Goal: Task Accomplishment & Management: Complete application form

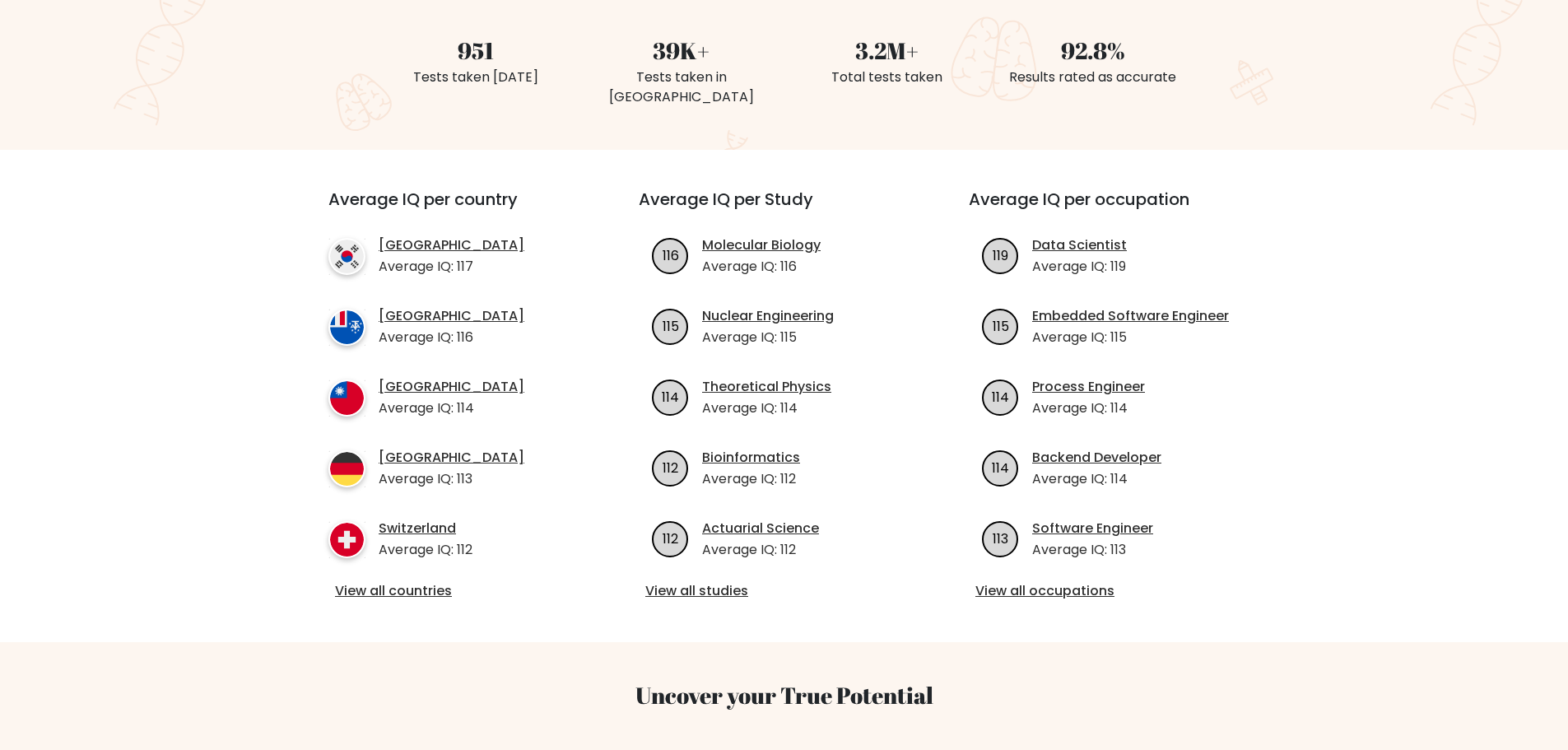
scroll to position [494, 0]
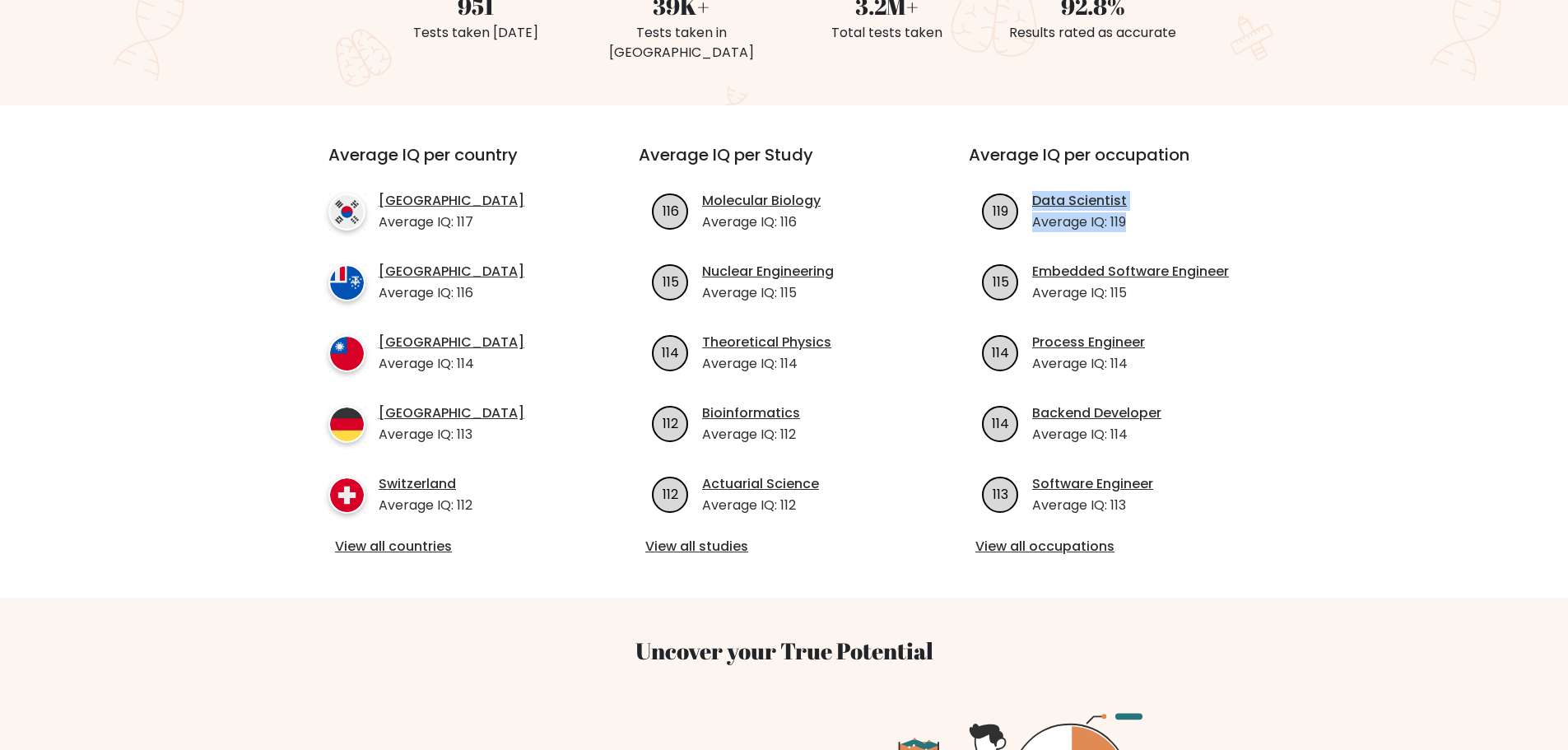
drag, startPoint x: 1136, startPoint y: 205, endPoint x: 1005, endPoint y: 216, distance: 131.5
click at [1005, 216] on ul "119 Data Scientist Average IQ: 119 115 Embedded Software Engineer Average IQ: 1…" at bounding box center [1114, 353] width 290 height 325
click at [1197, 221] on ul "119 Data Scientist Average IQ: 119 115 Embedded Software Engineer Average IQ: 1…" at bounding box center [1114, 353] width 290 height 325
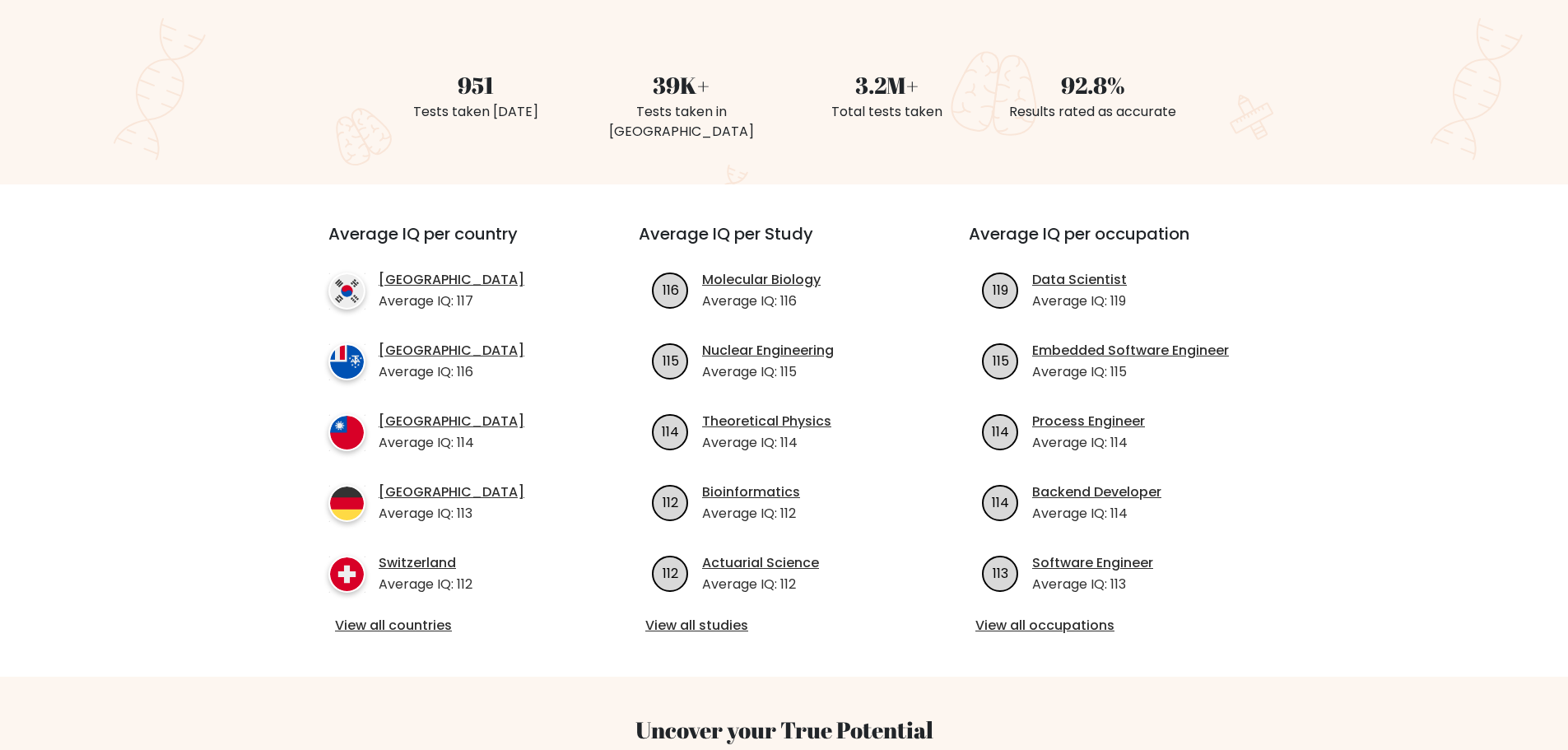
scroll to position [412, 0]
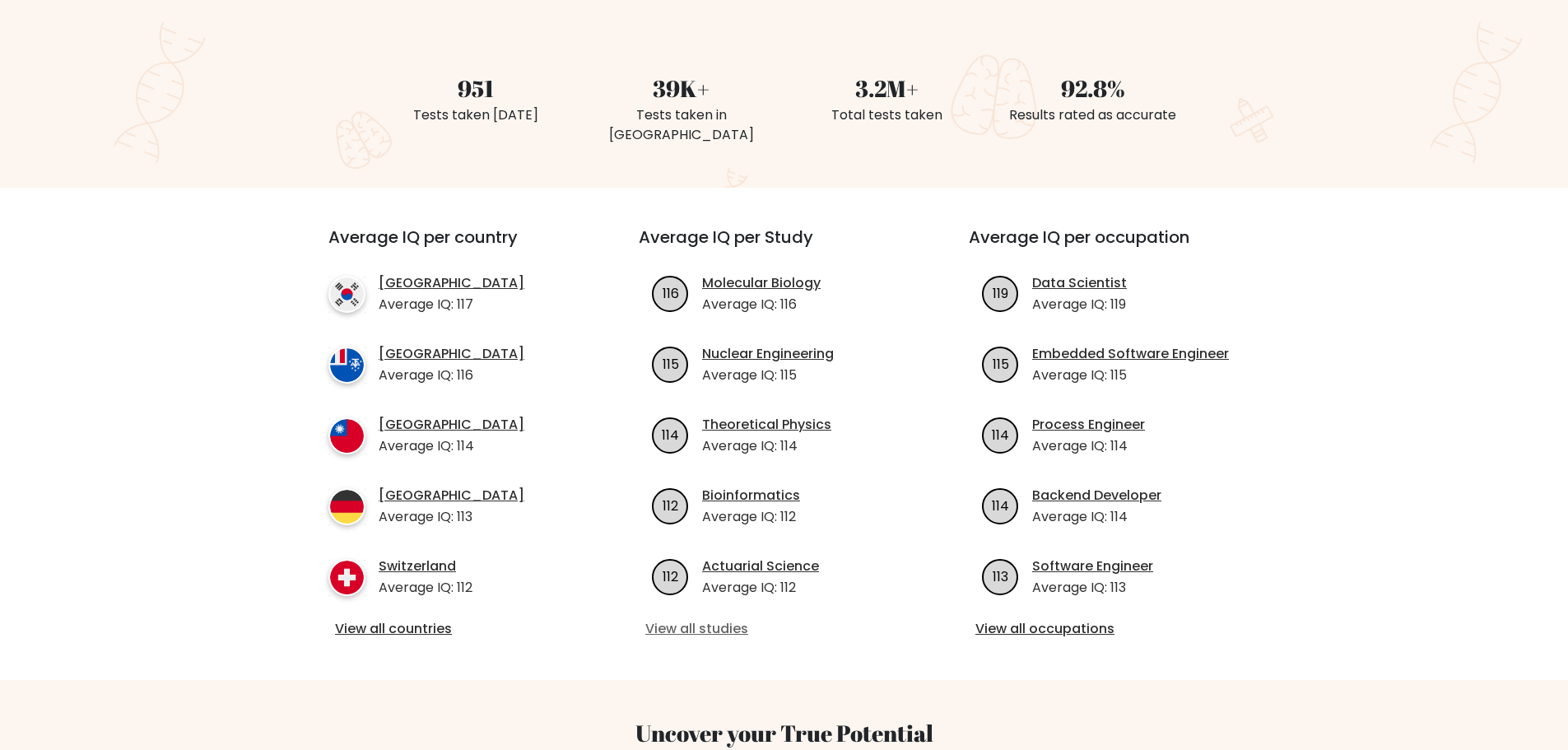
click at [685, 619] on link "View all studies" at bounding box center [784, 629] width 278 height 20
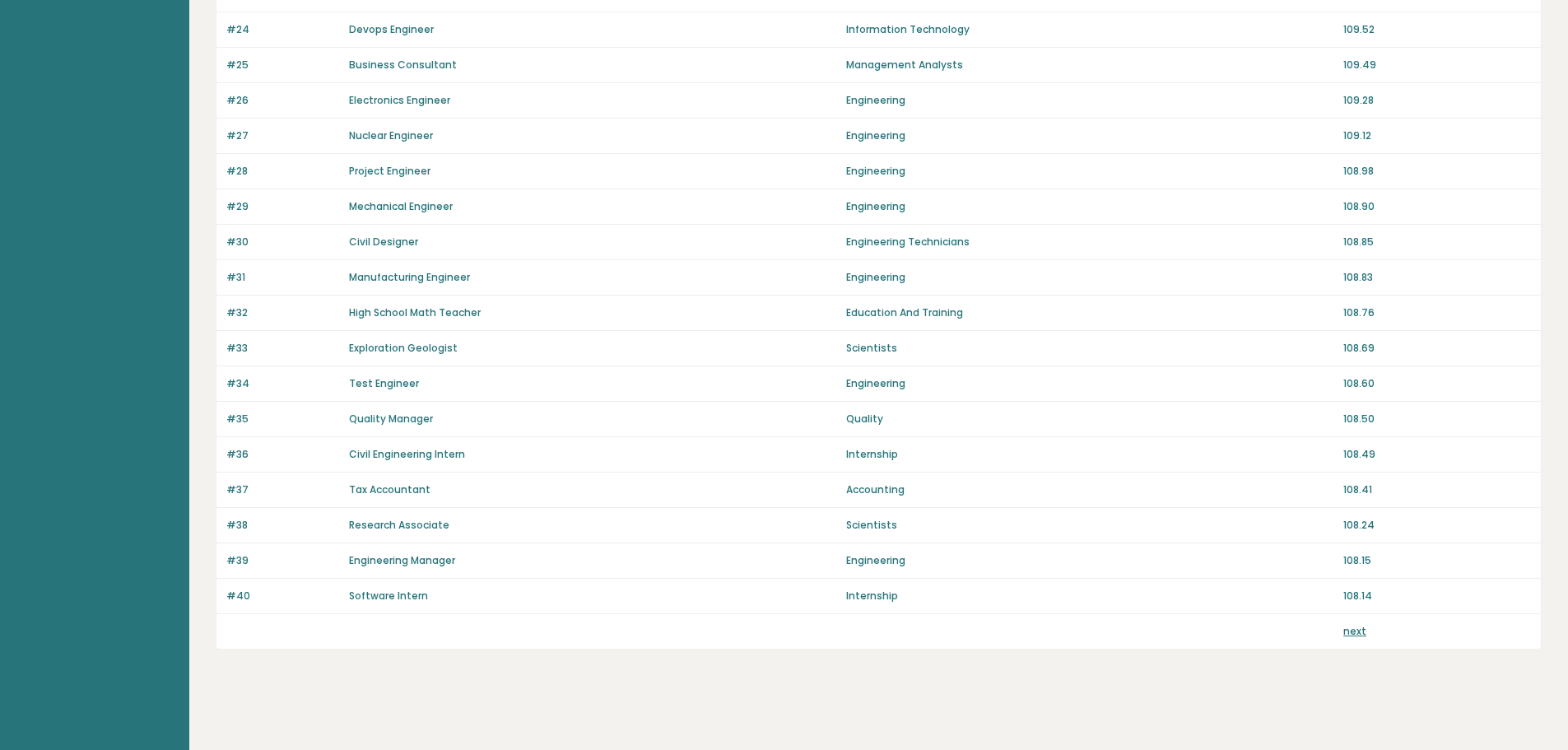
scroll to position [993, 0]
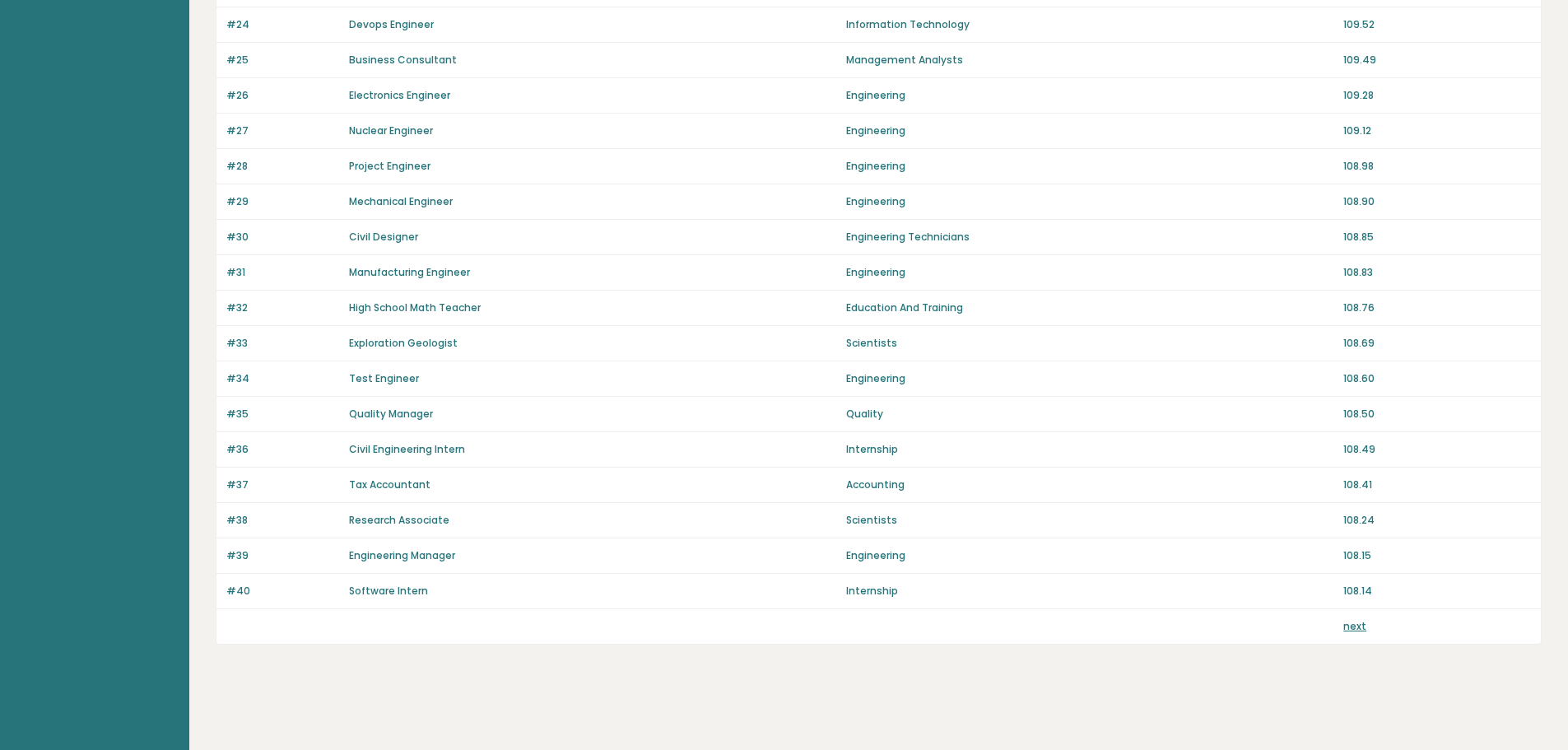
click at [1356, 622] on link "next" at bounding box center [1355, 627] width 23 height 14
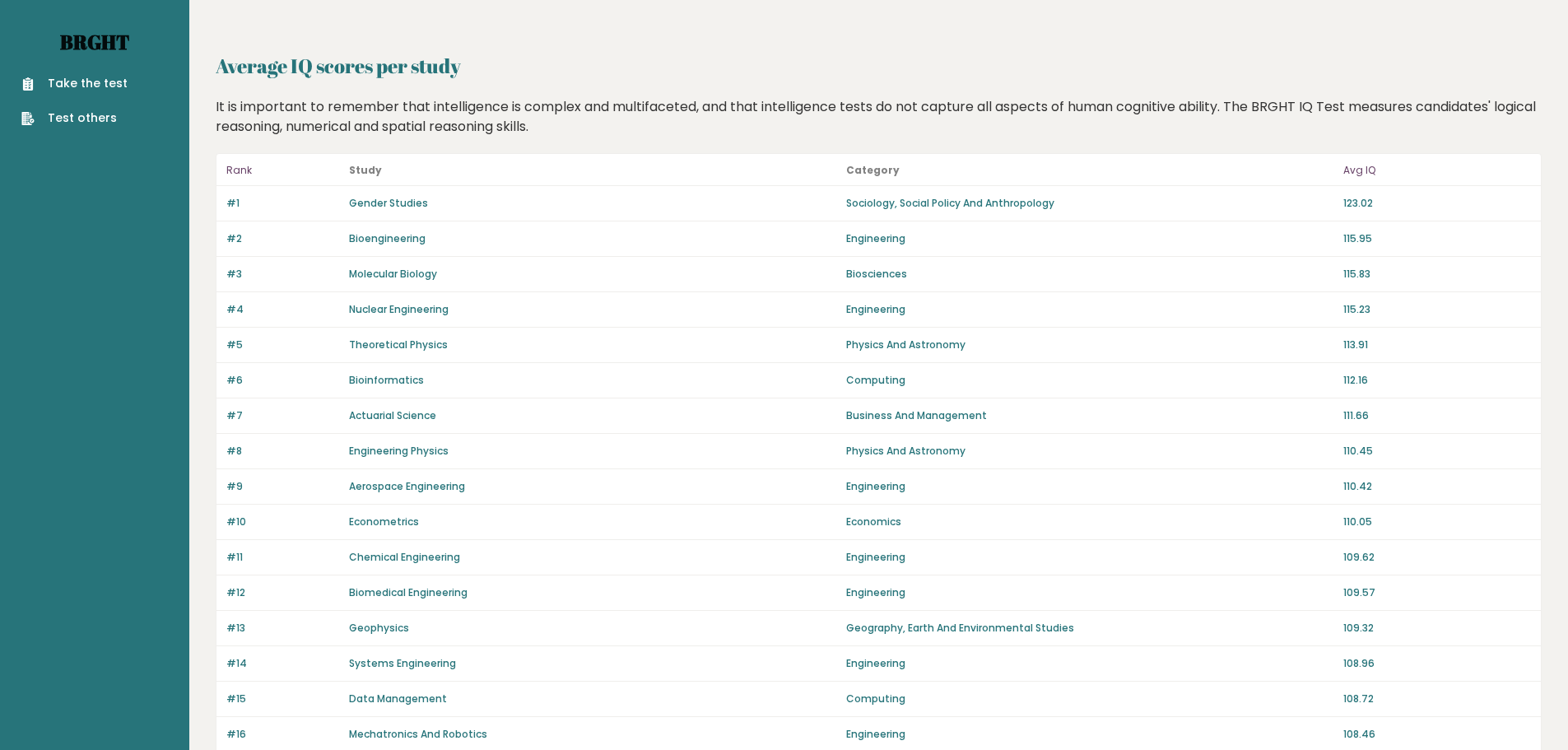
click at [77, 33] on link "Brght" at bounding box center [95, 41] width 69 height 26
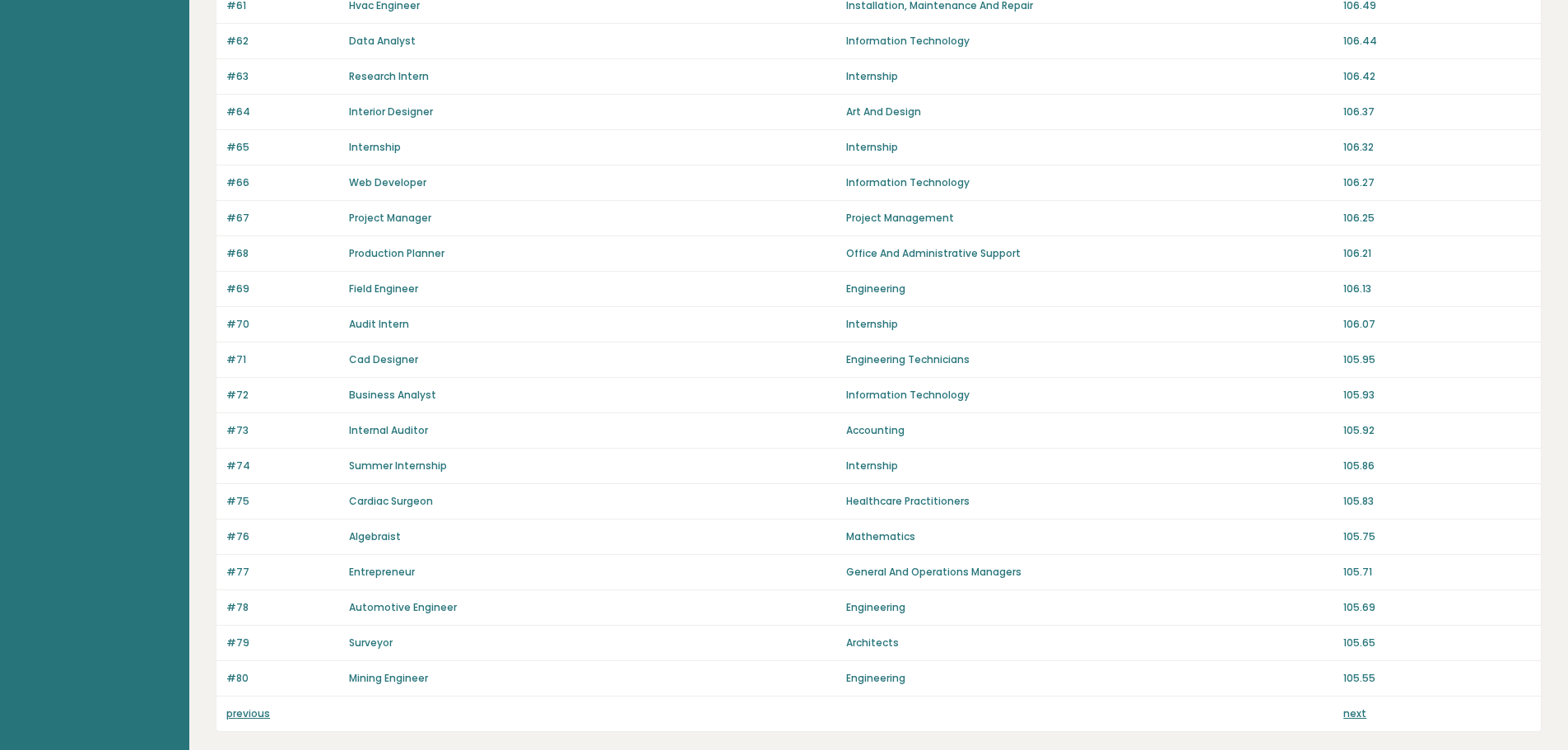
scroll to position [988, 0]
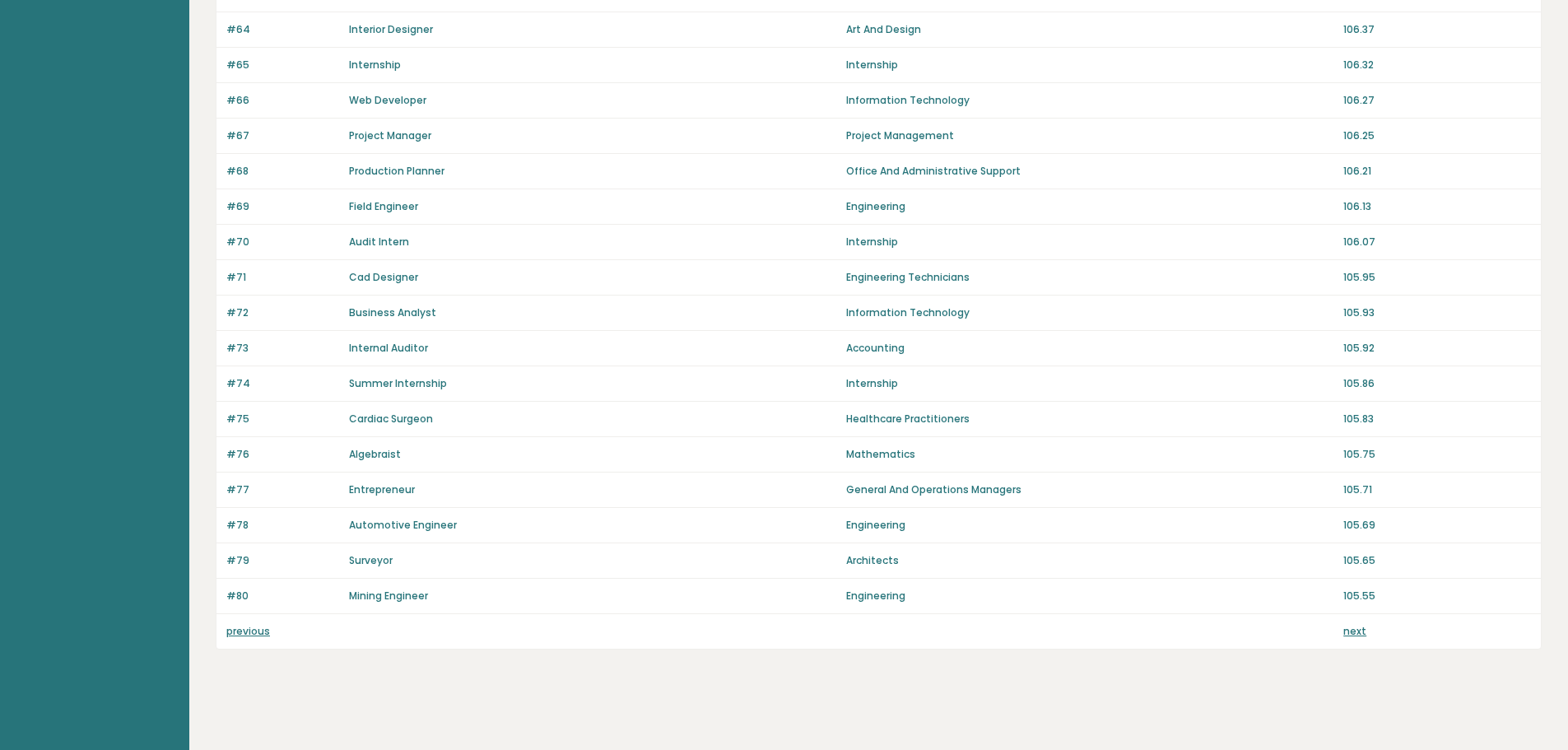
click at [1354, 619] on div "previous next" at bounding box center [879, 632] width 1325 height 34
click at [1345, 637] on link "next" at bounding box center [1355, 631] width 23 height 14
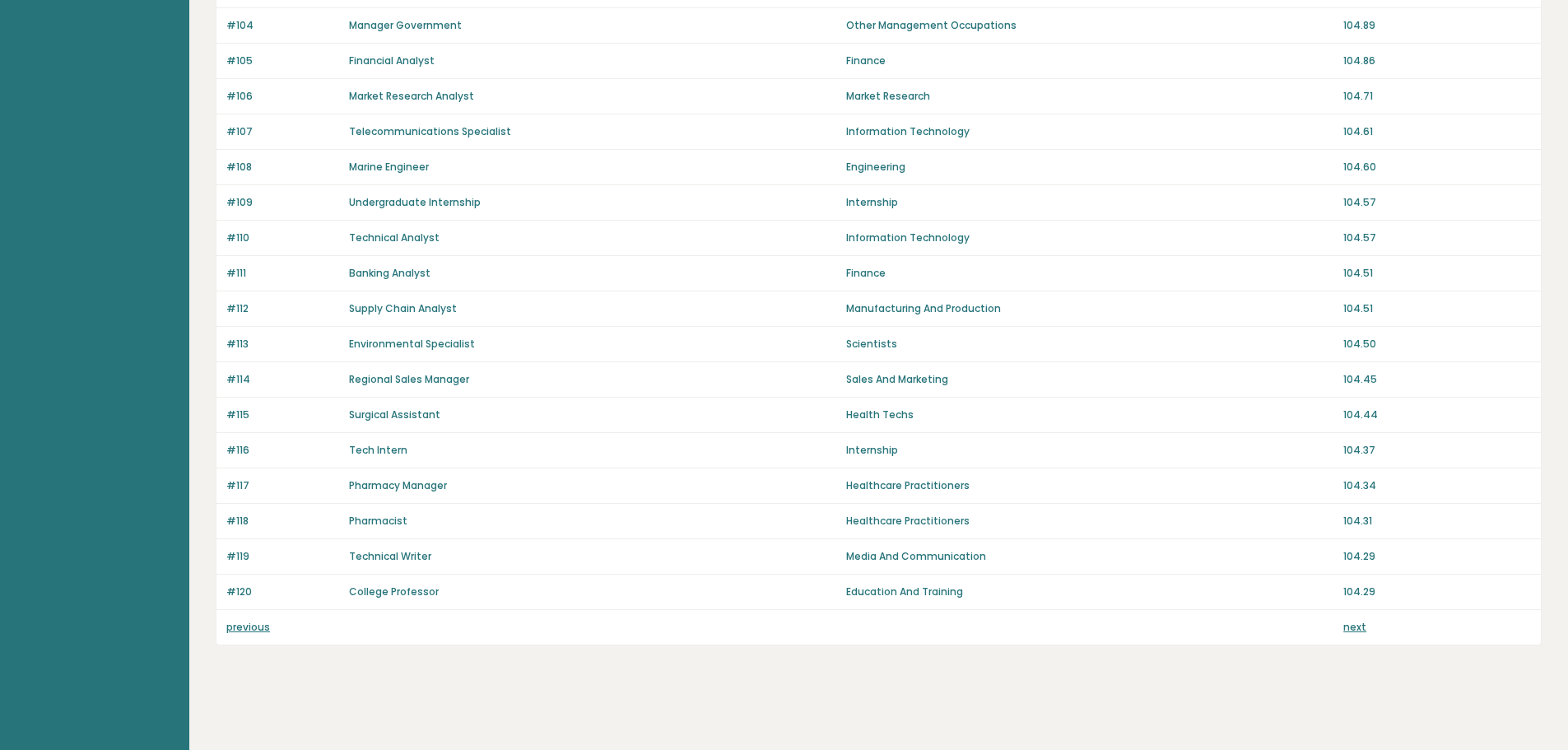
scroll to position [993, 0]
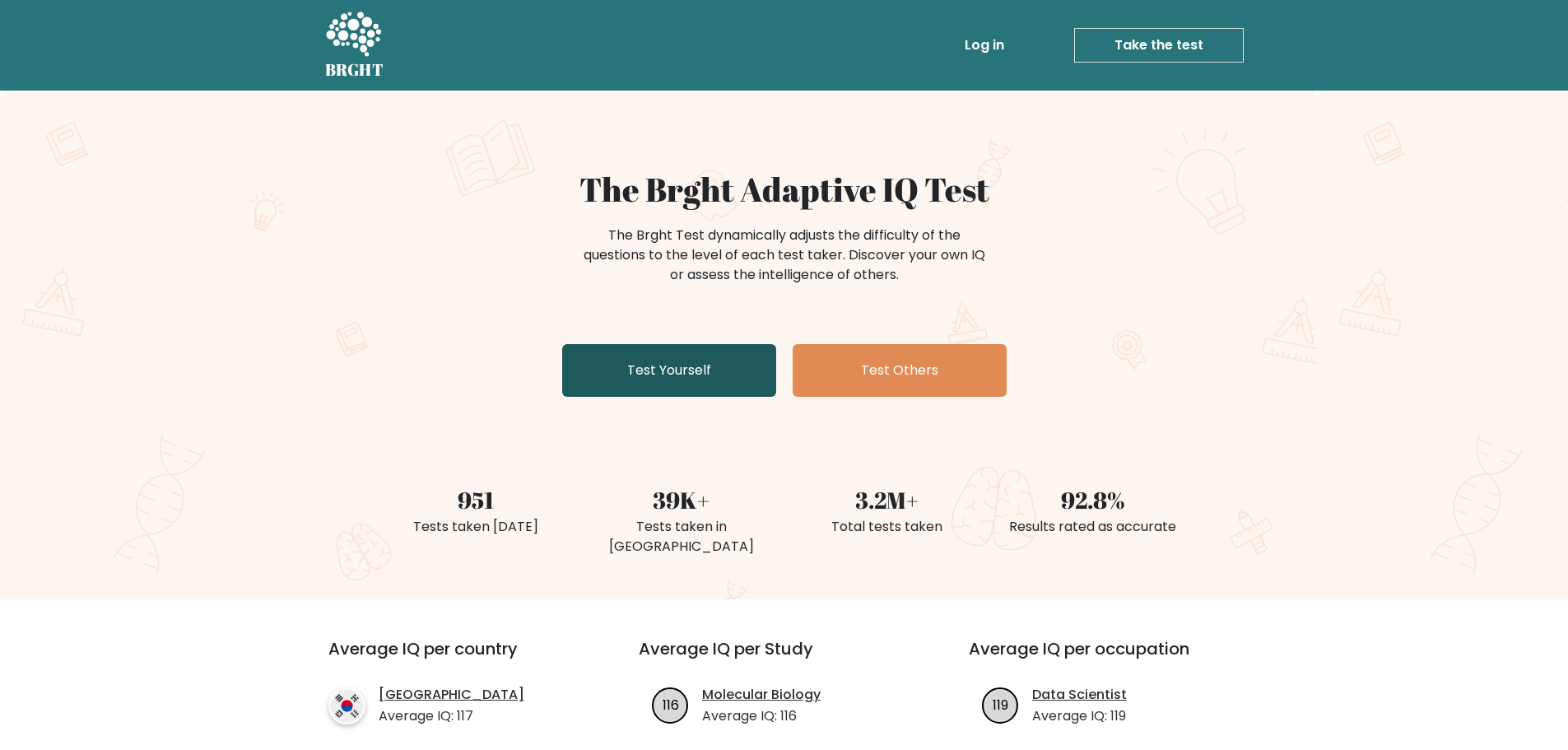
click at [673, 390] on link "Test Yourself" at bounding box center [670, 370] width 214 height 52
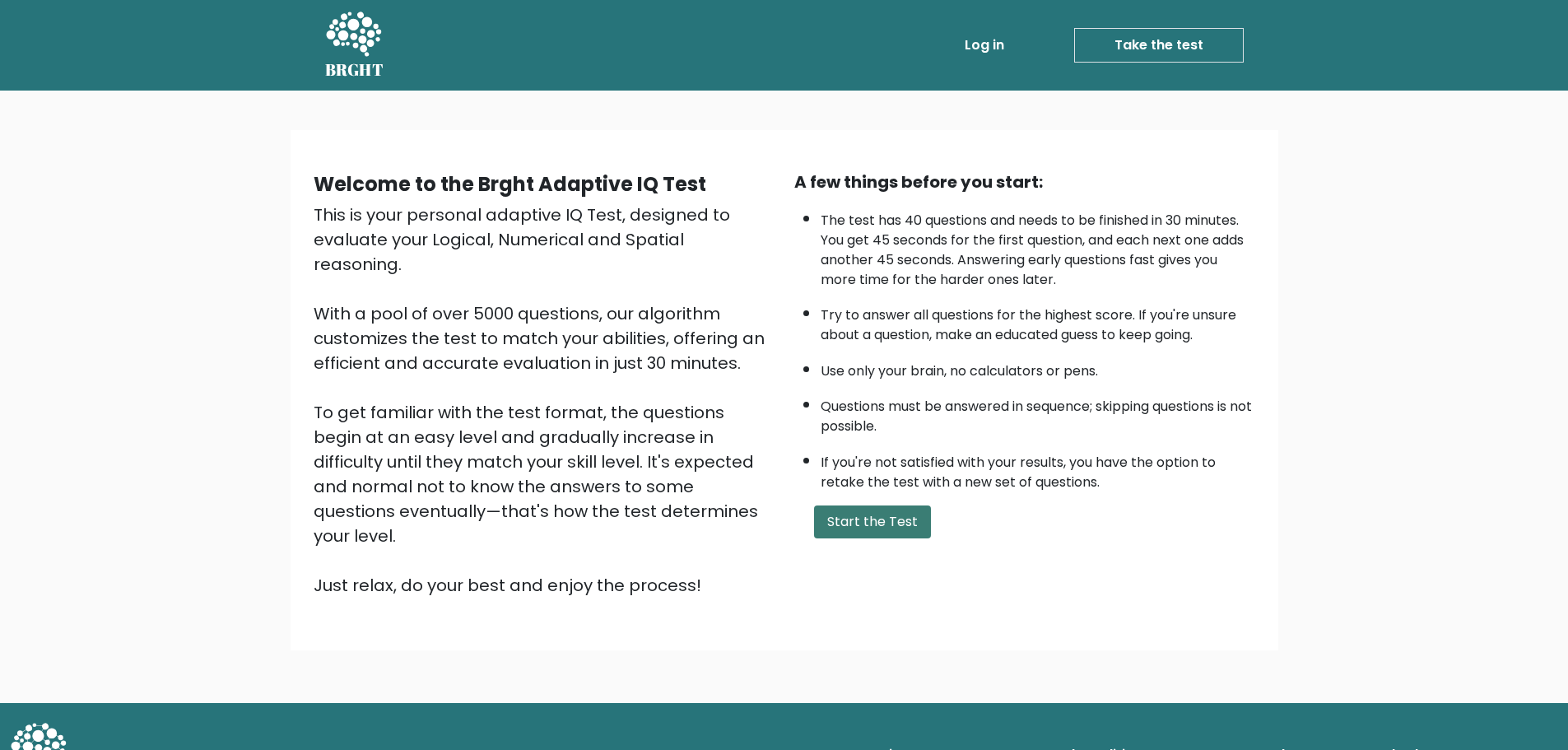
click at [896, 535] on button "Start the Test" at bounding box center [873, 522] width 117 height 33
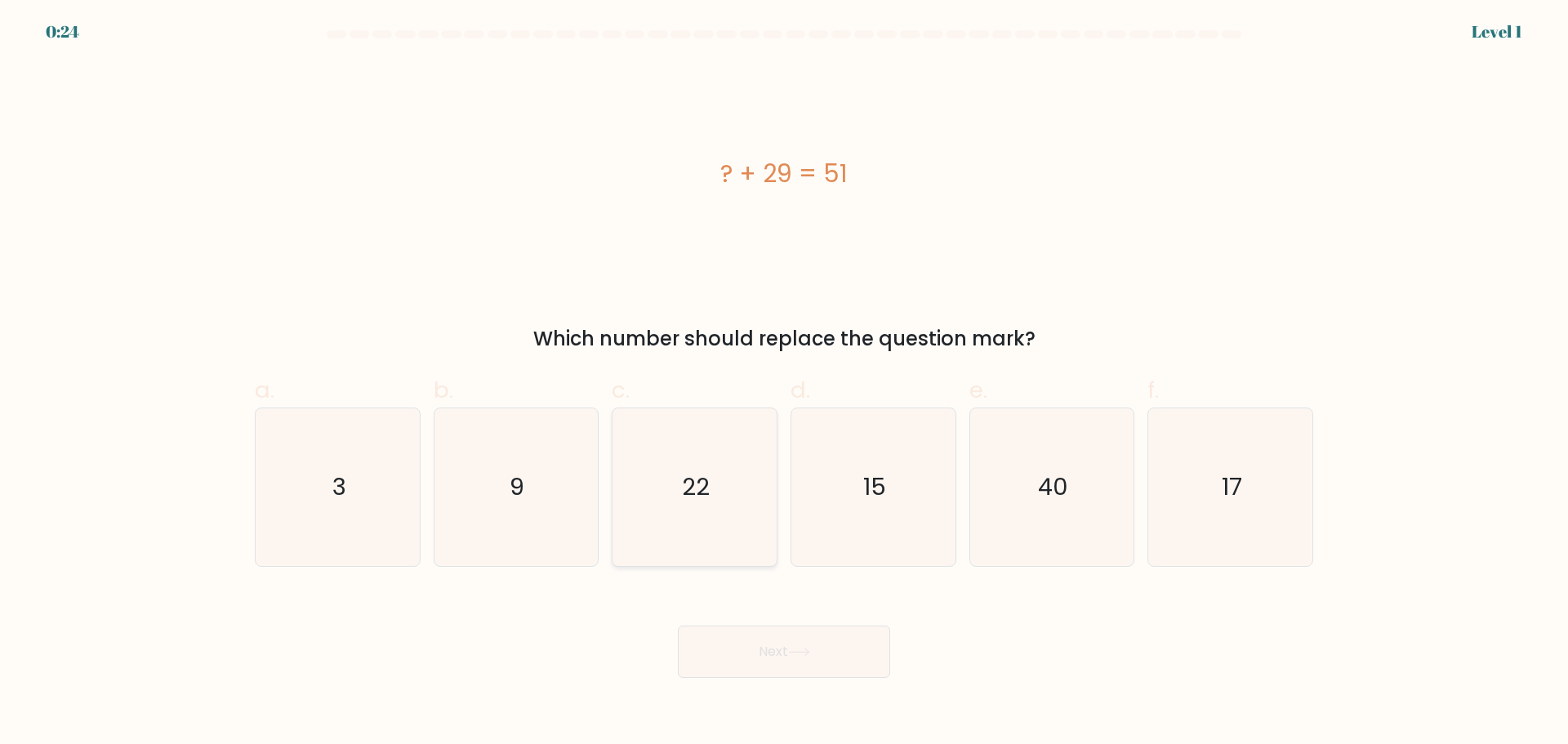
click at [734, 447] on icon "22" at bounding box center [695, 487] width 157 height 157
click at [784, 383] on input "c. 22" at bounding box center [784, 378] width 1 height 11
radio input "true"
click at [758, 656] on button "Next" at bounding box center [784, 652] width 213 height 52
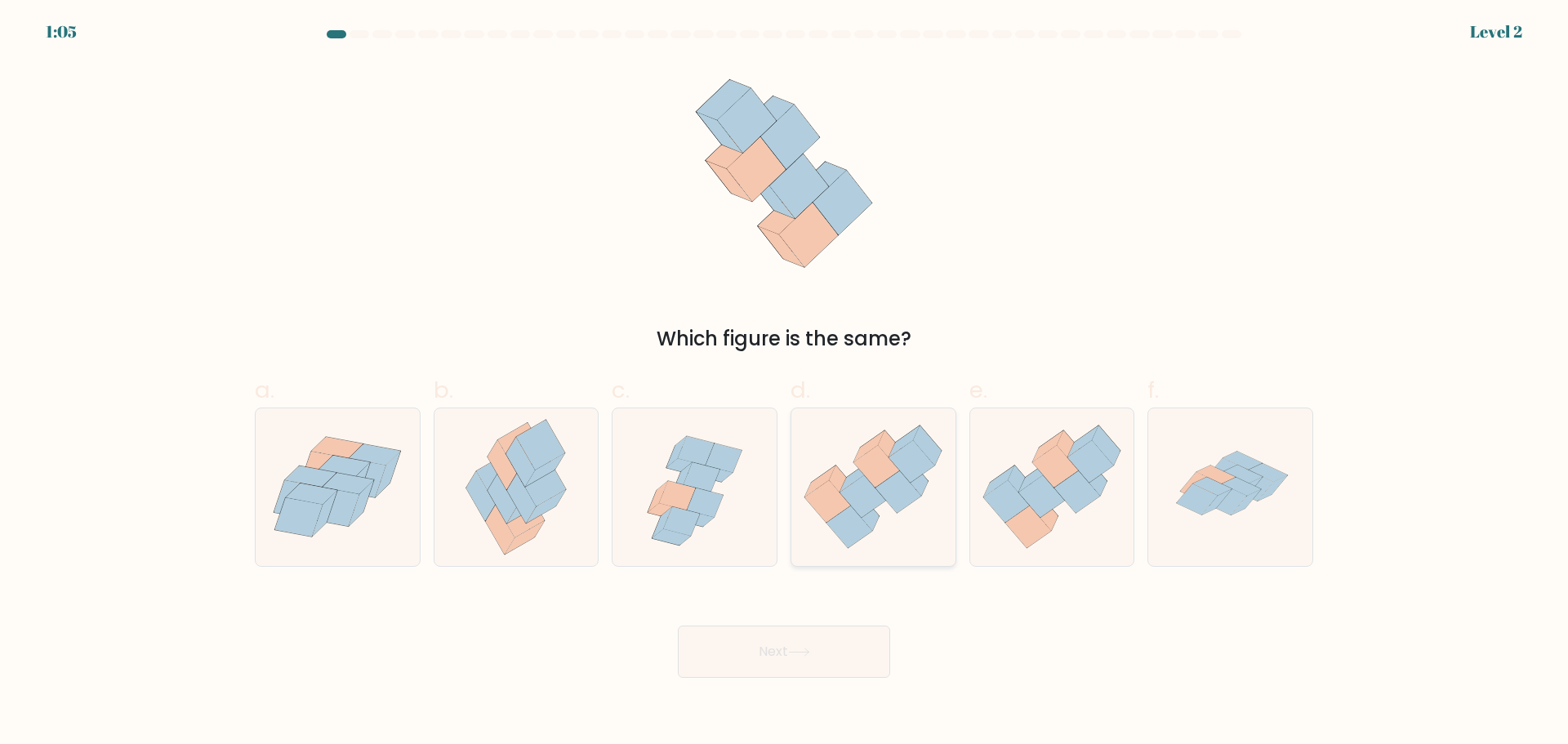
click at [874, 522] on icon at bounding box center [865, 511] width 29 height 40
click at [785, 383] on input "d." at bounding box center [784, 378] width 1 height 11
radio input "true"
click at [827, 657] on button "Next" at bounding box center [784, 652] width 213 height 52
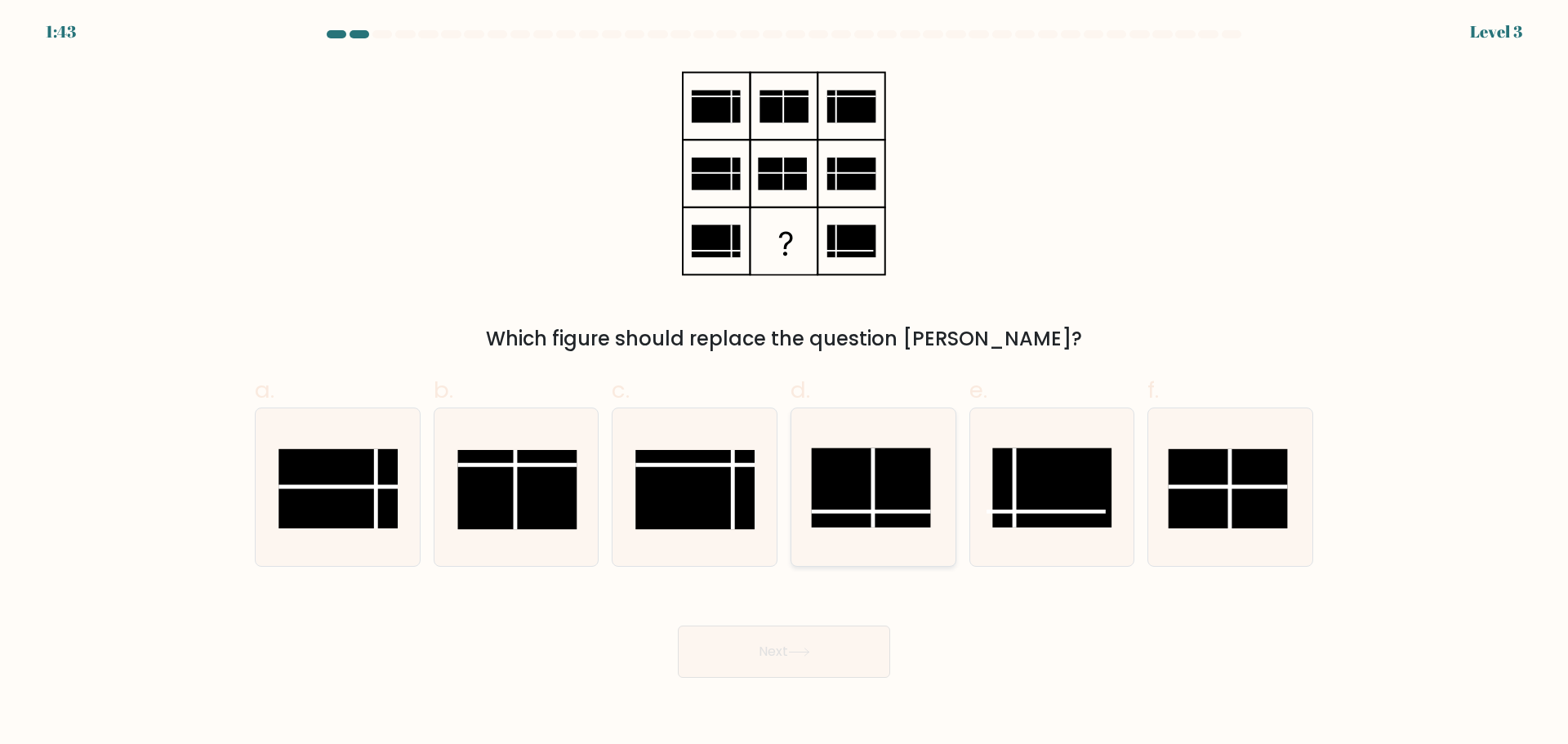
click at [873, 552] on icon at bounding box center [873, 487] width 157 height 157
click at [785, 383] on input "d." at bounding box center [784, 378] width 1 height 11
radio input "true"
click at [838, 667] on button "Next" at bounding box center [784, 652] width 213 height 52
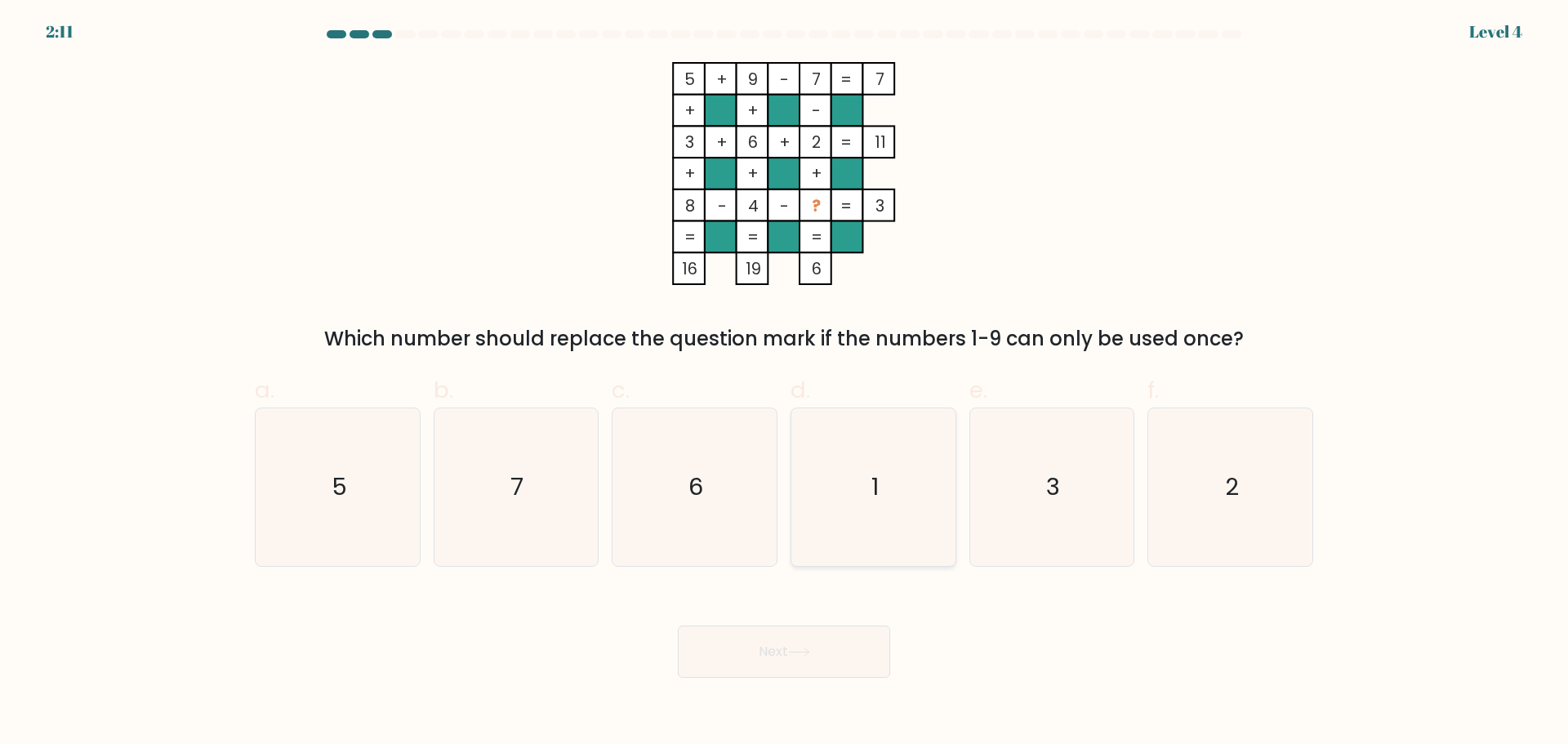
click at [826, 560] on icon "1" at bounding box center [873, 487] width 157 height 157
click at [785, 383] on input "d. 1" at bounding box center [784, 378] width 1 height 11
radio input "true"
click at [791, 670] on button "Next" at bounding box center [784, 652] width 213 height 52
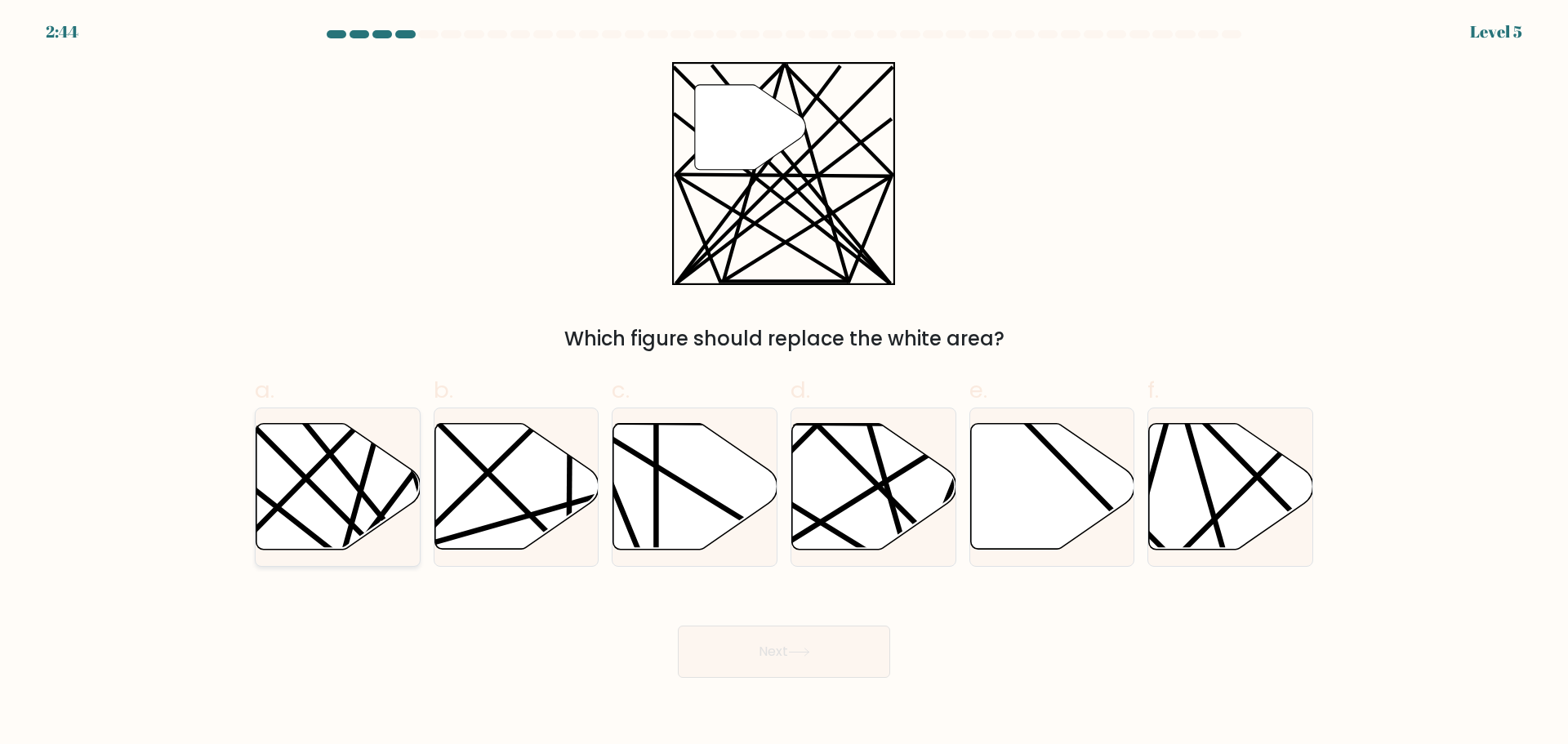
click at [298, 486] on icon at bounding box center [388, 554] width 319 height 321
click at [784, 383] on input "a." at bounding box center [784, 378] width 1 height 11
radio input "true"
click at [836, 650] on button "Next" at bounding box center [784, 652] width 213 height 52
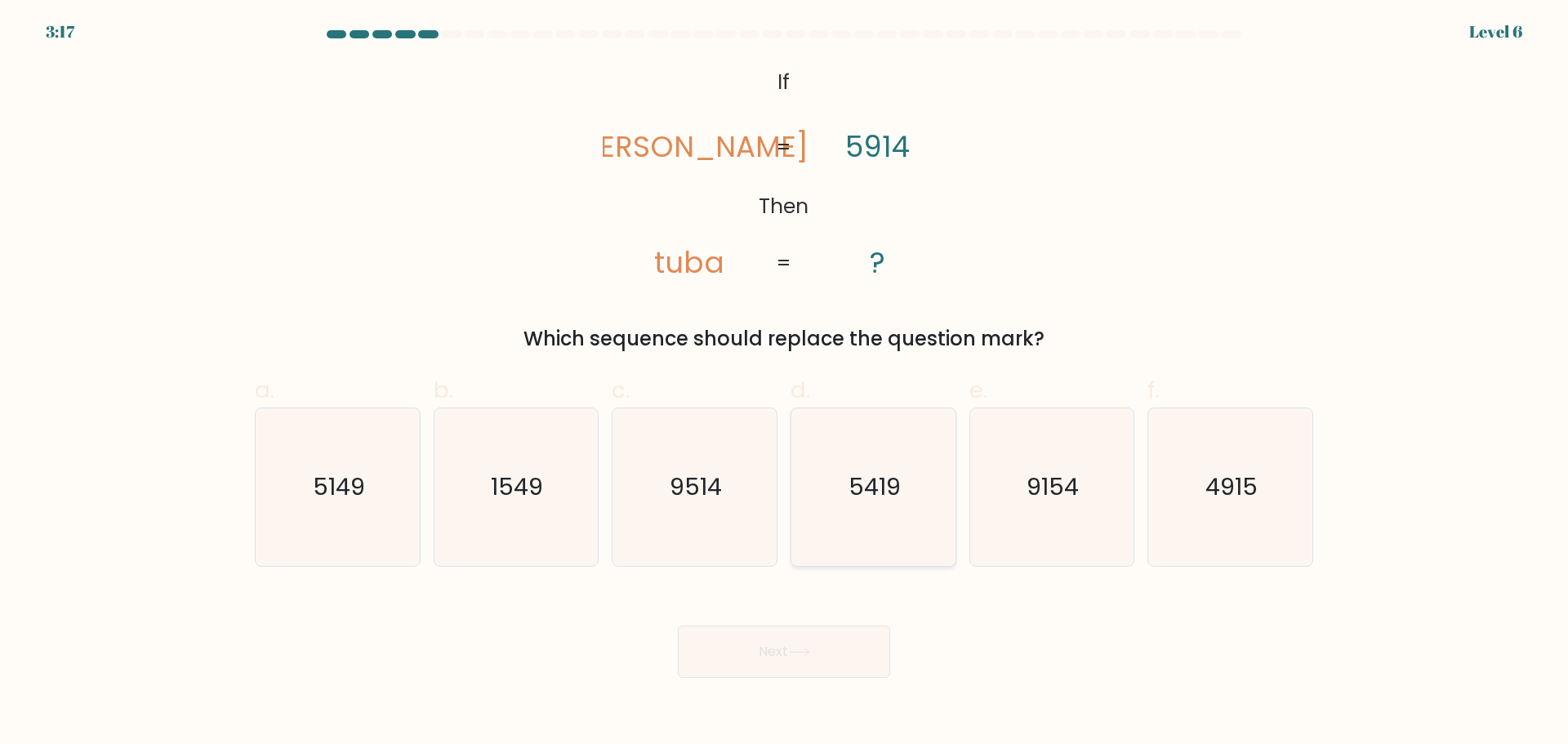
click at [882, 511] on icon "5419" at bounding box center [873, 487] width 157 height 157
click at [785, 383] on input "d. 5419" at bounding box center [784, 378] width 1 height 11
radio input "true"
click at [797, 664] on button "Next" at bounding box center [784, 652] width 213 height 52
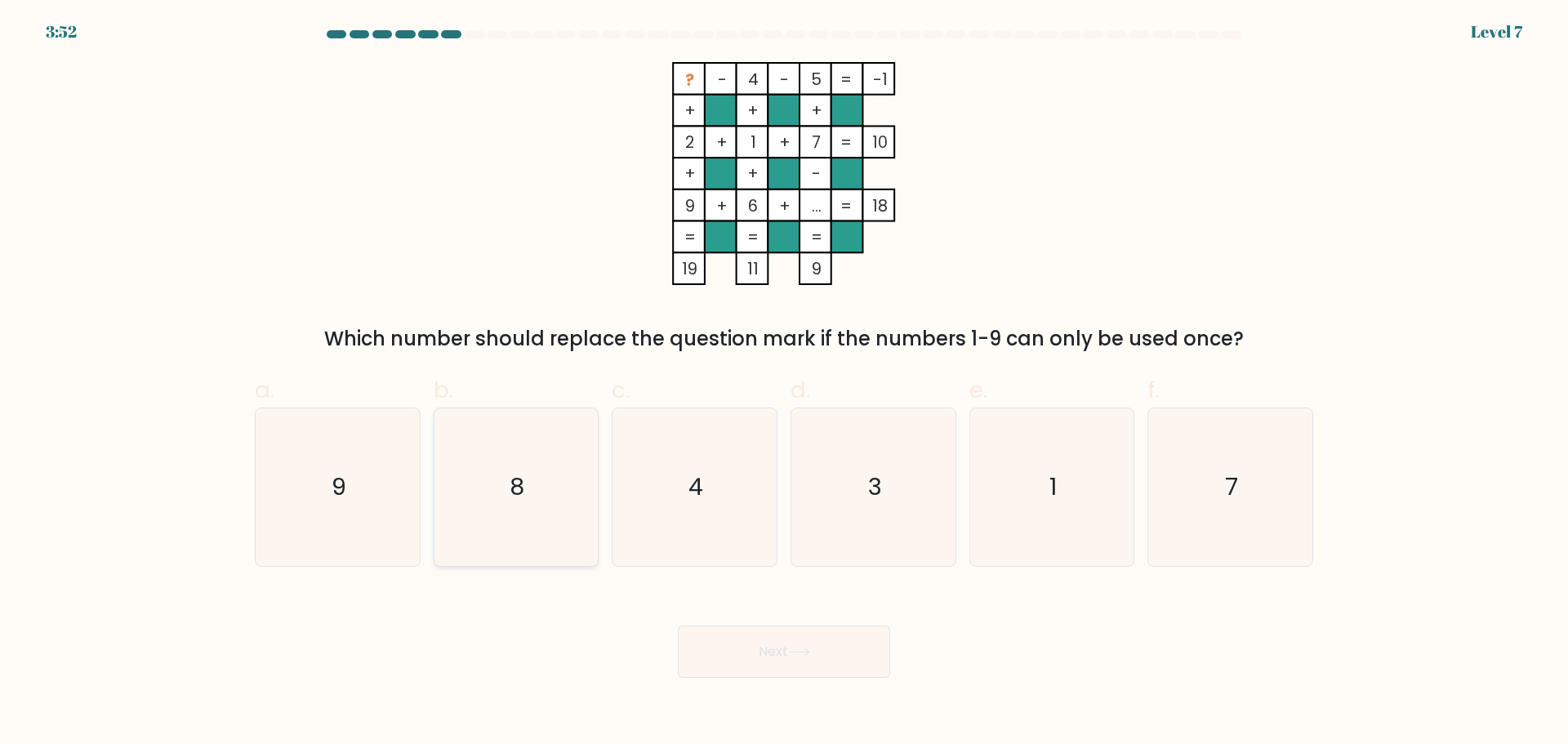
click at [468, 520] on icon "8" at bounding box center [516, 487] width 157 height 157
click at [784, 383] on input "b. 8" at bounding box center [784, 378] width 1 height 11
radio input "true"
click at [791, 632] on button "Next" at bounding box center [784, 652] width 213 height 52
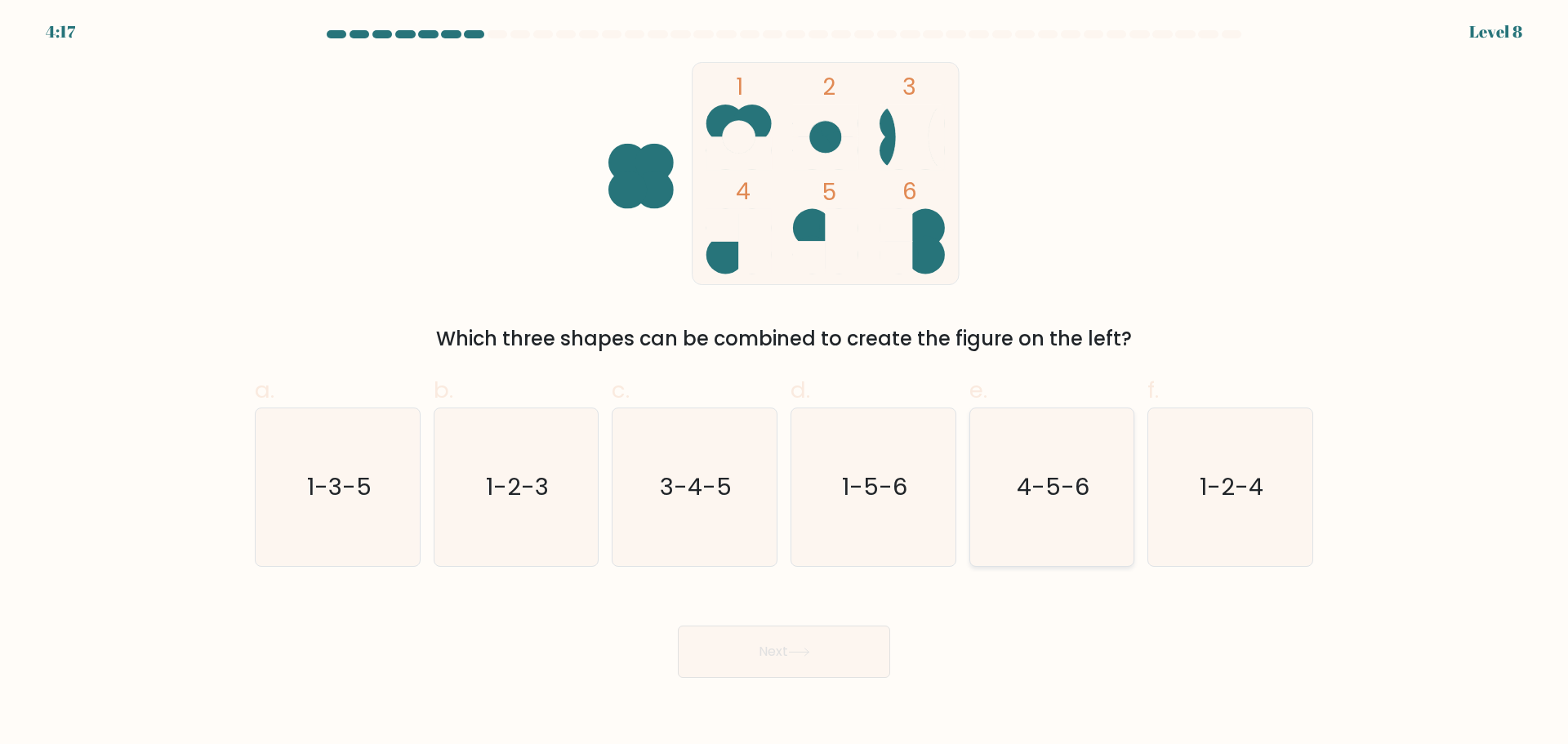
click at [1106, 535] on icon "4-5-6" at bounding box center [1051, 487] width 157 height 157
click at [785, 383] on input "e. 4-5-6" at bounding box center [784, 378] width 1 height 11
radio input "true"
click at [749, 648] on button "Next" at bounding box center [784, 652] width 213 height 52
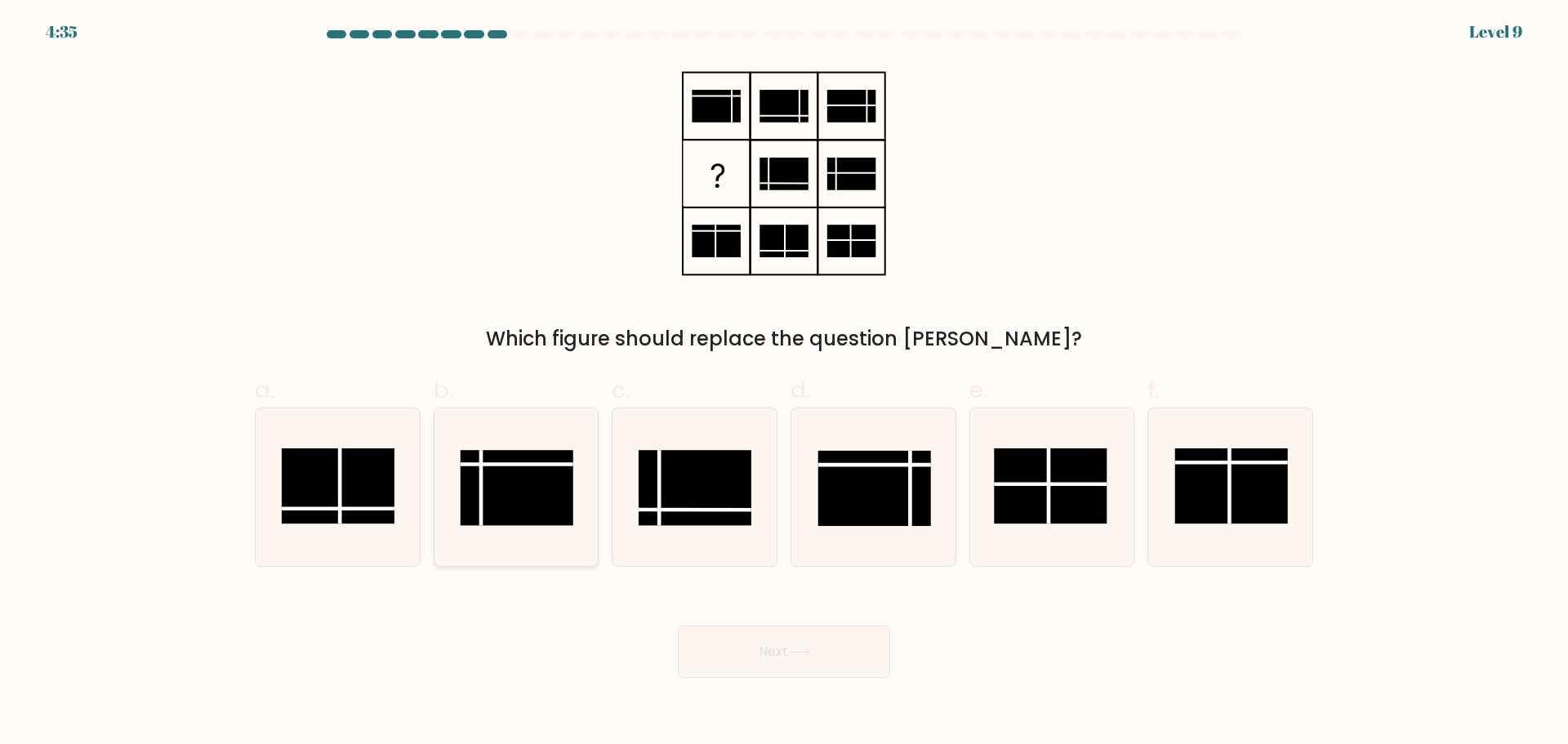
click at [498, 464] on line at bounding box center [517, 464] width 113 height 0
click at [784, 383] on input "b." at bounding box center [784, 378] width 1 height 11
radio input "true"
click at [759, 663] on button "Next" at bounding box center [784, 652] width 213 height 52
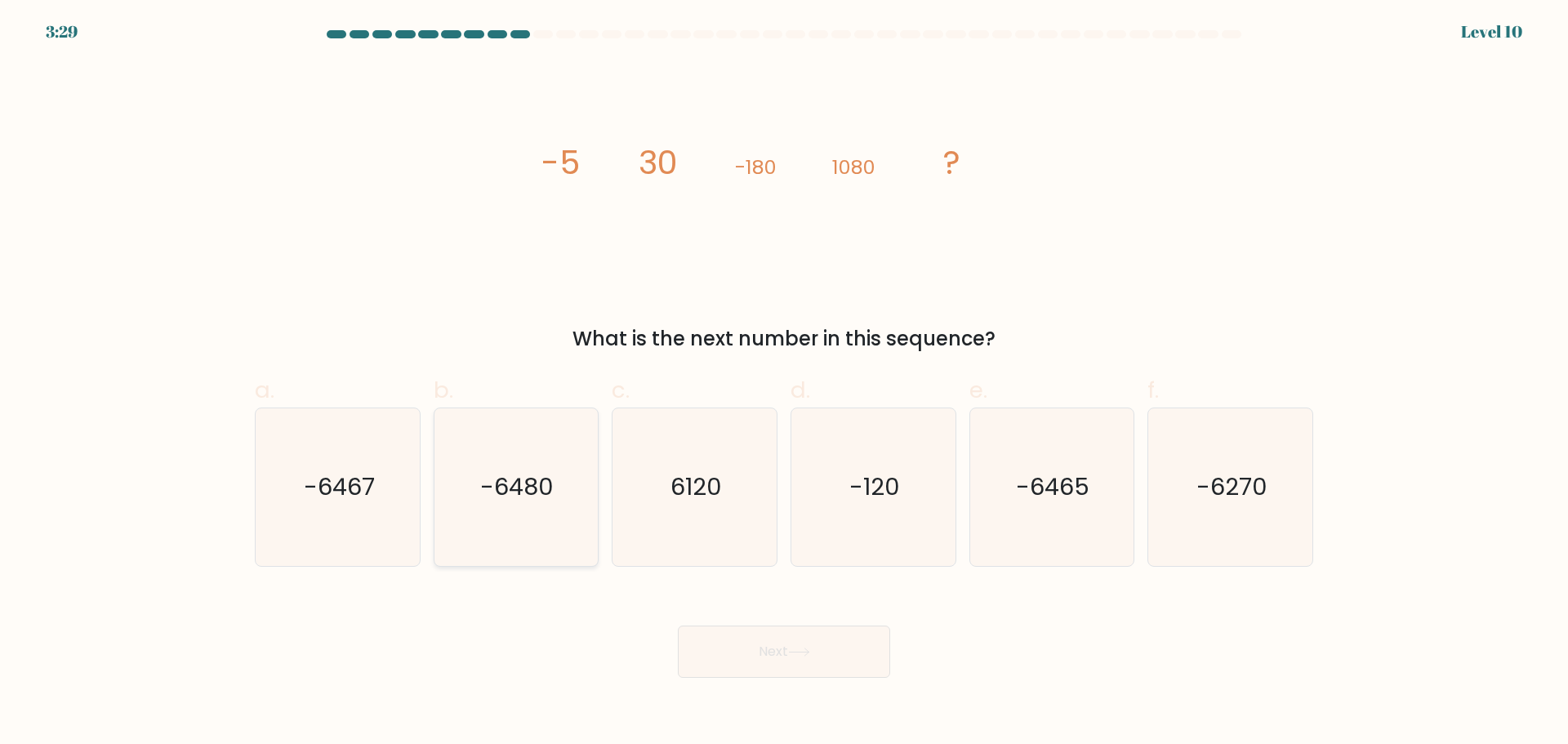
click at [527, 514] on icon "-6480" at bounding box center [516, 487] width 157 height 157
click at [784, 383] on input "b. -6480" at bounding box center [784, 378] width 1 height 11
radio input "true"
click at [824, 657] on button "Next" at bounding box center [784, 652] width 213 height 52
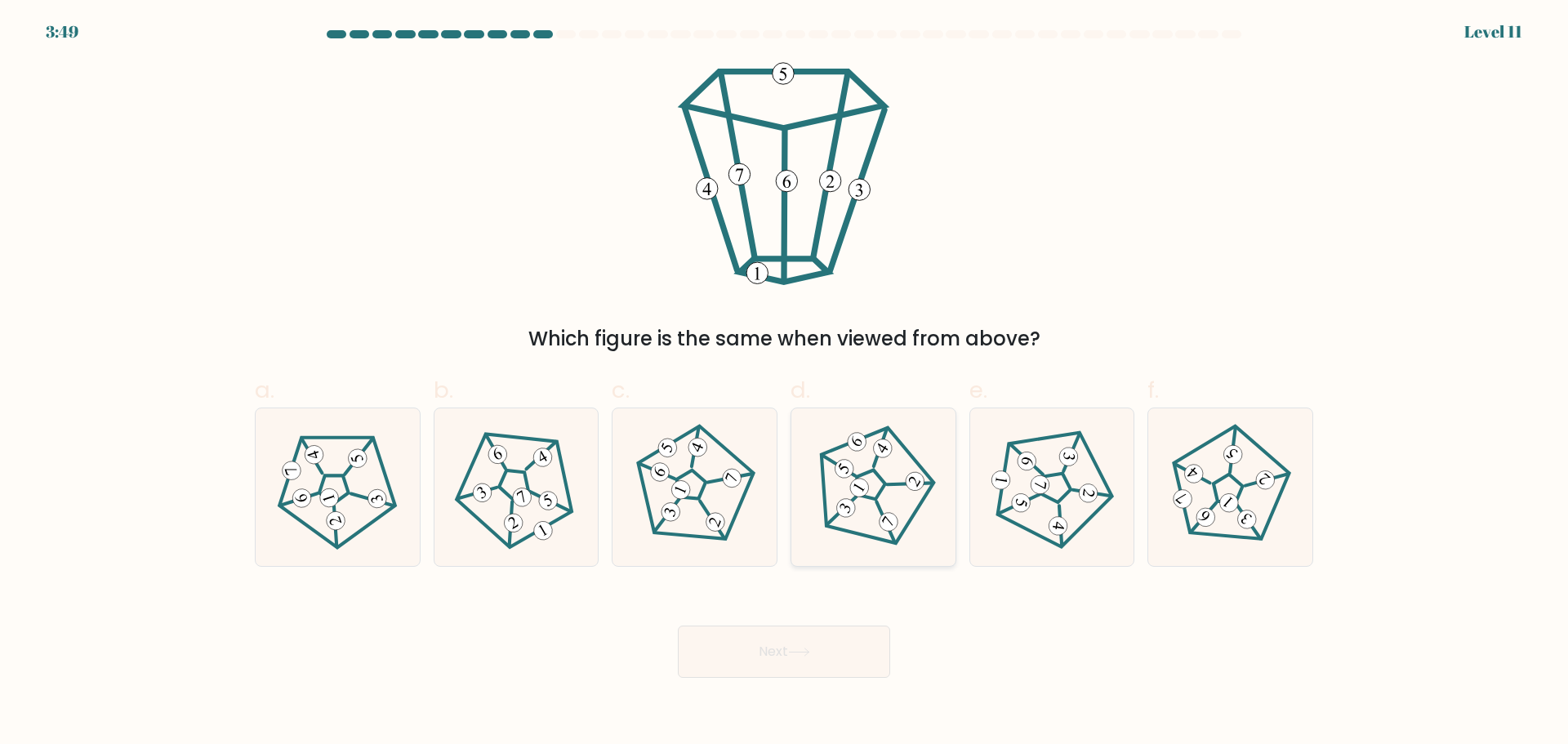
click at [855, 496] on icon at bounding box center [873, 486] width 126 height 126
click at [785, 383] on input "d." at bounding box center [784, 378] width 1 height 11
radio input "true"
click at [647, 526] on icon at bounding box center [694, 486] width 126 height 126
click at [784, 383] on input "c." at bounding box center [784, 378] width 1 height 11
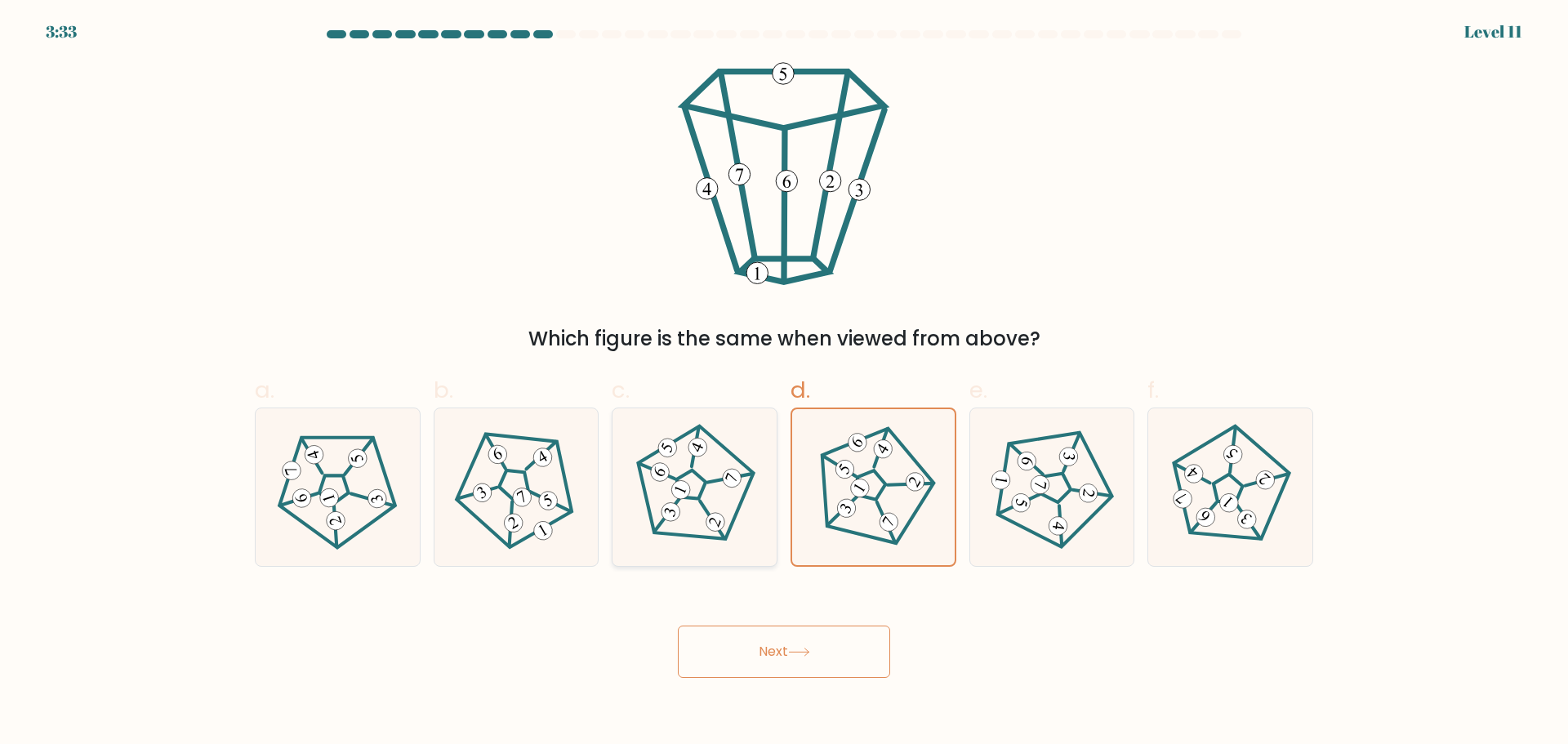
radio input "true"
click at [728, 657] on button "Next" at bounding box center [784, 652] width 213 height 52
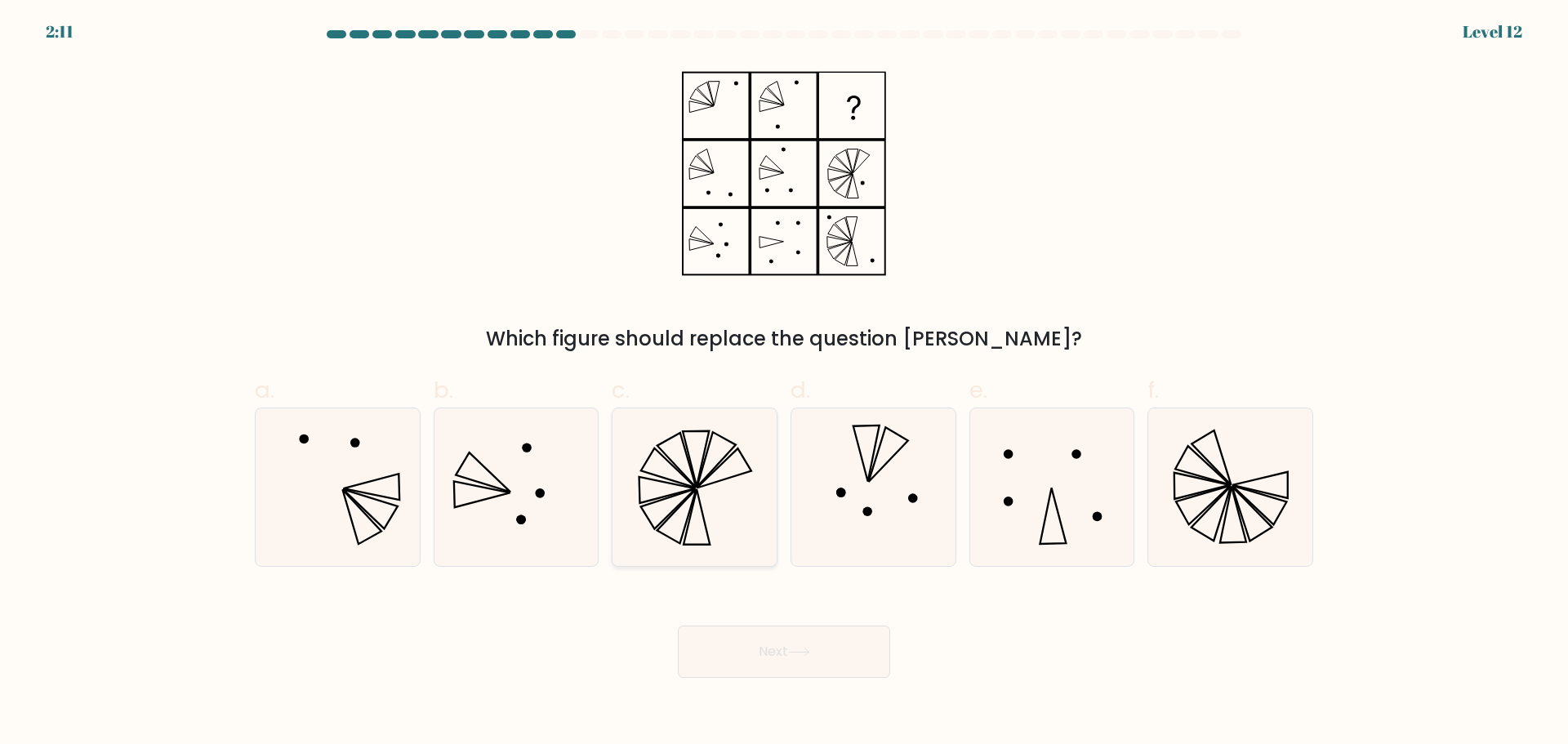
click at [692, 548] on icon at bounding box center [695, 487] width 157 height 157
click at [784, 383] on input "c." at bounding box center [784, 378] width 1 height 11
radio input "true"
click at [745, 656] on button "Next" at bounding box center [784, 652] width 213 height 52
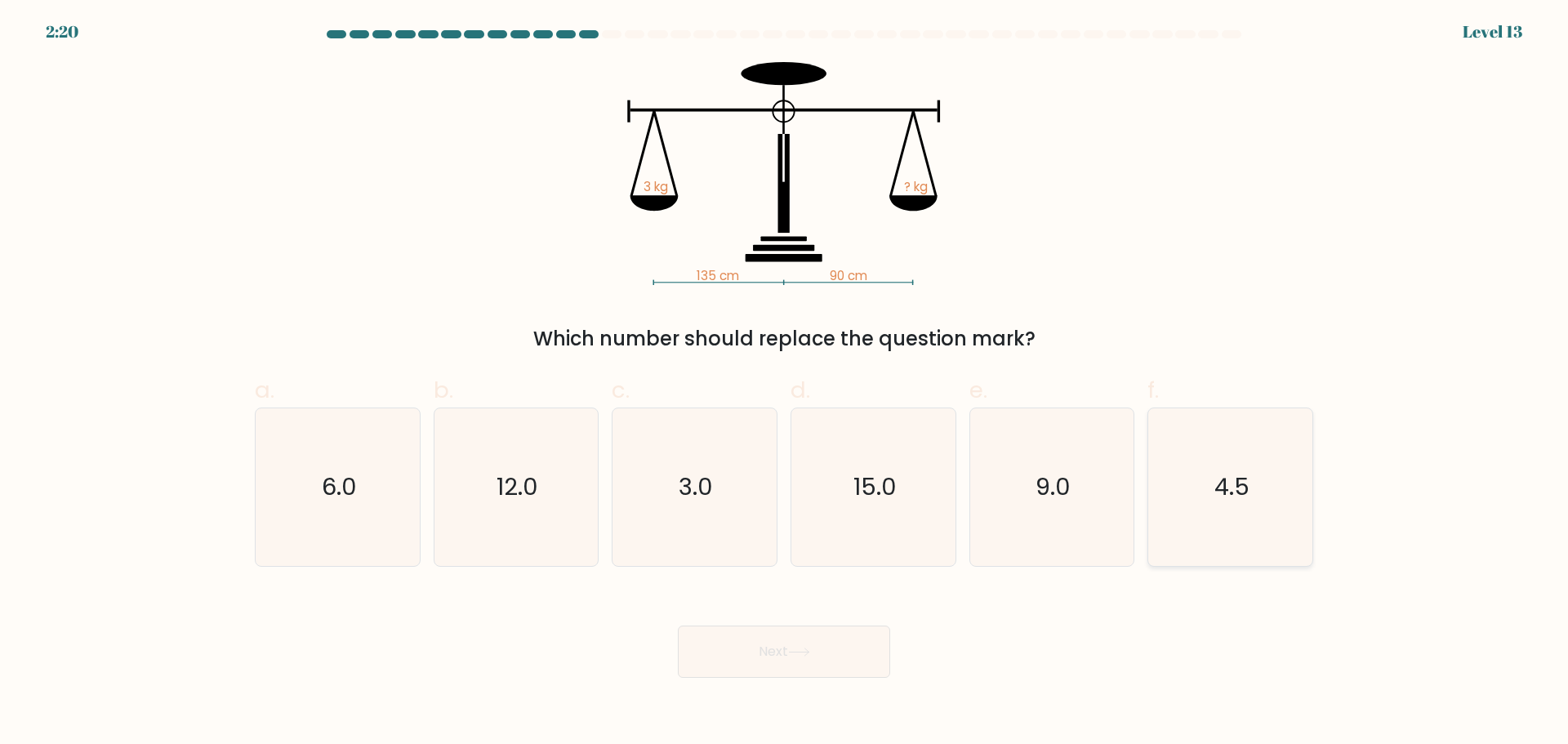
click at [1209, 495] on icon "4.5" at bounding box center [1230, 487] width 157 height 157
click at [785, 383] on input "f. 4.5" at bounding box center [784, 378] width 1 height 11
radio input "true"
click at [808, 655] on icon at bounding box center [799, 652] width 20 height 7
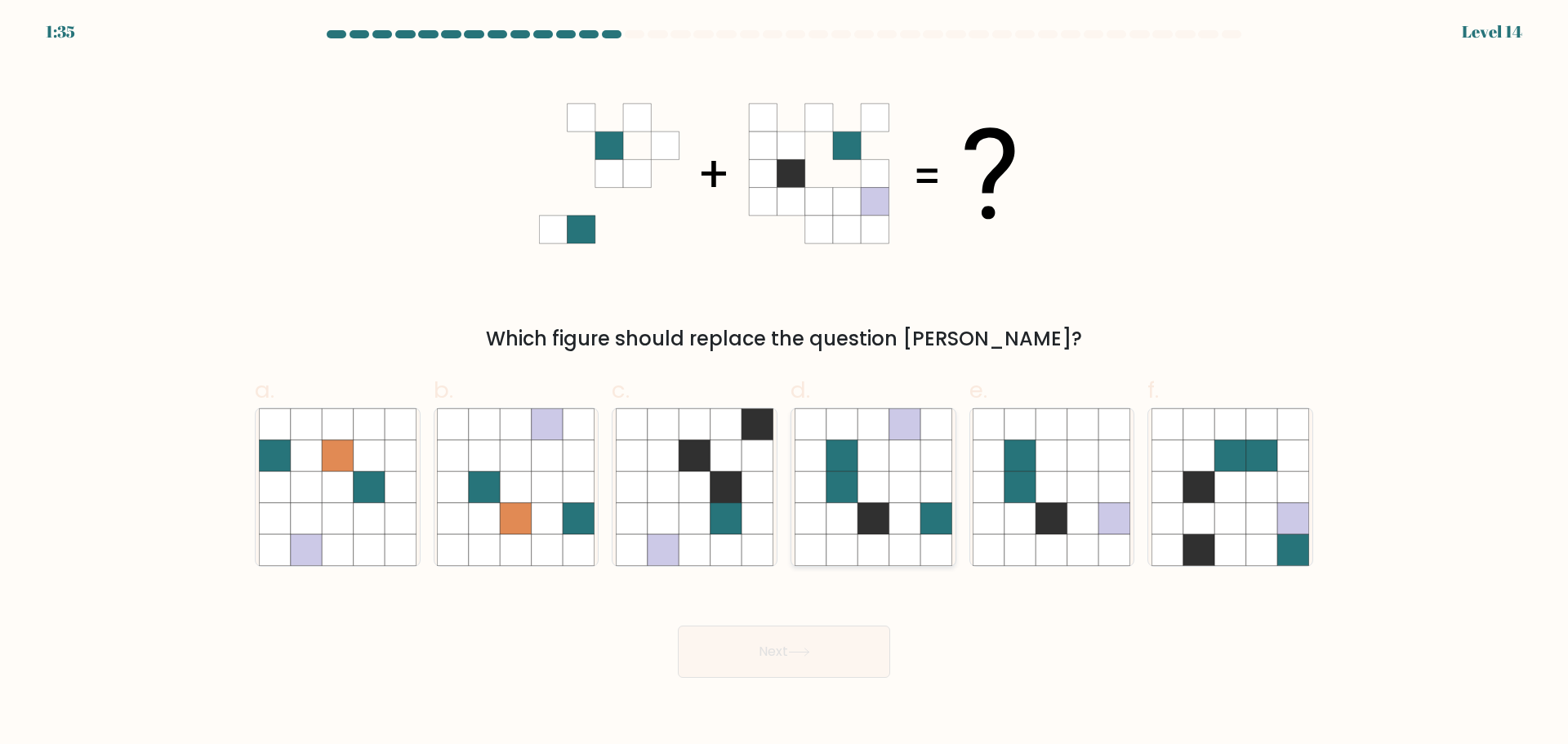
click at [896, 535] on icon at bounding box center [905, 549] width 31 height 31
click at [785, 383] on input "d." at bounding box center [784, 378] width 1 height 11
radio input "true"
click at [847, 668] on button "Next" at bounding box center [784, 652] width 213 height 52
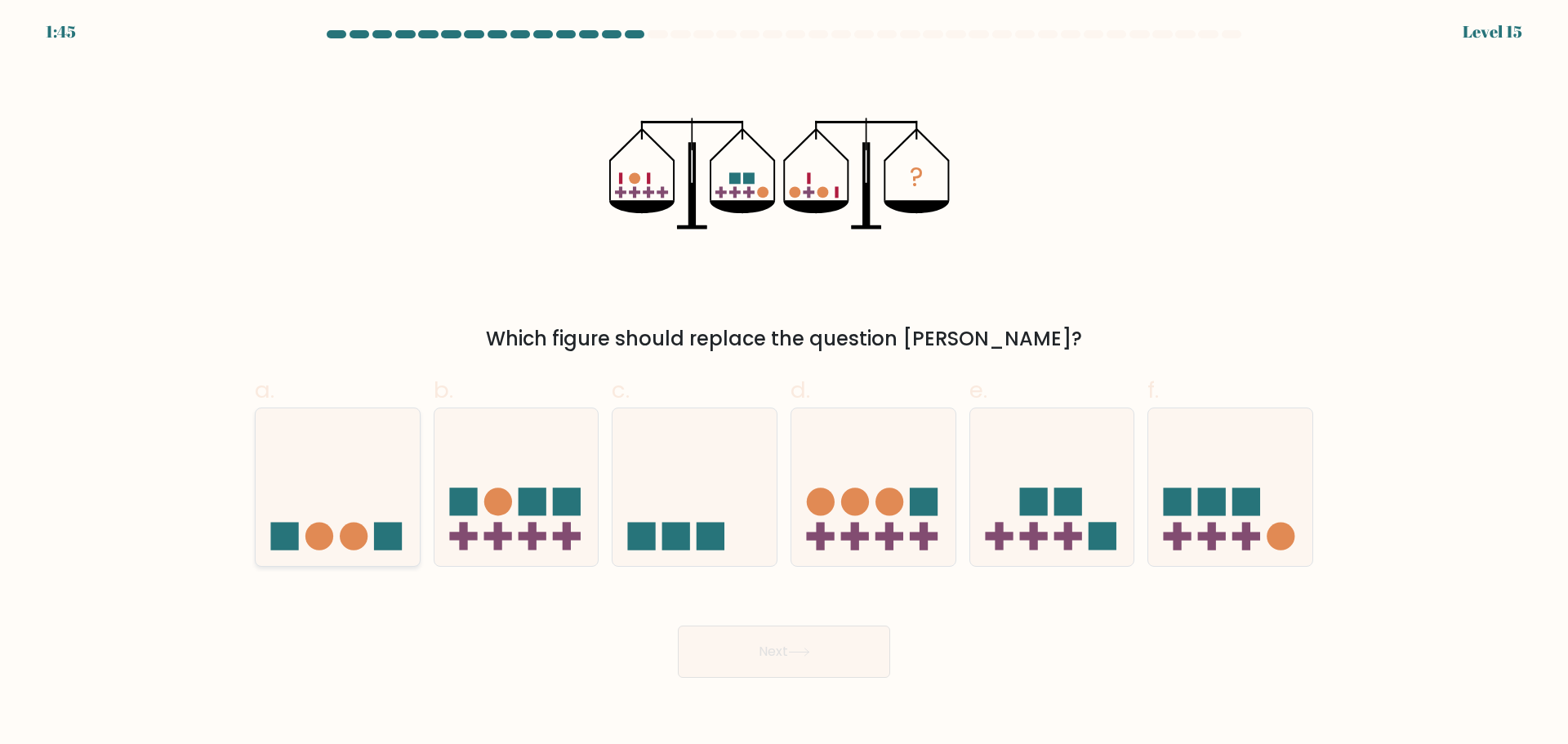
click at [356, 486] on icon at bounding box center [338, 487] width 164 height 136
click at [784, 383] on input "a." at bounding box center [784, 378] width 1 height 11
radio input "true"
click at [846, 647] on button "Next" at bounding box center [784, 652] width 213 height 52
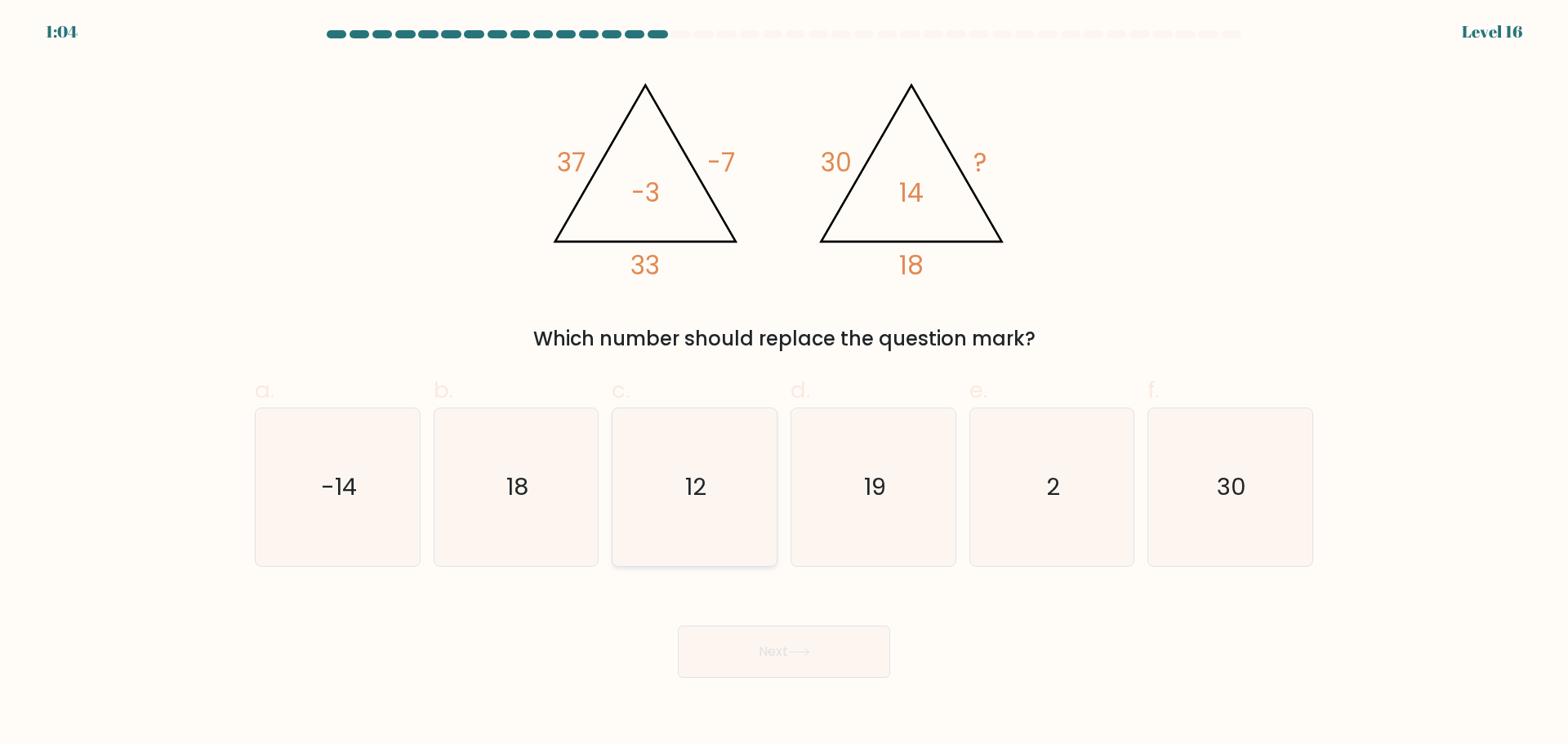
click at [650, 475] on icon "12" at bounding box center [695, 487] width 157 height 157
click at [784, 383] on input "c. 12" at bounding box center [784, 378] width 1 height 11
radio input "true"
click at [696, 629] on button "Next" at bounding box center [784, 652] width 213 height 52
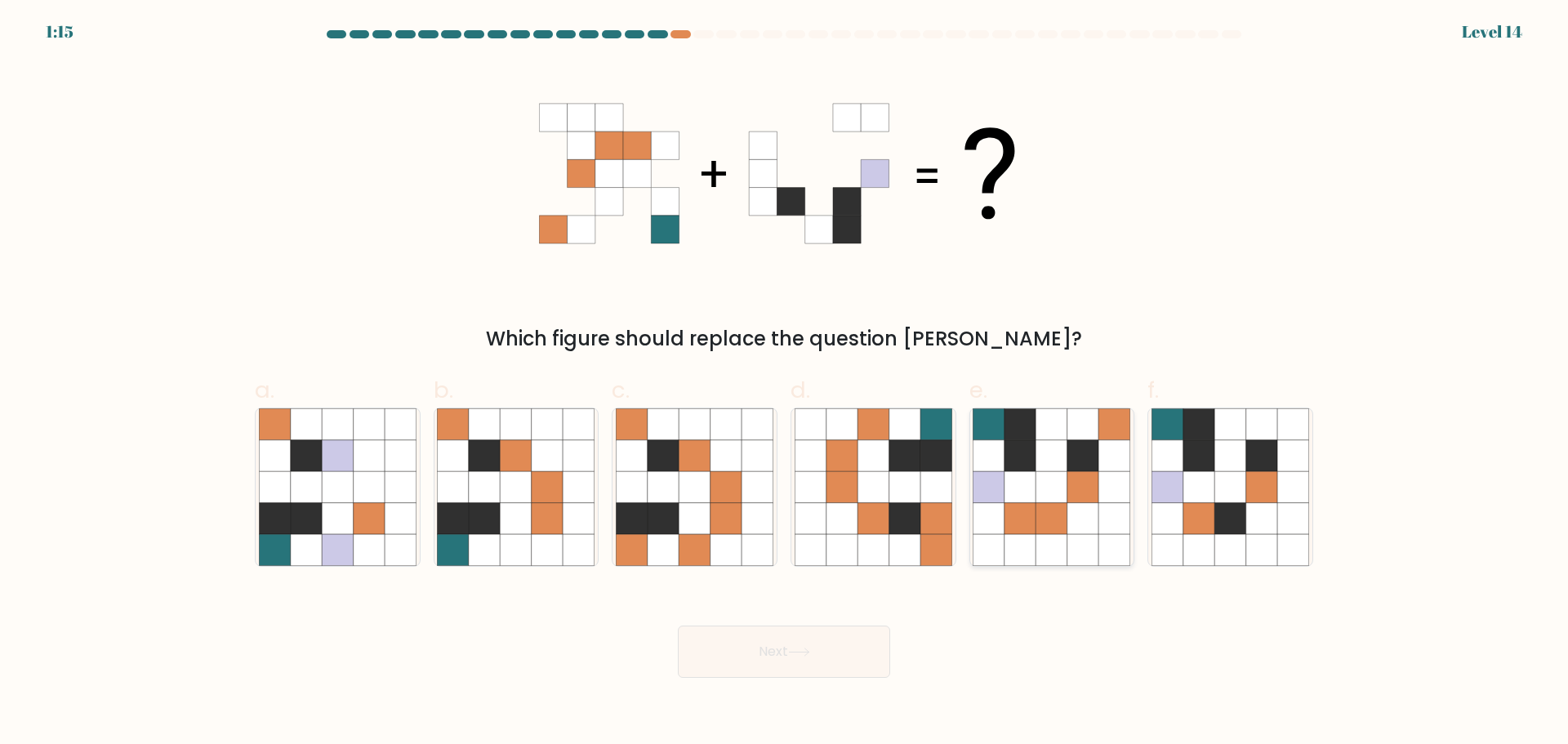
click at [1075, 448] on icon at bounding box center [1083, 454] width 31 height 31
click at [785, 383] on input "e." at bounding box center [784, 378] width 1 height 11
radio input "true"
click at [881, 672] on button "Next" at bounding box center [784, 652] width 213 height 52
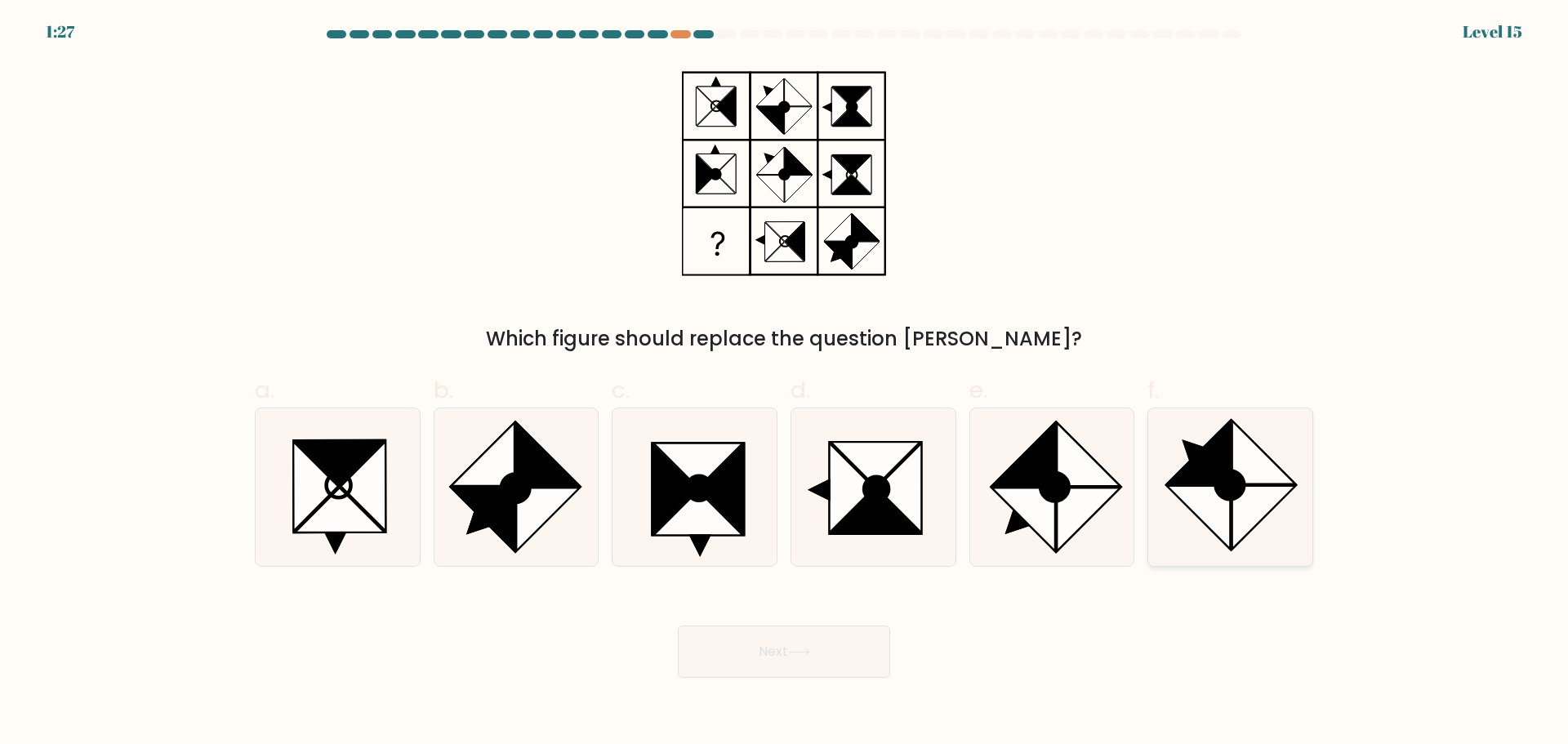
click at [1228, 555] on icon at bounding box center [1230, 487] width 157 height 157
click at [785, 383] on input "f." at bounding box center [784, 378] width 1 height 11
radio input "true"
click at [814, 638] on button "Next" at bounding box center [784, 652] width 213 height 52
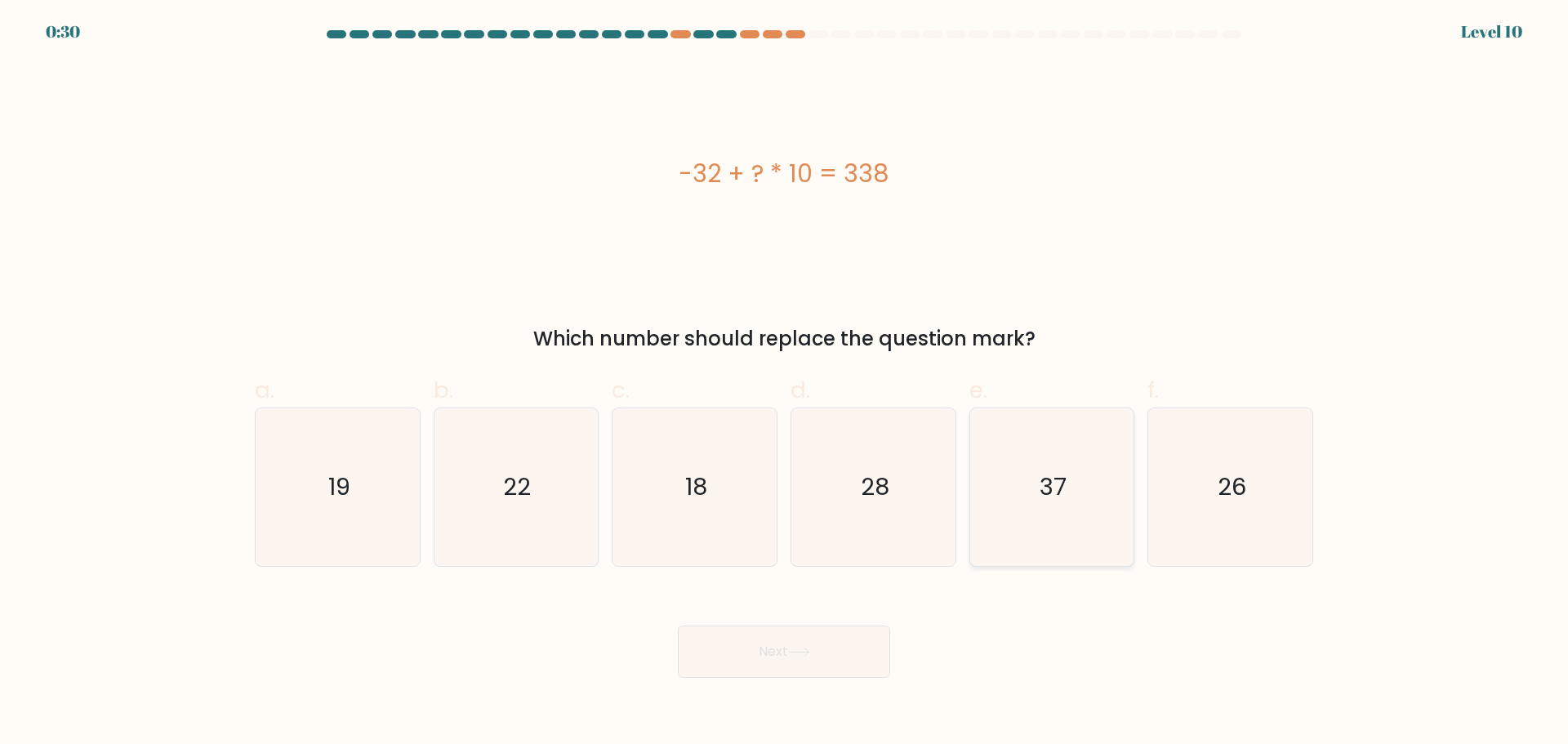
click at [1006, 527] on icon "37" at bounding box center [1051, 487] width 157 height 157
click at [785, 383] on input "e. 37" at bounding box center [784, 378] width 1 height 11
radio input "true"
click at [851, 638] on button "Next" at bounding box center [784, 652] width 213 height 52
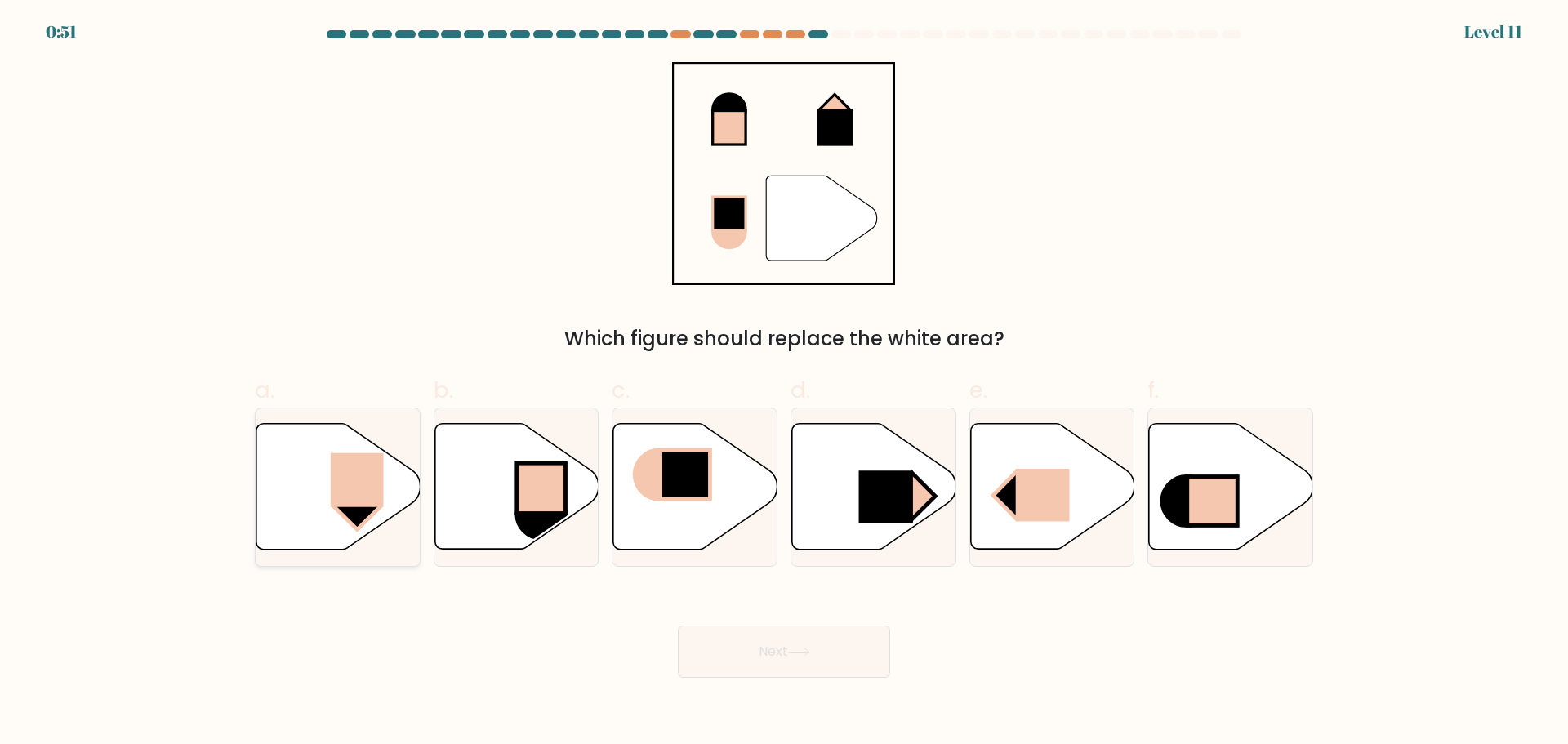
click at [274, 443] on icon at bounding box center [339, 486] width 164 height 126
click at [784, 383] on input "a." at bounding box center [784, 378] width 1 height 11
radio input "true"
click at [787, 664] on button "Next" at bounding box center [784, 652] width 213 height 52
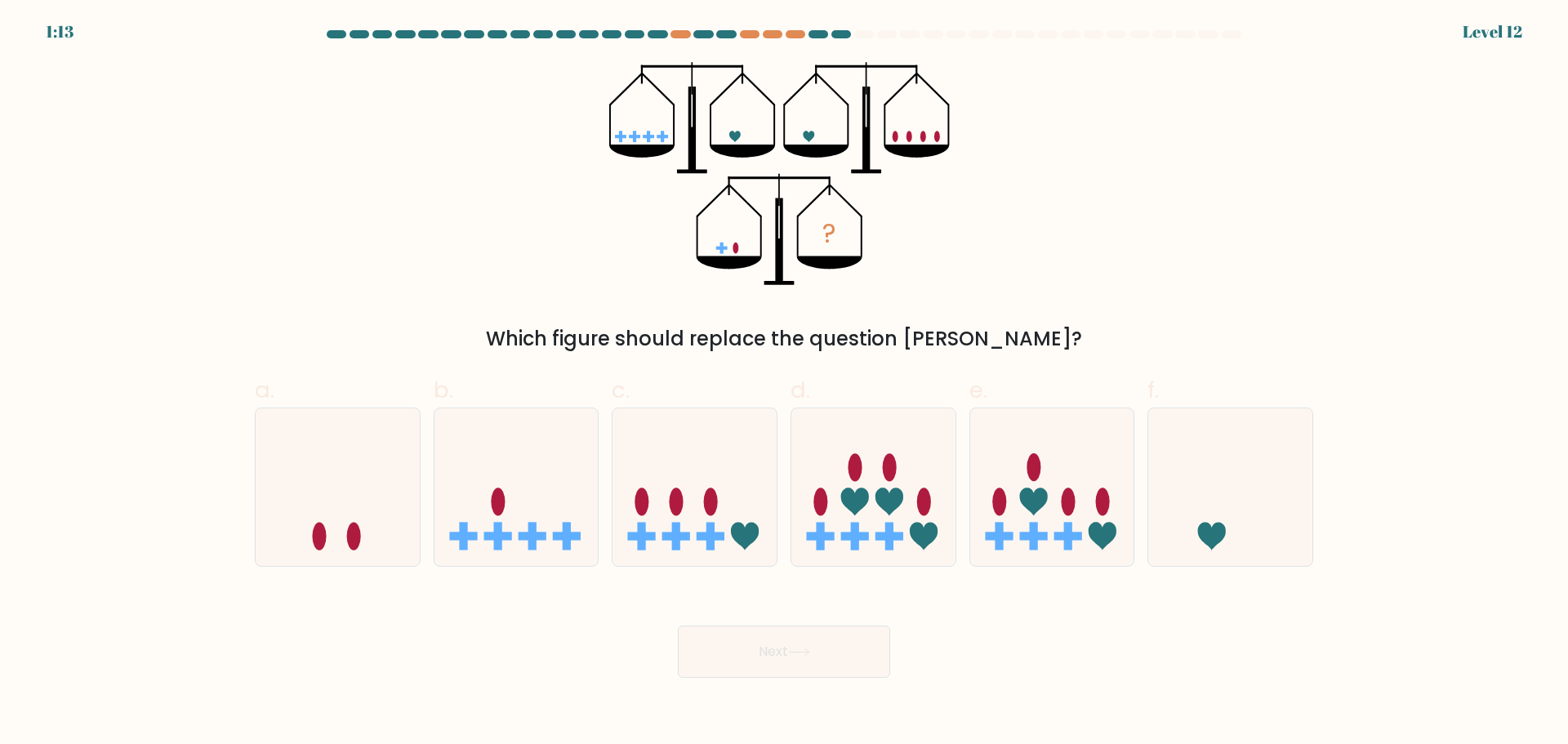
click at [617, 654] on div "Next" at bounding box center [784, 632] width 1078 height 91
click at [407, 564] on div at bounding box center [337, 487] width 165 height 159
click at [784, 383] on input "a." at bounding box center [784, 378] width 1 height 11
radio input "true"
click at [784, 637] on button "Next" at bounding box center [784, 652] width 213 height 52
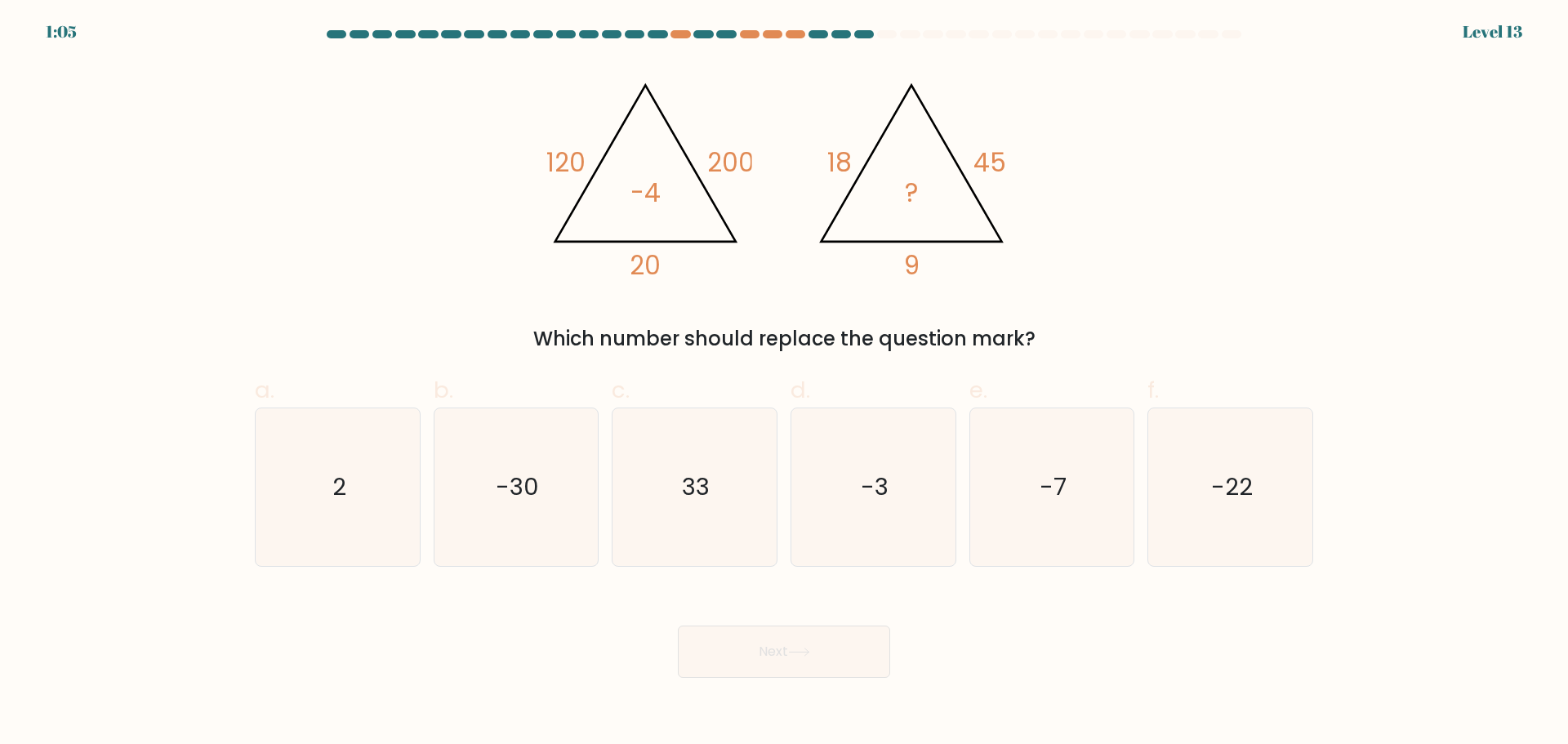
click at [784, 637] on button "Next" at bounding box center [784, 652] width 213 height 52
click at [792, 615] on div "Next" at bounding box center [784, 632] width 1078 height 91
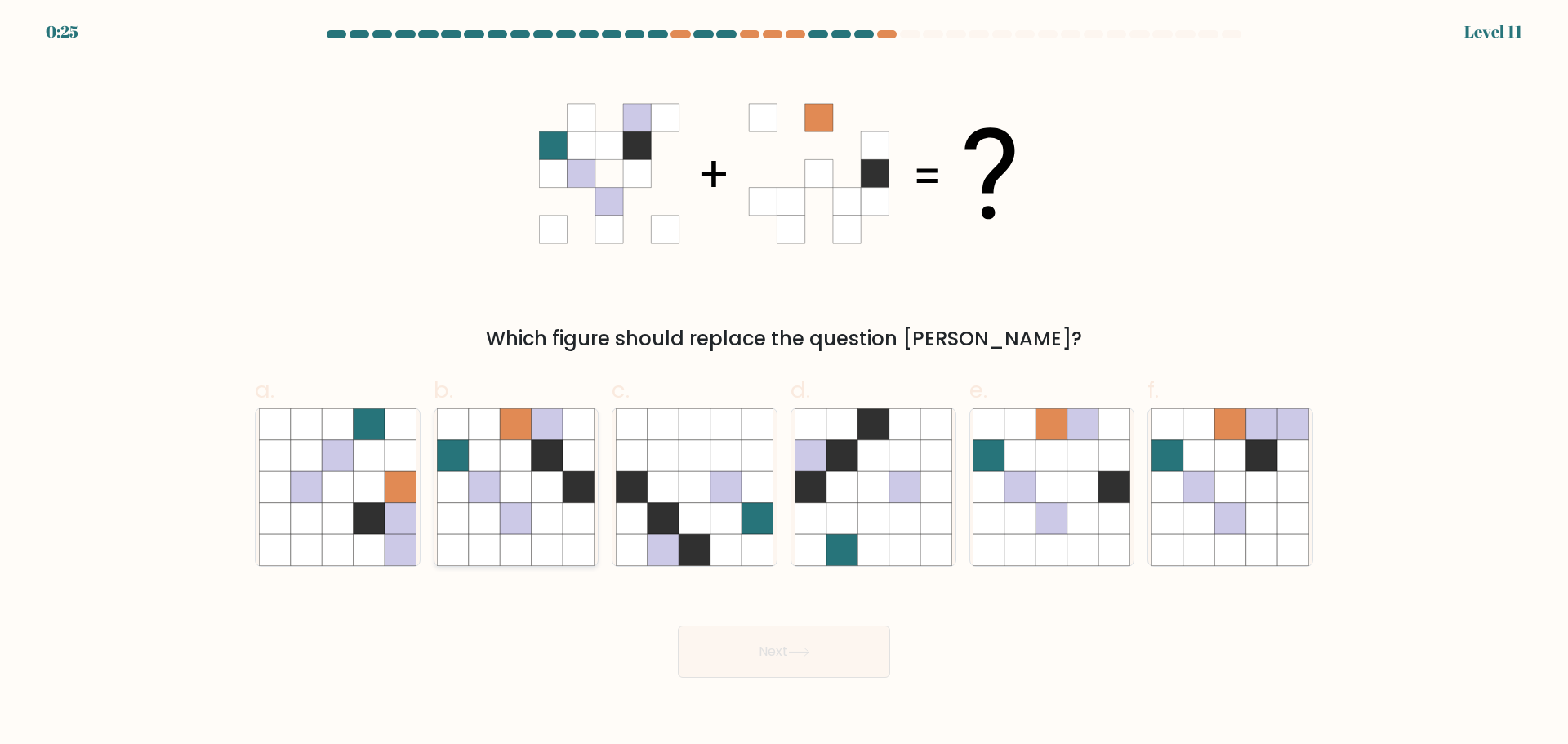
click at [452, 495] on icon at bounding box center [453, 486] width 31 height 31
click at [784, 383] on input "b." at bounding box center [784, 378] width 1 height 11
radio input "true"
click at [751, 681] on body "0:24 Level 11" at bounding box center [784, 372] width 1568 height 744
click at [768, 666] on button "Next" at bounding box center [784, 652] width 213 height 52
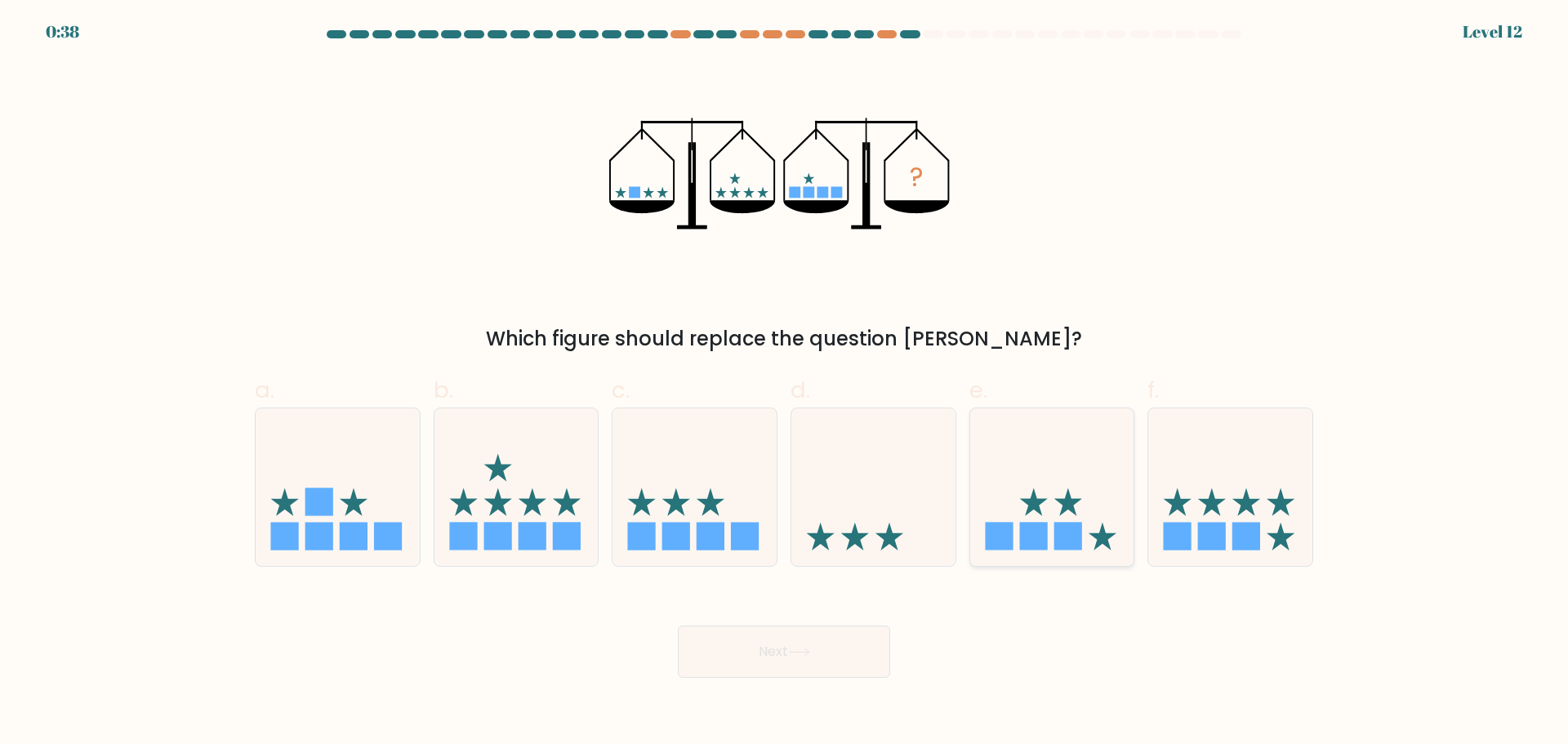
click at [1109, 544] on icon at bounding box center [1102, 537] width 28 height 28
click at [785, 383] on input "e." at bounding box center [784, 378] width 1 height 11
radio input "true"
click at [801, 647] on button "Next" at bounding box center [784, 652] width 213 height 52
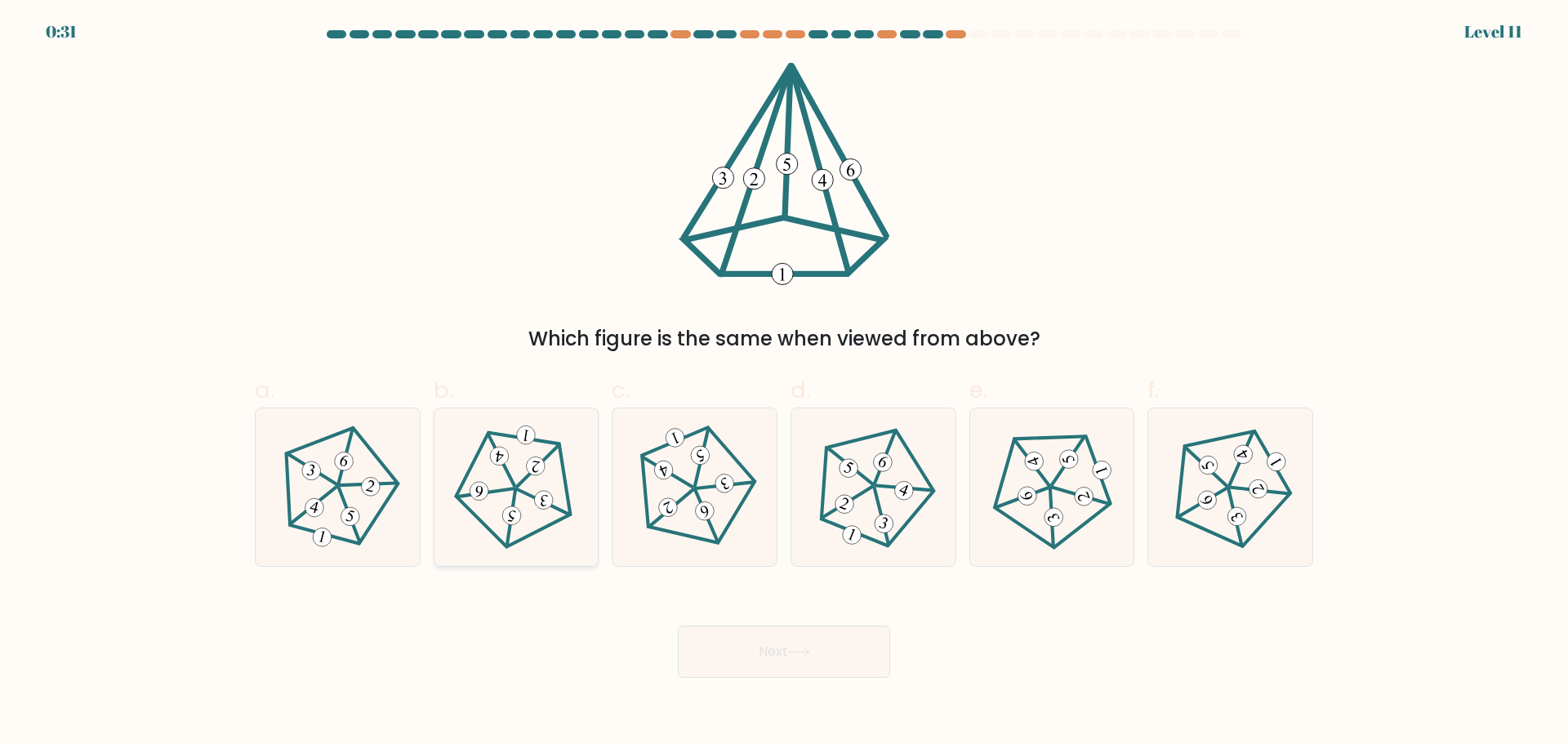
click at [498, 491] on 624 at bounding box center [485, 493] width 56 height 25
click at [784, 383] on input "b." at bounding box center [784, 378] width 1 height 11
radio input "true"
click at [768, 674] on button "Next" at bounding box center [784, 652] width 213 height 52
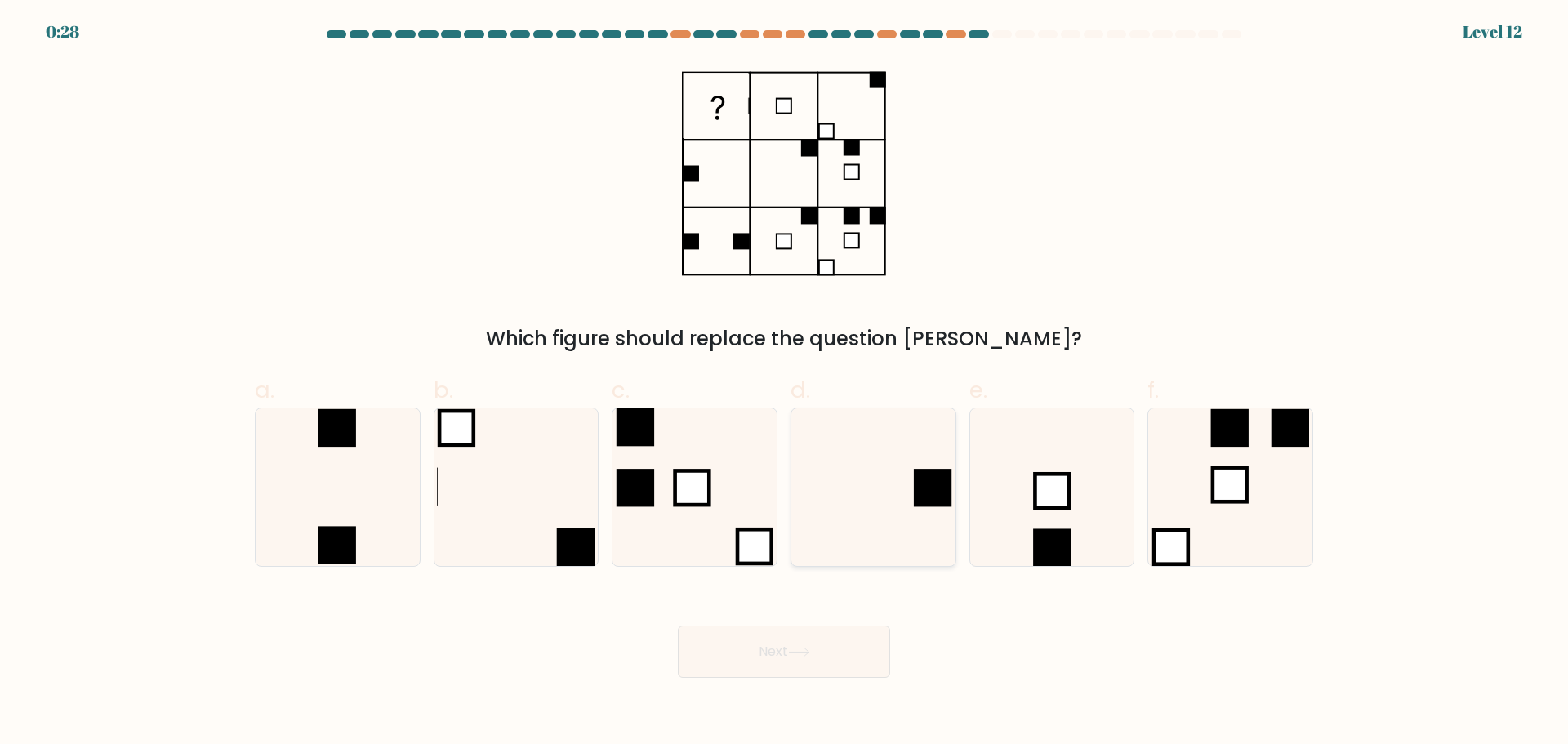
click at [847, 550] on icon at bounding box center [873, 487] width 157 height 157
click at [785, 383] on input "d." at bounding box center [784, 378] width 1 height 11
radio input "true"
click at [793, 677] on button "Next" at bounding box center [784, 652] width 213 height 52
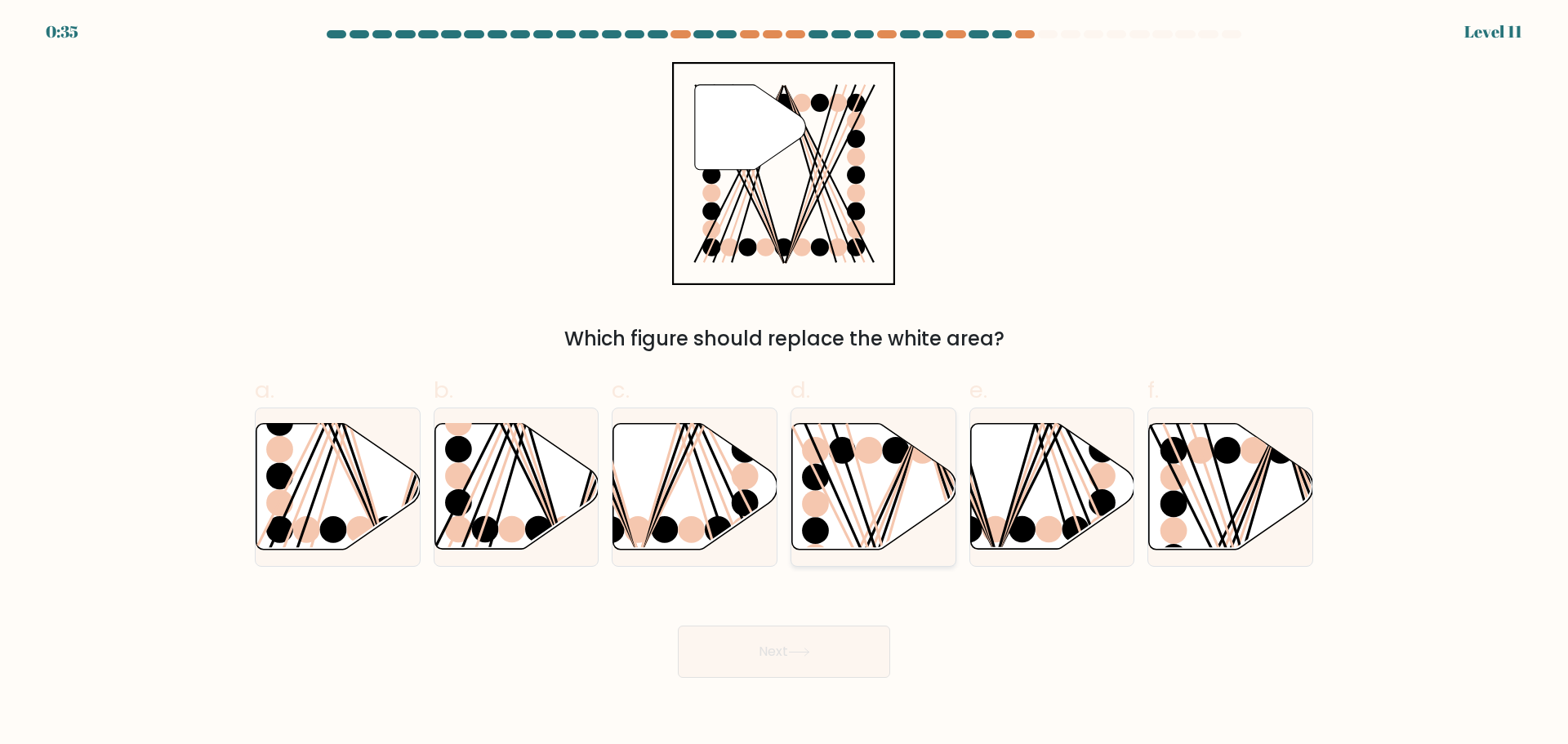
click at [900, 527] on icon at bounding box center [874, 486] width 164 height 126
click at [785, 383] on input "d." at bounding box center [784, 378] width 1 height 11
radio input "true"
click at [1205, 553] on div at bounding box center [1230, 487] width 165 height 159
click input "f."
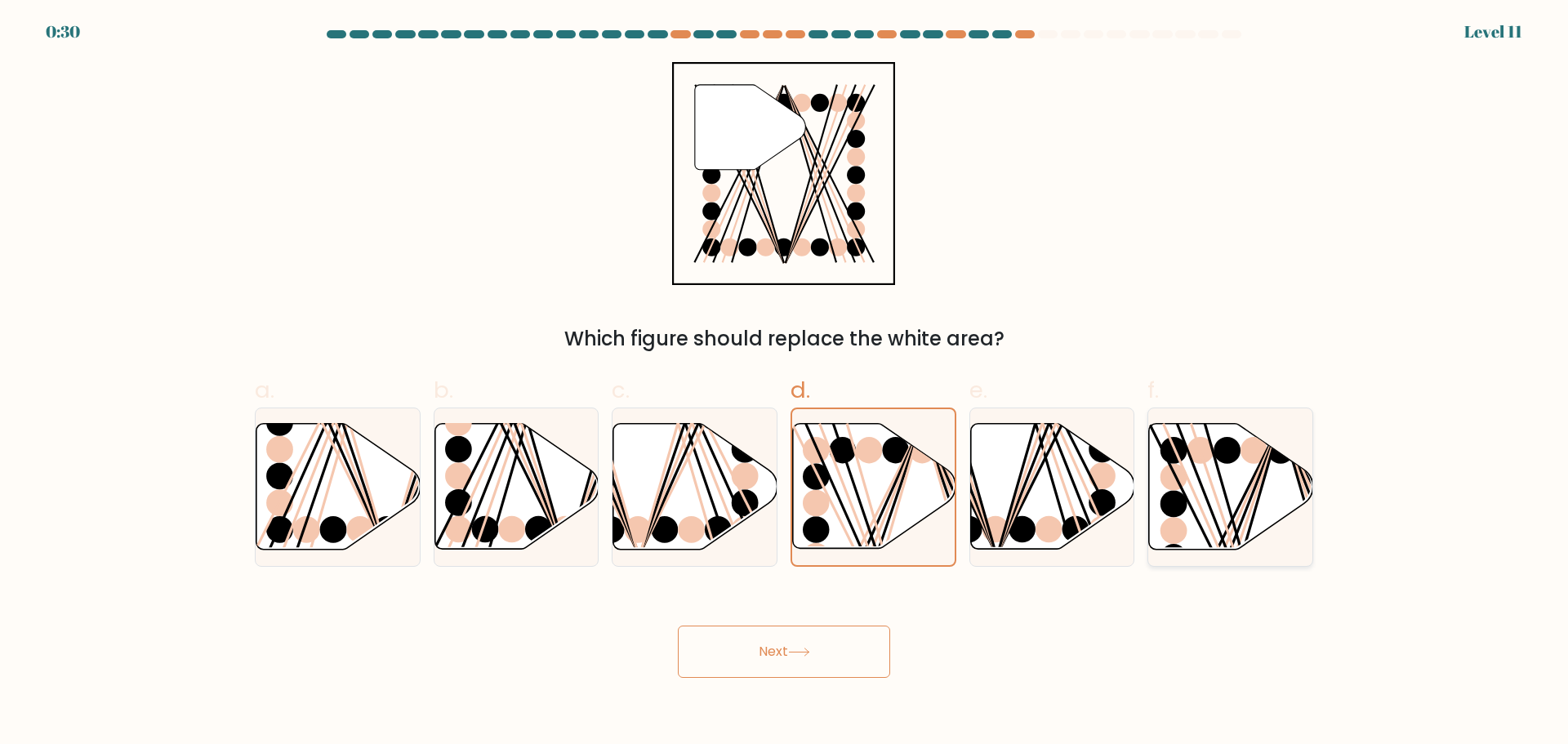
radio input "true"
click button "Next"
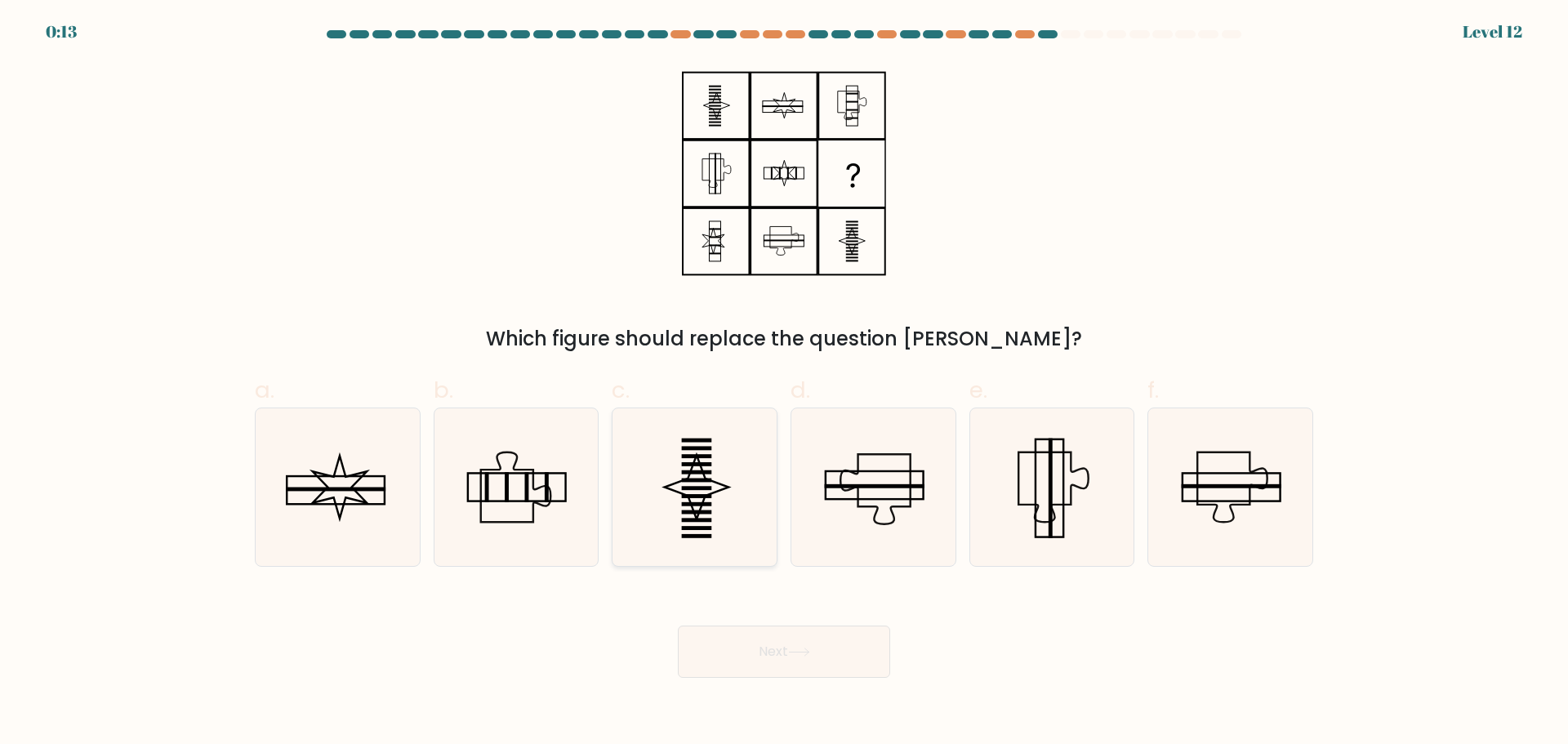
click icon
click input "c."
radio input "true"
click div "a. b. c."
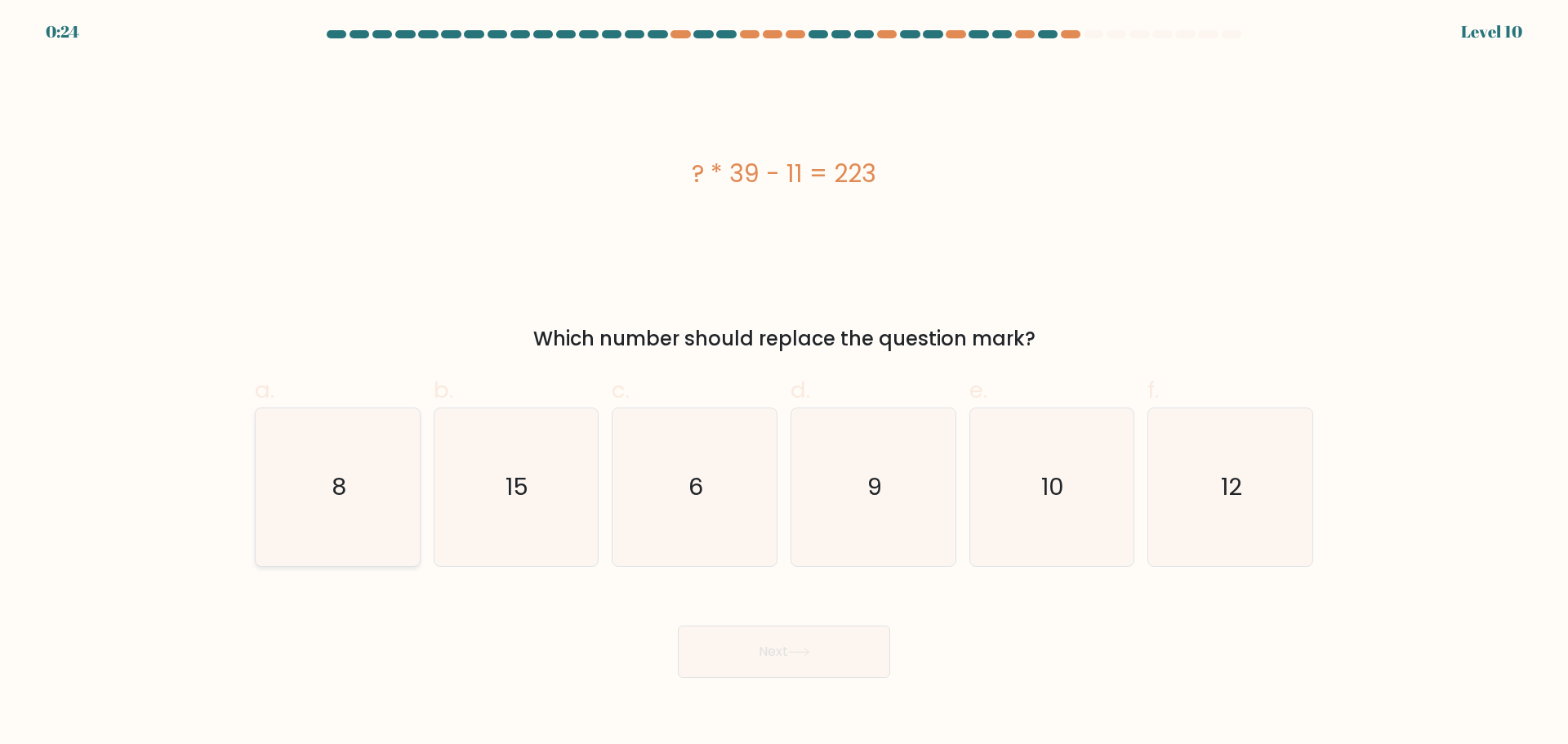
click at [387, 486] on icon "8" at bounding box center [338, 487] width 157 height 157
click at [784, 383] on input "a. 8" at bounding box center [784, 378] width 1 height 11
radio input "true"
click at [742, 504] on icon "6" at bounding box center [695, 487] width 157 height 157
click at [784, 383] on input "c. 6" at bounding box center [784, 378] width 1 height 11
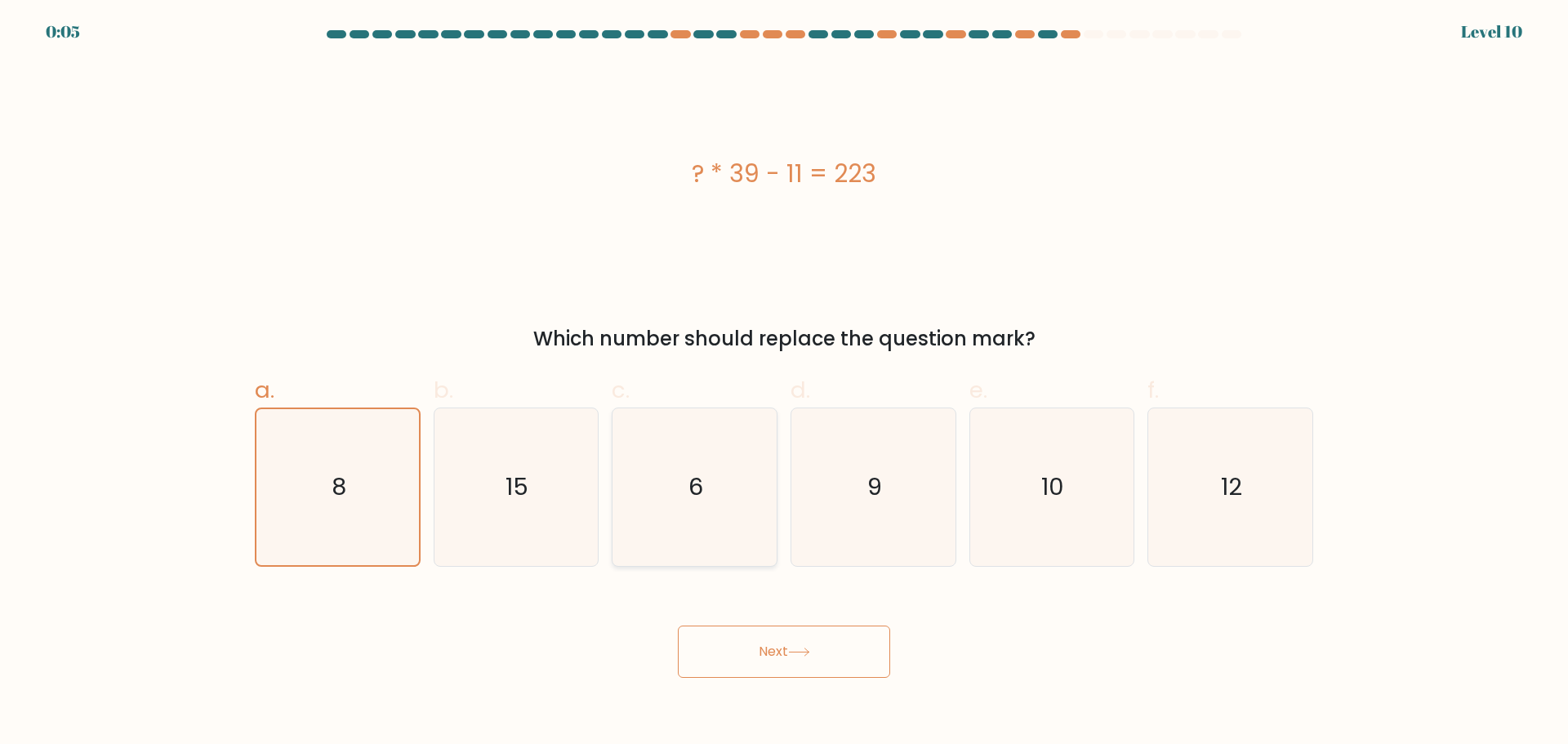
radio input "true"
click at [743, 671] on button "Next" at bounding box center [784, 652] width 213 height 52
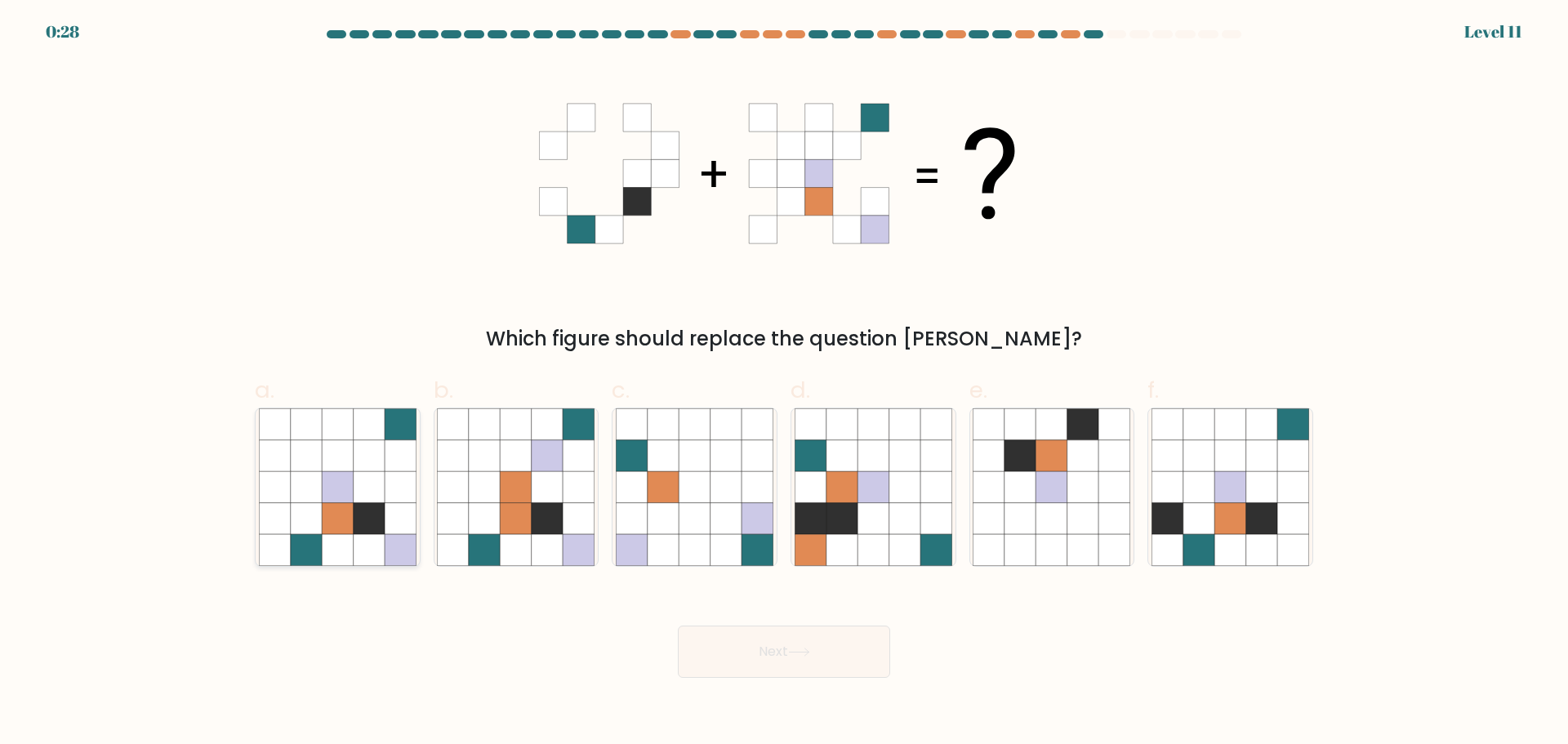
click at [341, 546] on icon at bounding box center [337, 549] width 31 height 31
click at [784, 383] on input "a." at bounding box center [784, 378] width 1 height 11
radio input "true"
click at [896, 697] on body "0:23 Level 11" at bounding box center [784, 372] width 1568 height 744
click at [849, 685] on body "0:23 Level 11" at bounding box center [784, 372] width 1568 height 744
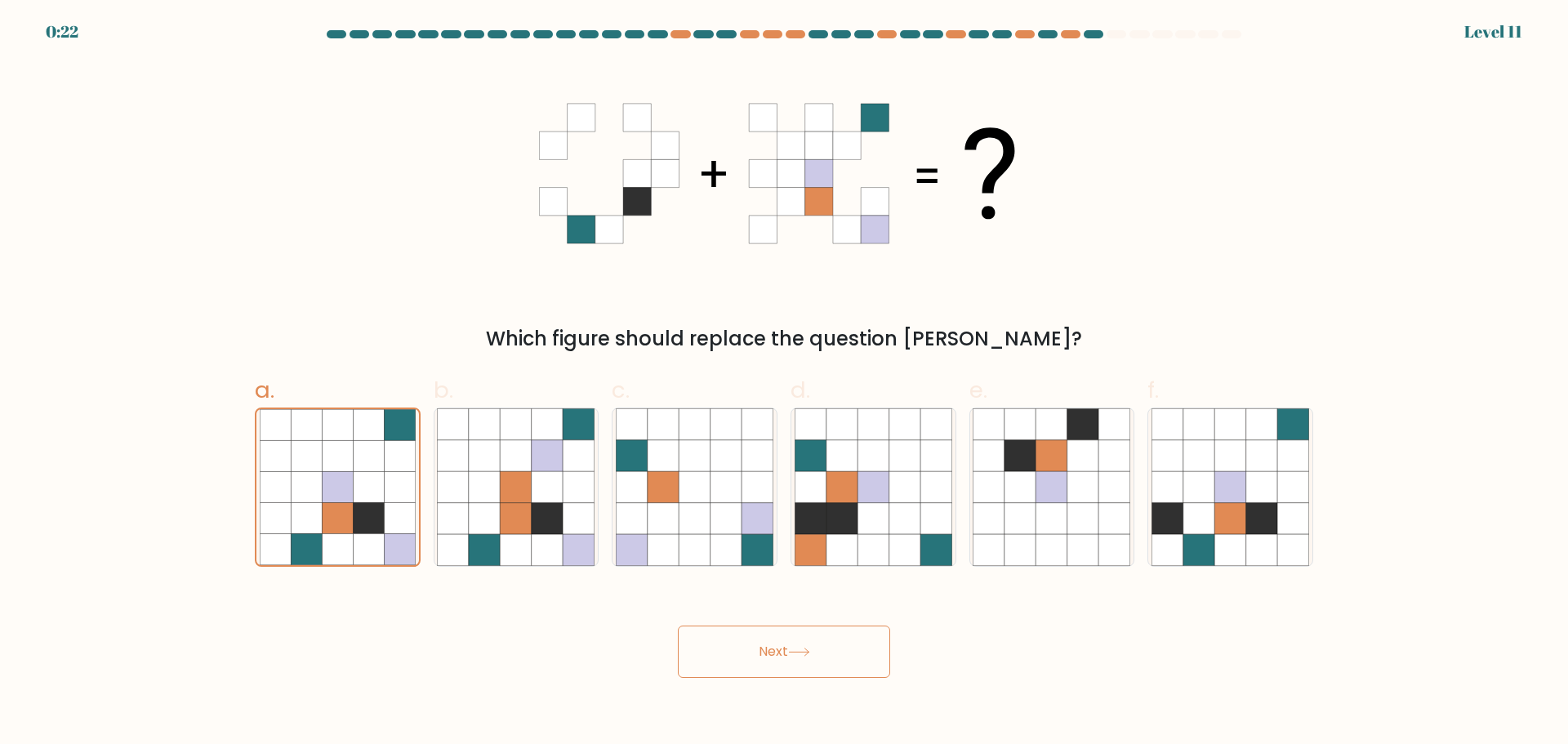
click at [801, 665] on button "Next" at bounding box center [784, 652] width 213 height 52
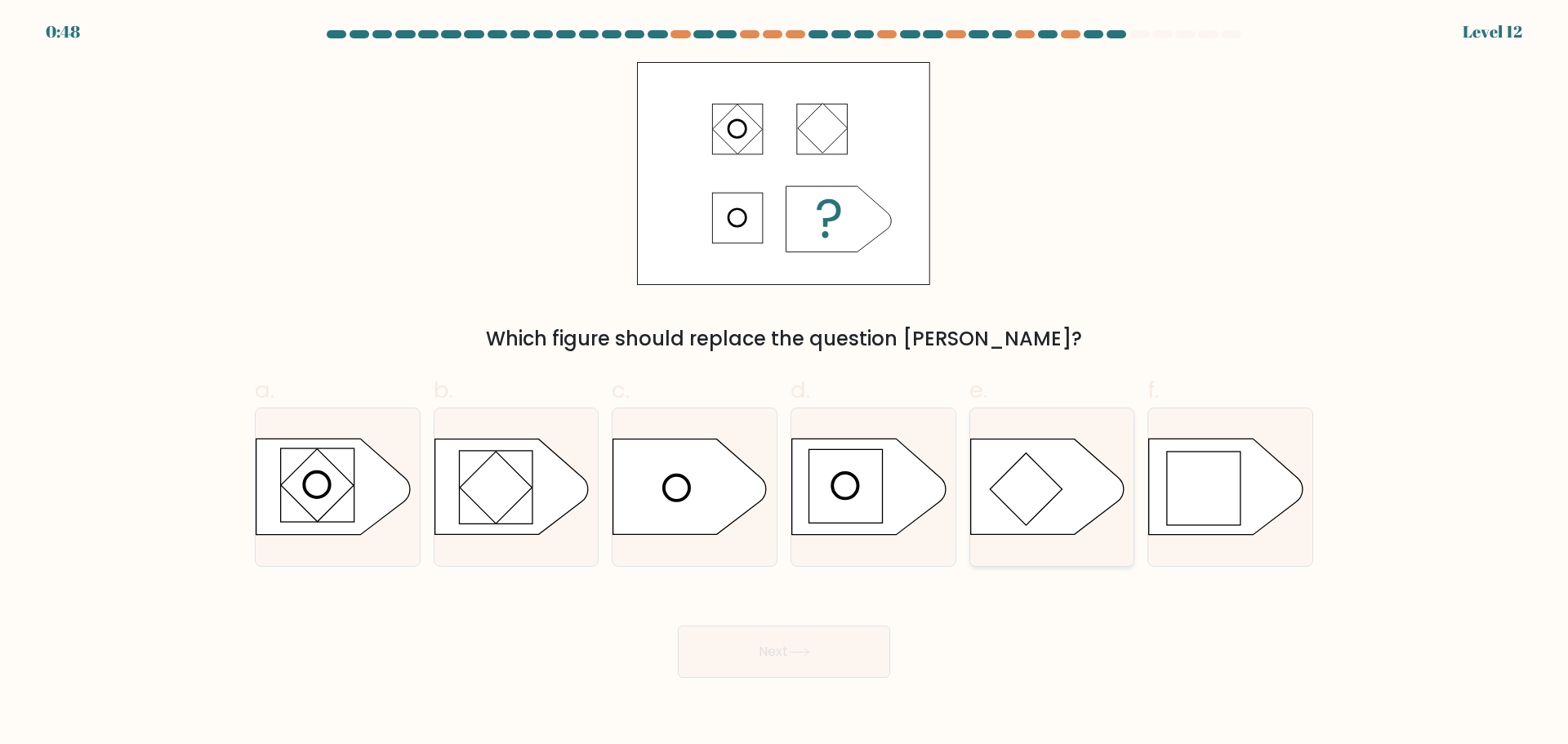
click at [1066, 457] on icon at bounding box center [1047, 486] width 154 height 96
click at [785, 383] on input "e." at bounding box center [784, 378] width 1 height 11
radio input "true"
click at [731, 639] on button "Next" at bounding box center [784, 652] width 213 height 52
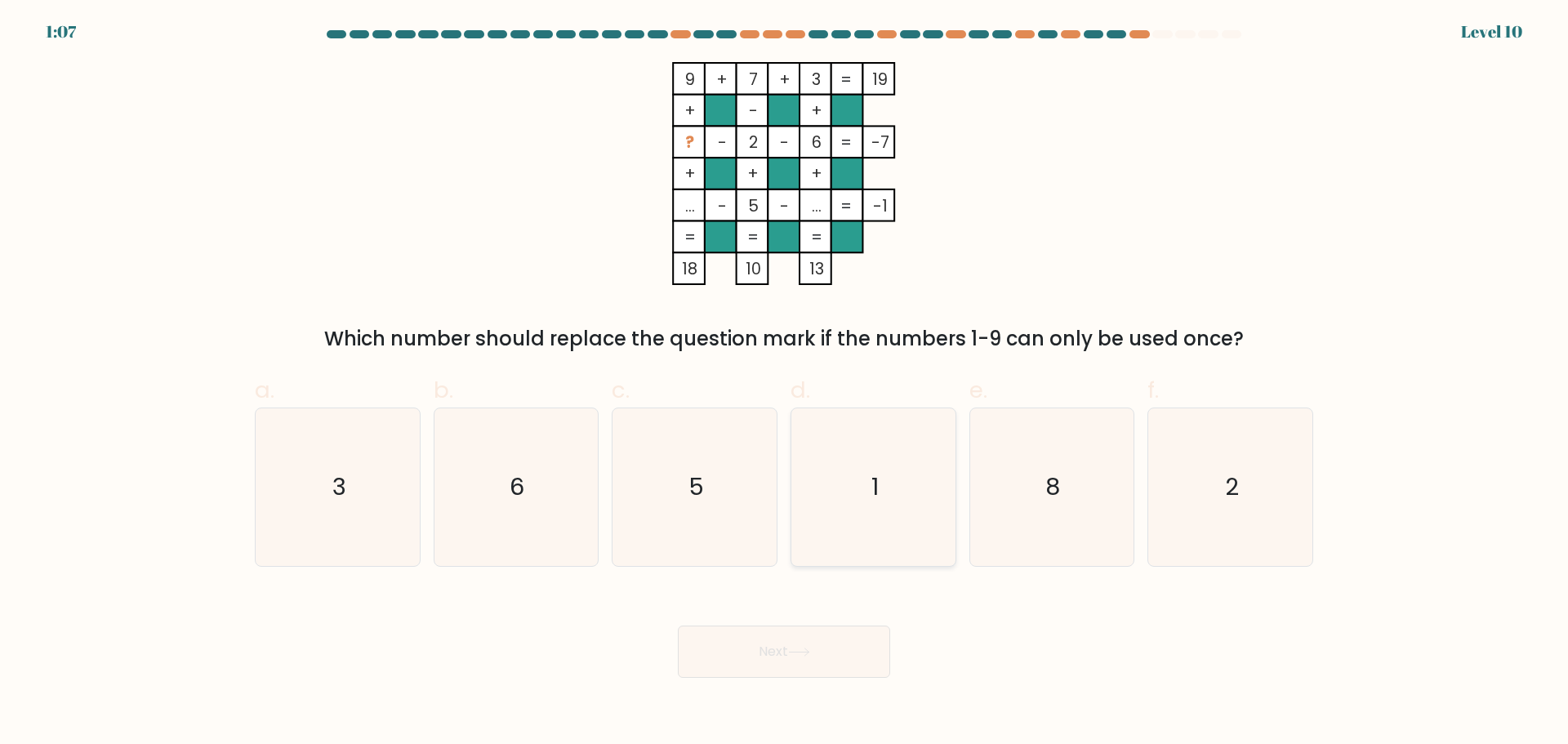
click at [865, 518] on icon "1" at bounding box center [873, 487] width 157 height 157
click at [785, 383] on input "d. 1" at bounding box center [784, 378] width 1 height 11
radio input "true"
click at [798, 652] on icon at bounding box center [799, 652] width 20 height 7
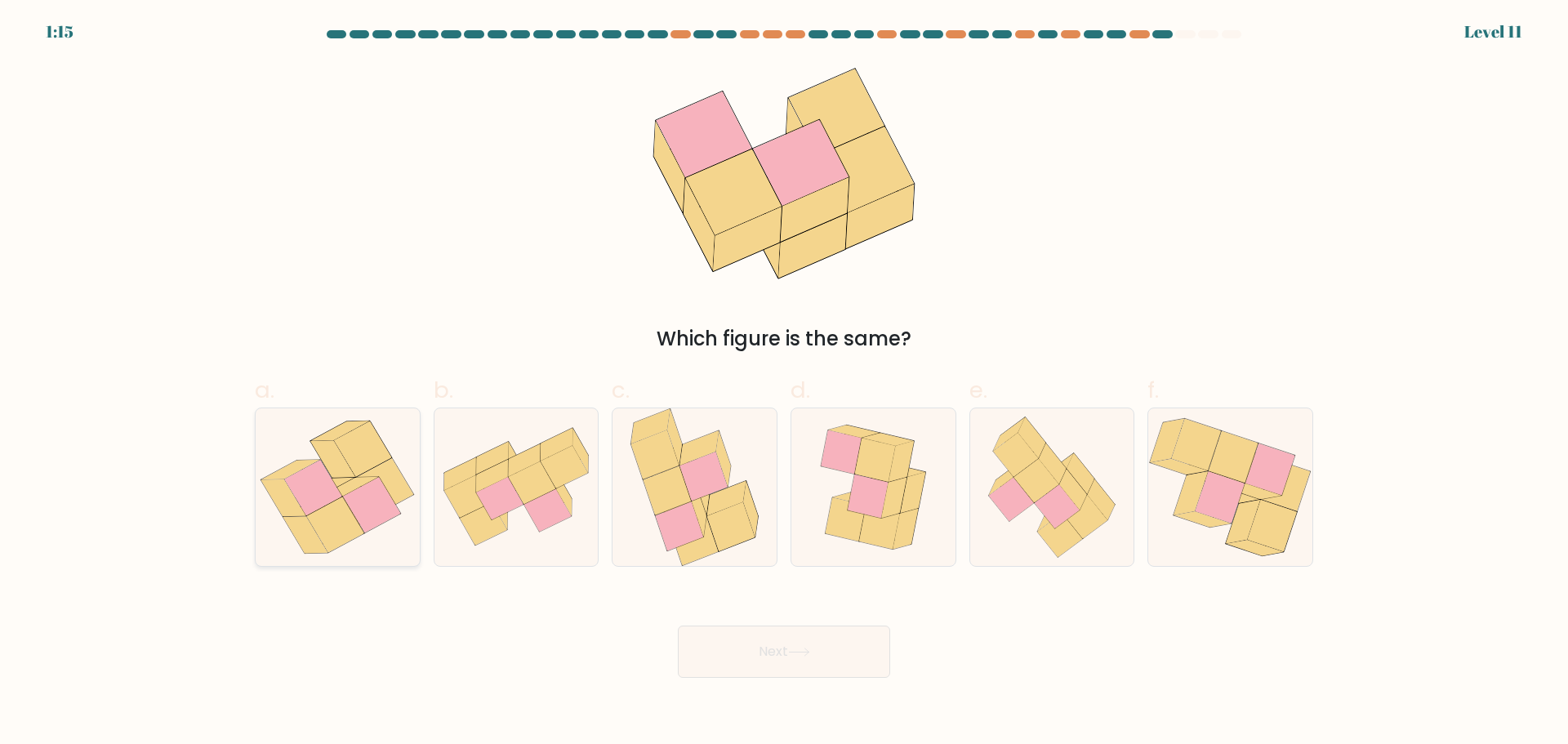
click at [383, 545] on icon at bounding box center [337, 487] width 160 height 157
click at [784, 383] on input "a." at bounding box center [784, 378] width 1 height 11
radio input "true"
click at [753, 677] on button "Next" at bounding box center [784, 652] width 213 height 52
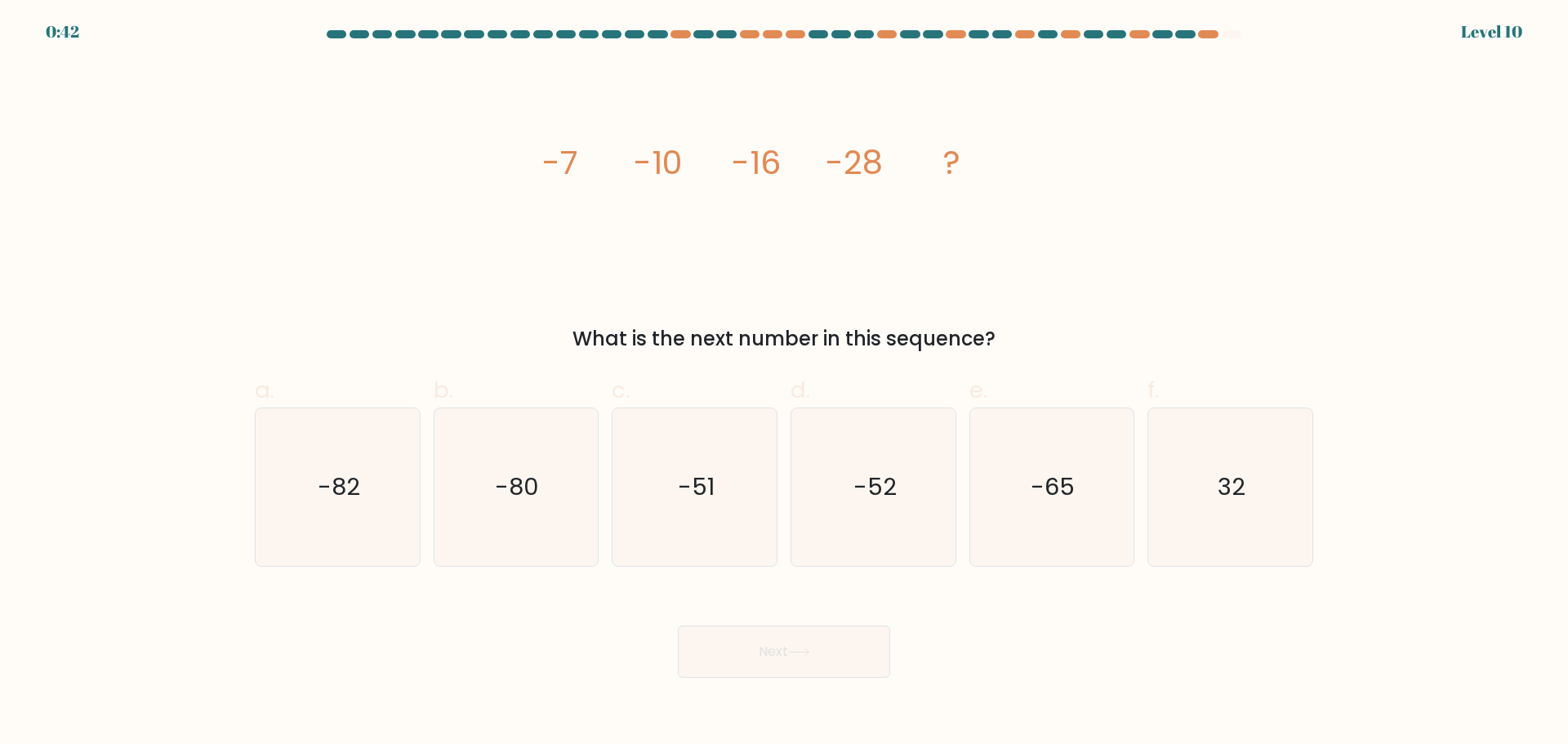
click at [536, 574] on form at bounding box center [784, 354] width 1568 height 647
click at [878, 539] on icon "-52" at bounding box center [873, 487] width 157 height 157
click at [785, 383] on input "d. -52" at bounding box center [784, 378] width 1 height 11
radio input "true"
click at [808, 655] on icon at bounding box center [799, 652] width 20 height 7
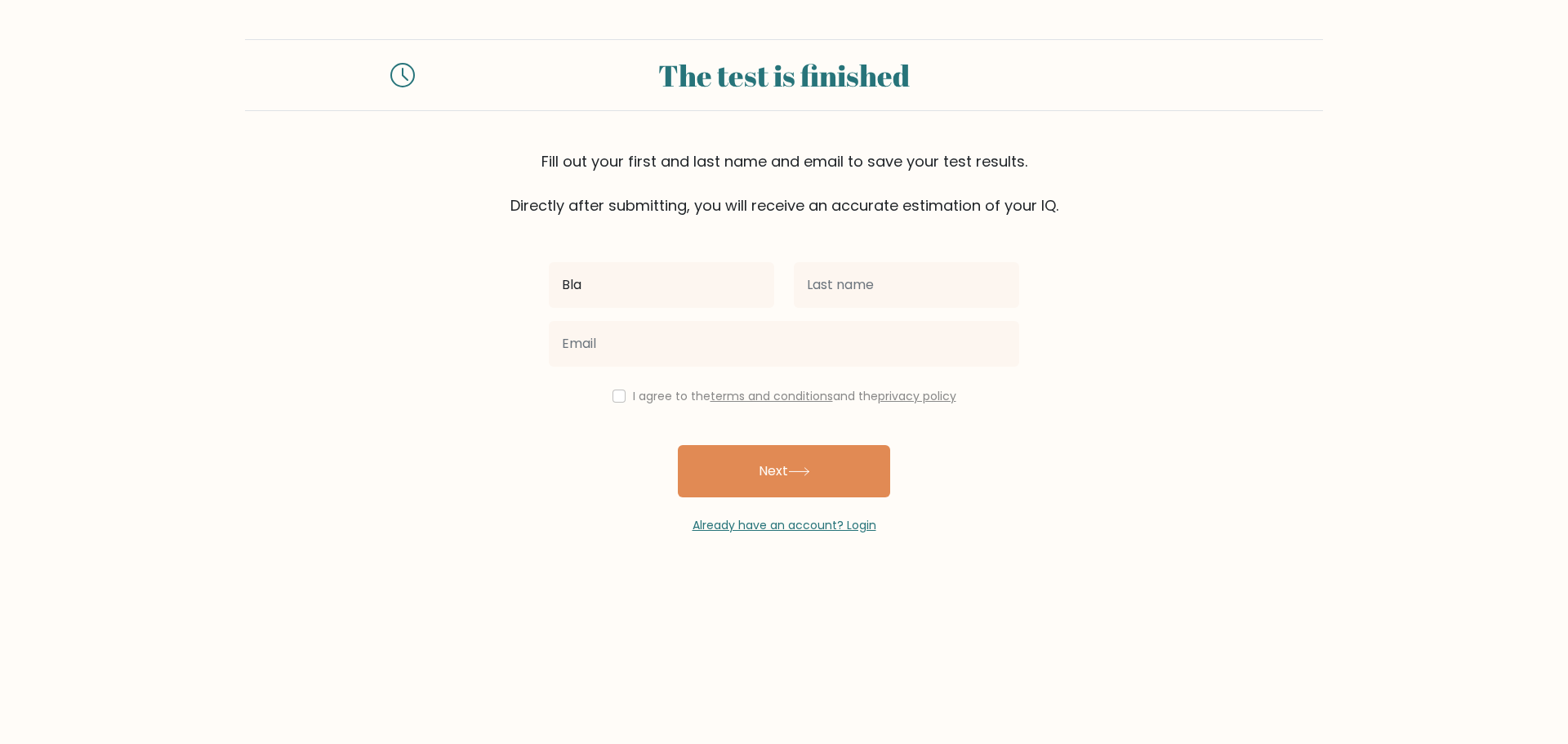
type input "Bla"
type input "BRuh"
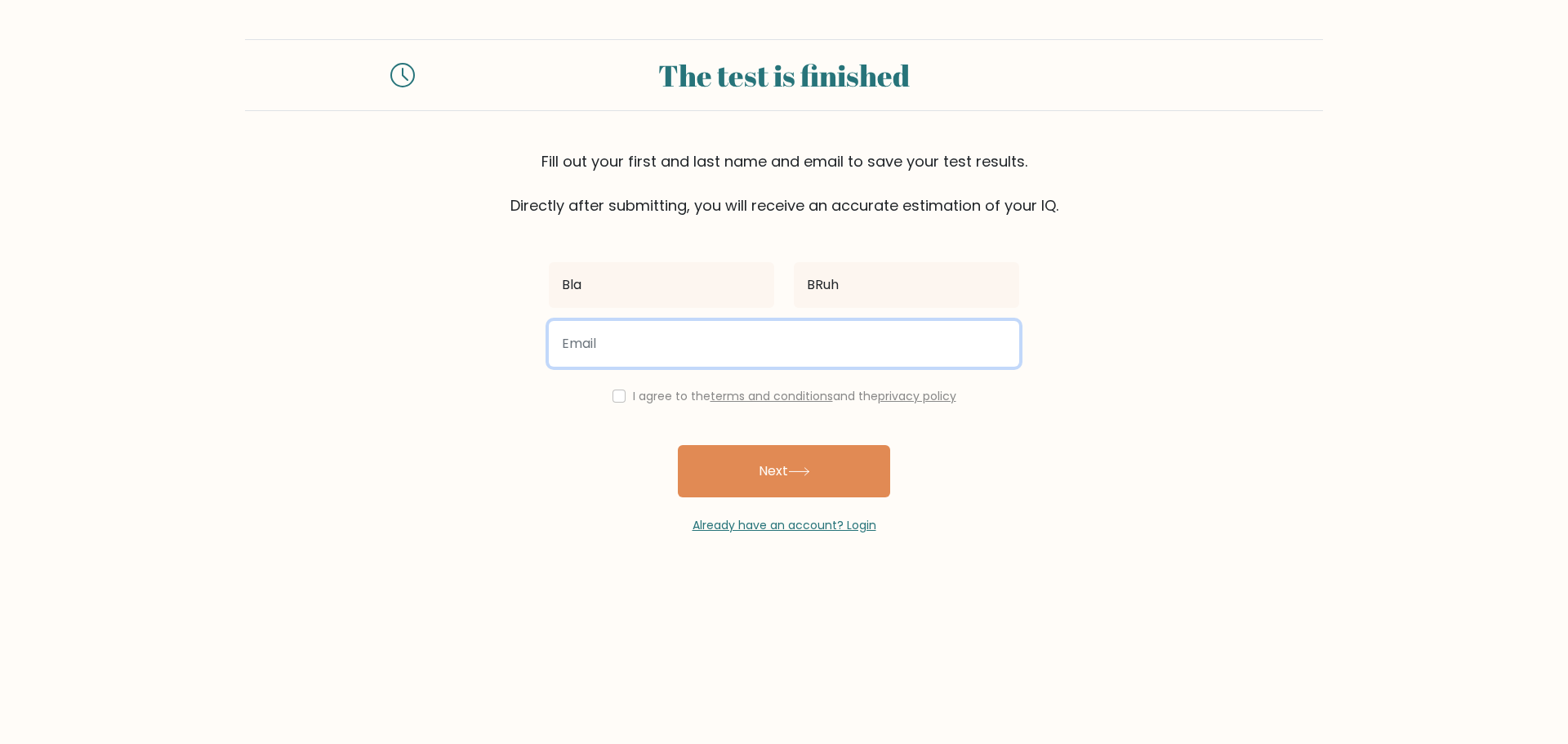
paste input "[EMAIL_ADDRESS][DOMAIN_NAME]"
type input "[EMAIL_ADDRESS][DOMAIN_NAME]"
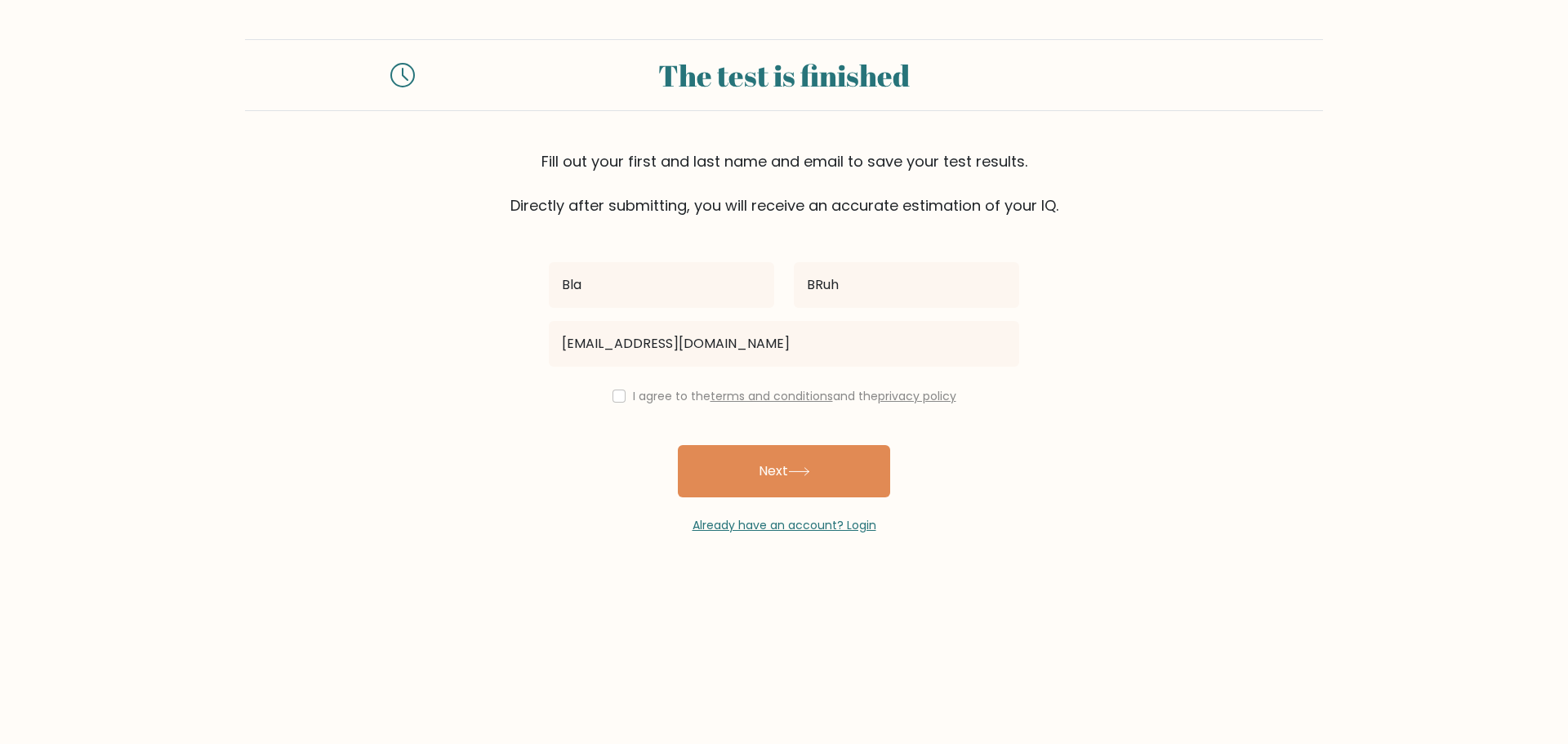
click at [637, 399] on label "I agree to the terms and conditions and the privacy policy" at bounding box center [795, 396] width 324 height 16
click at [617, 396] on input "checkbox" at bounding box center [619, 396] width 13 height 13
checkbox input "true"
drag, startPoint x: 738, startPoint y: 468, endPoint x: 744, endPoint y: 478, distance: 11.7
click at [739, 469] on button "Next" at bounding box center [784, 471] width 213 height 52
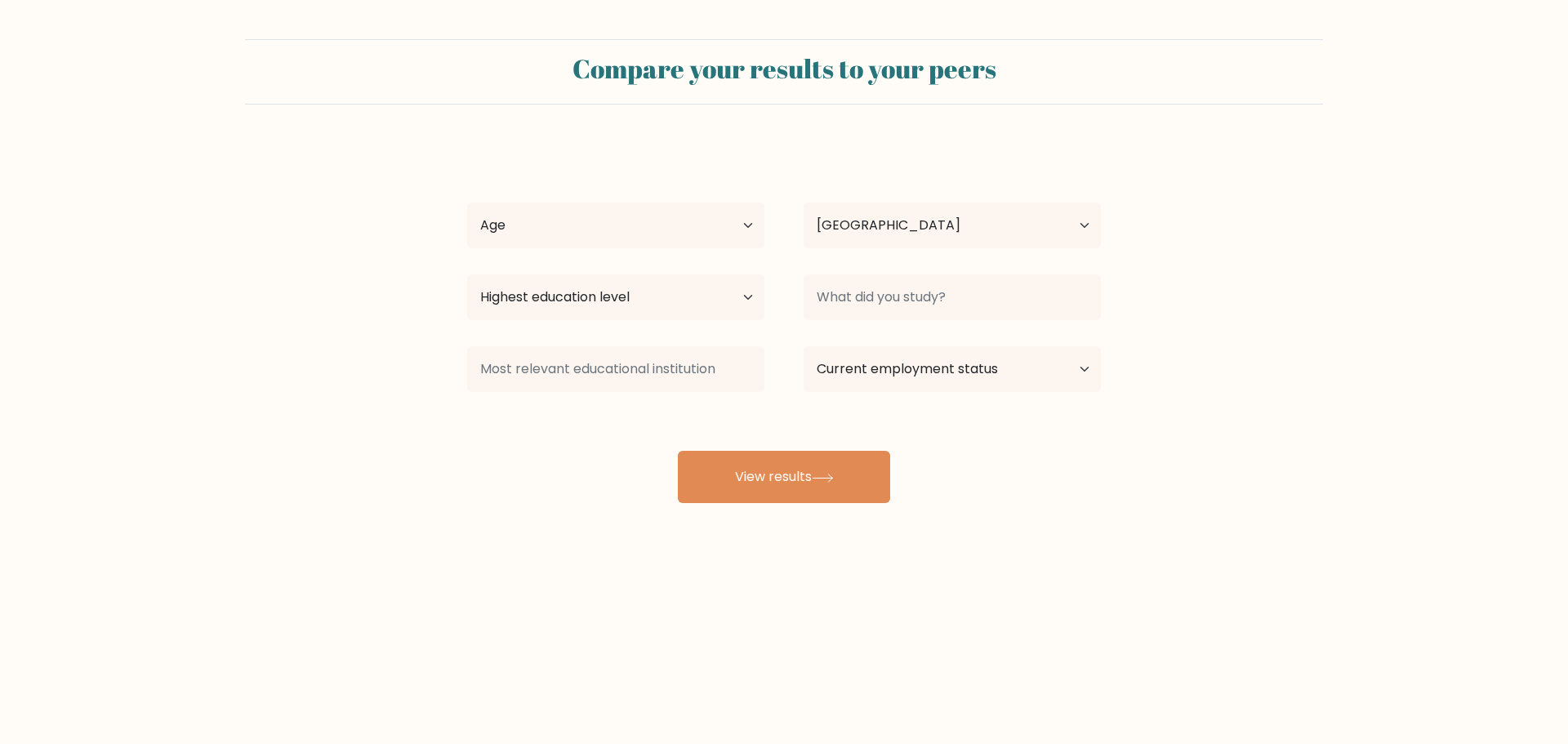
select select "TR"
click at [714, 231] on select "Age Under 18 years old 18-24 years old 25-34 years old 35-44 years old 45-54 ye…" at bounding box center [616, 225] width 298 height 46
select select "18_24"
click at [468, 203] on select "Age Under 18 years old 18-24 years old 25-34 years old 35-44 years old 45-54 ye…" at bounding box center [616, 225] width 298 height 46
click at [673, 294] on select "Highest education level No schooling Primary Lower Secondary Upper Secondary Oc…" at bounding box center [616, 297] width 298 height 46
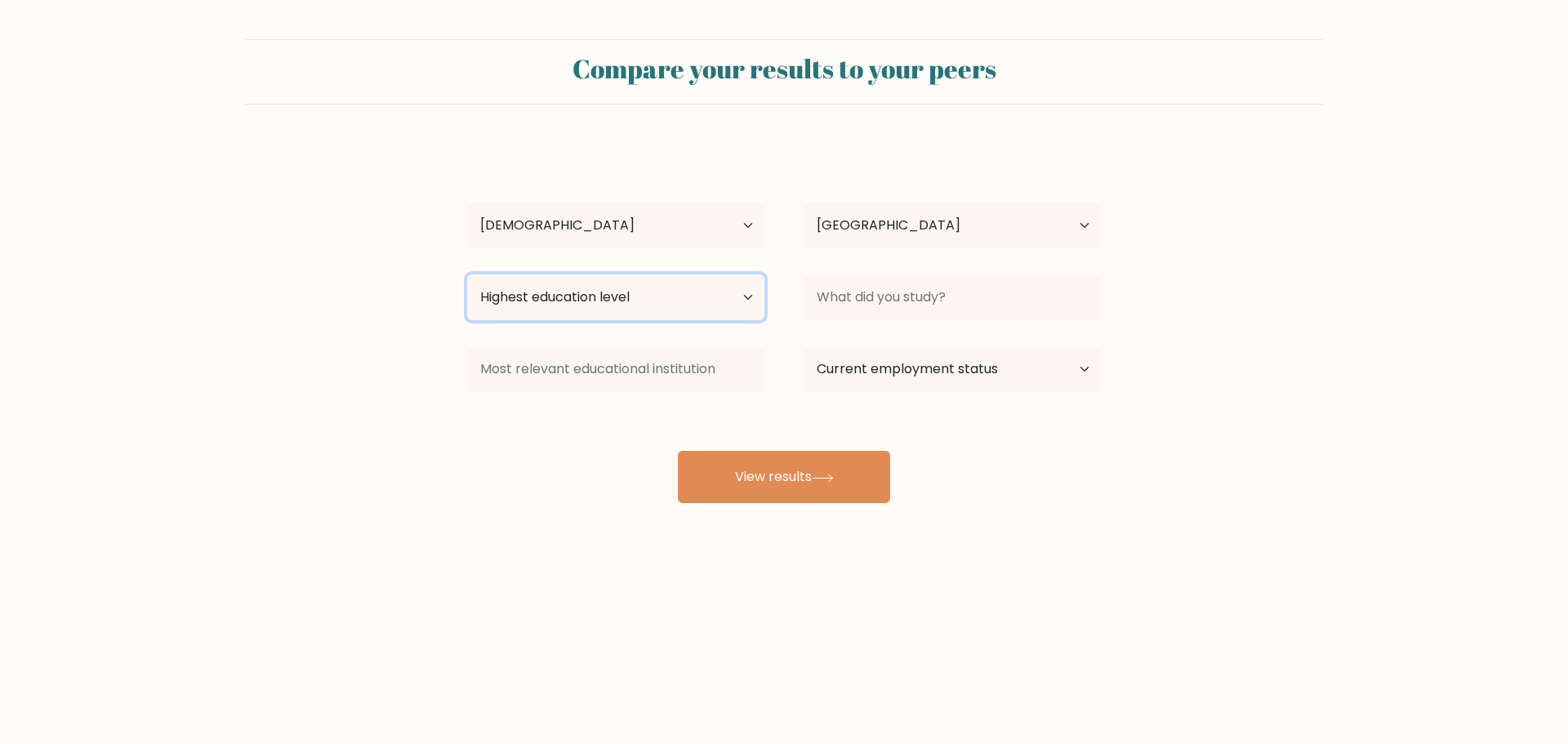
select select "masters_degree"
click at [468, 275] on select "Highest education level No schooling Primary Lower Secondary Upper Secondary Oc…" at bounding box center [616, 297] width 298 height 46
click at [673, 290] on select "Highest education level No schooling Primary Lower Secondary Upper Secondary Oc…" at bounding box center [616, 297] width 298 height 46
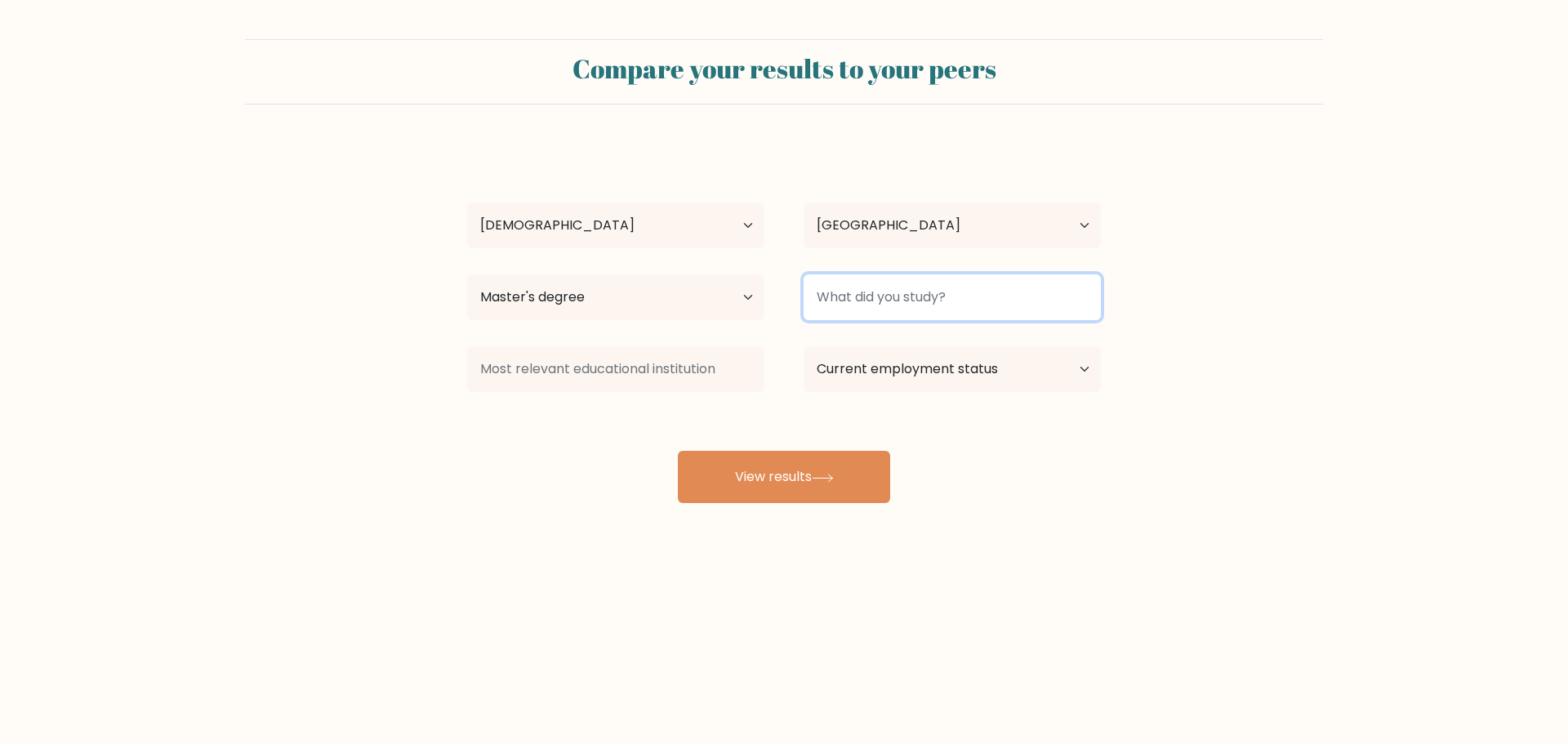
click at [819, 302] on input at bounding box center [952, 297] width 298 height 46
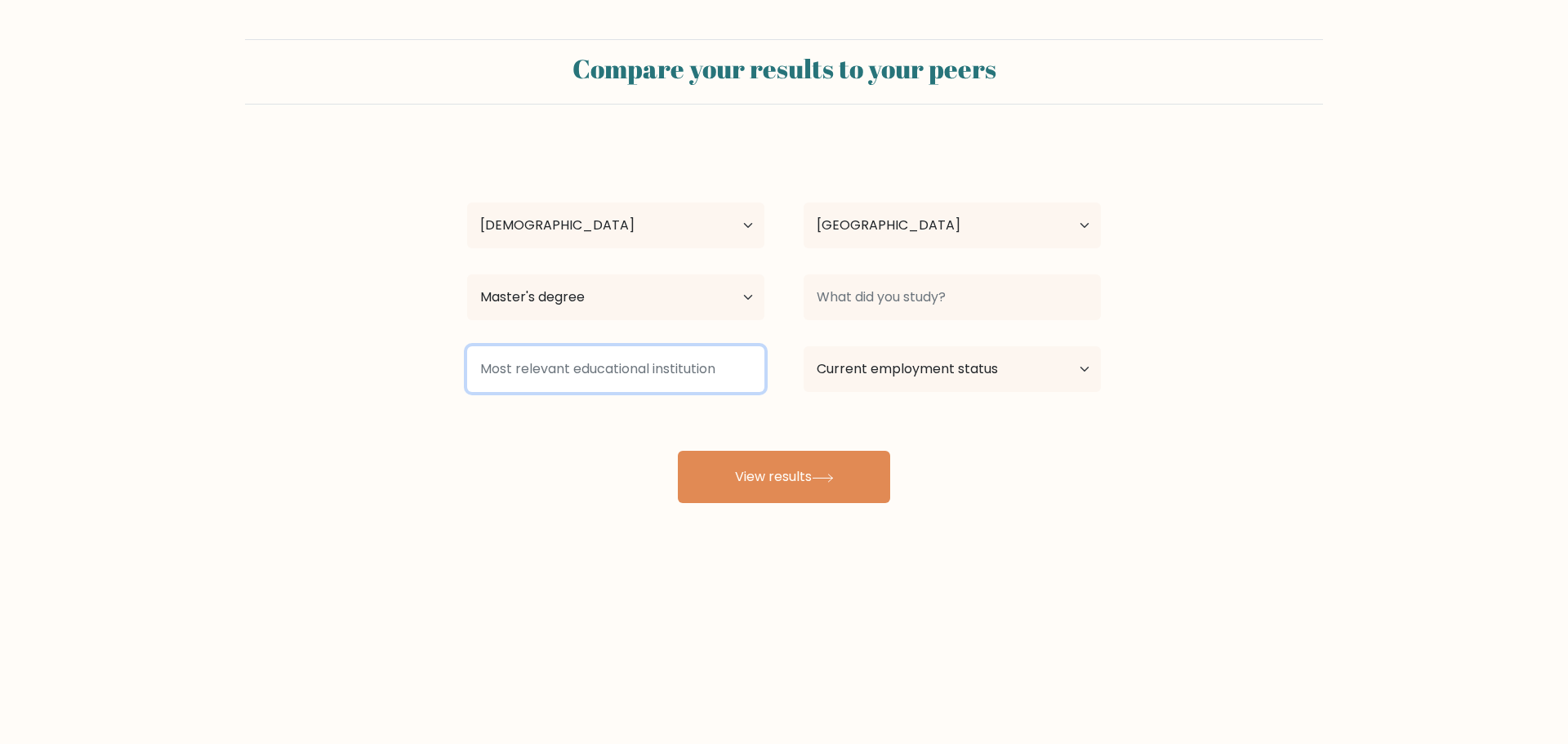
click at [705, 353] on input at bounding box center [616, 368] width 298 height 46
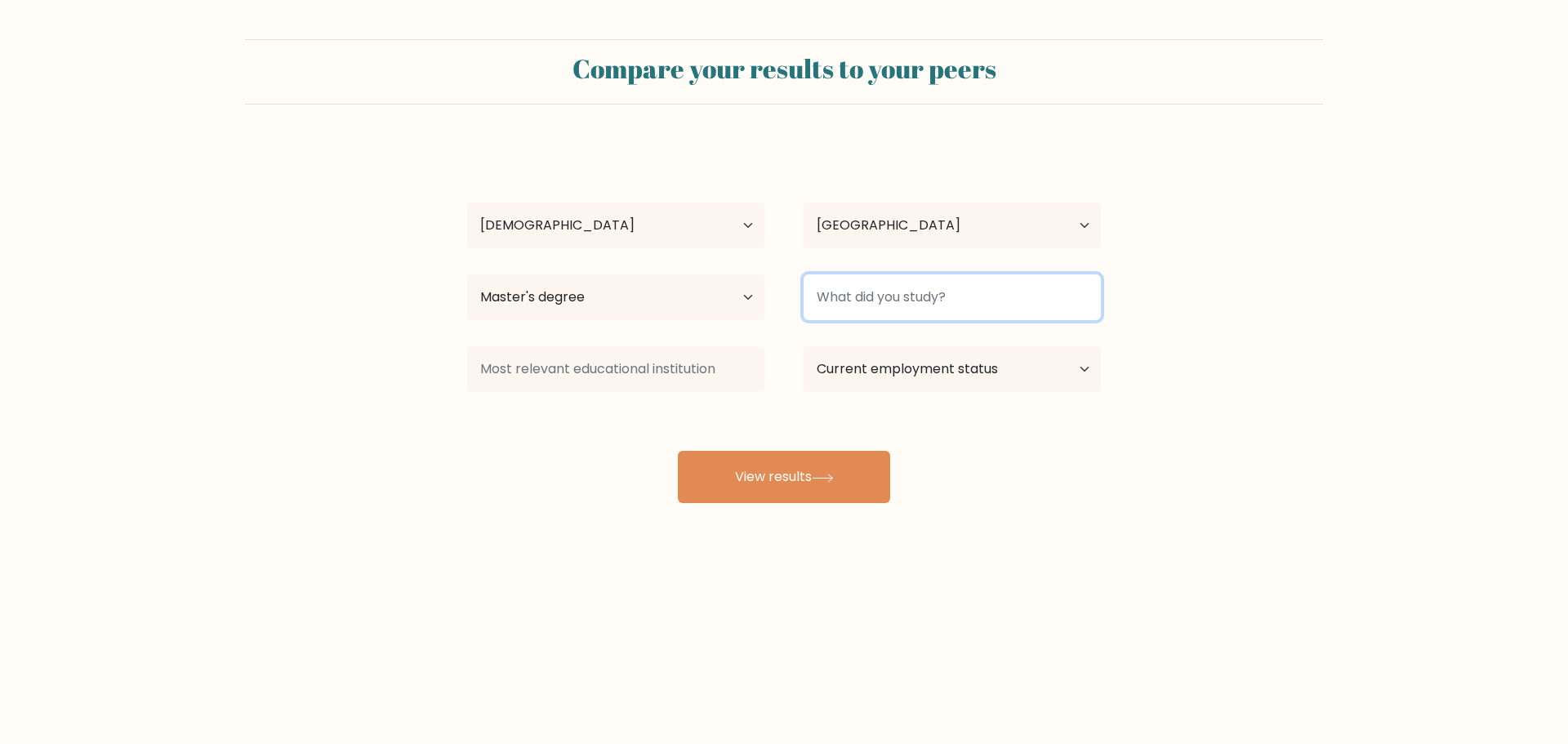
click at [965, 299] on input at bounding box center [952, 297] width 298 height 46
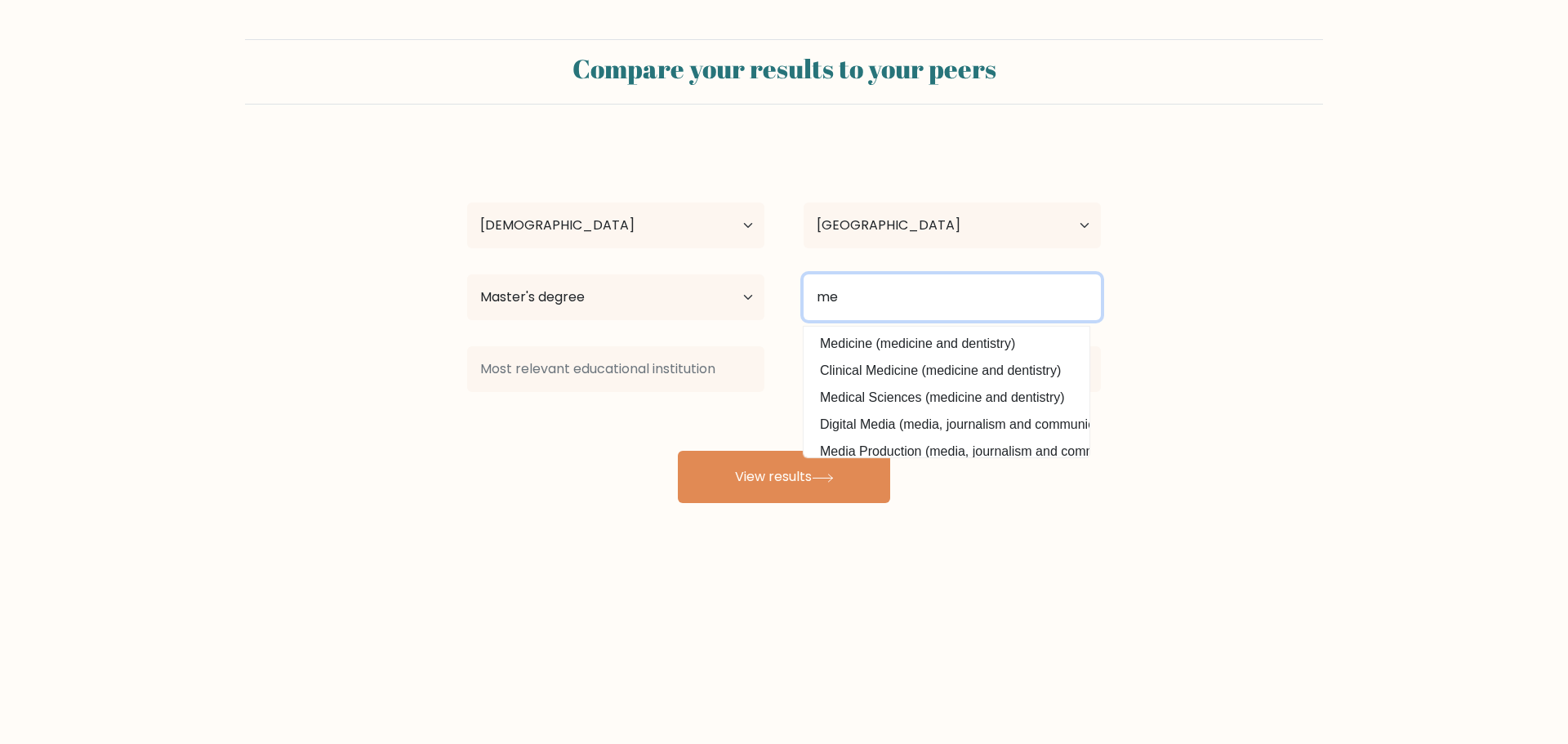
type input "m"
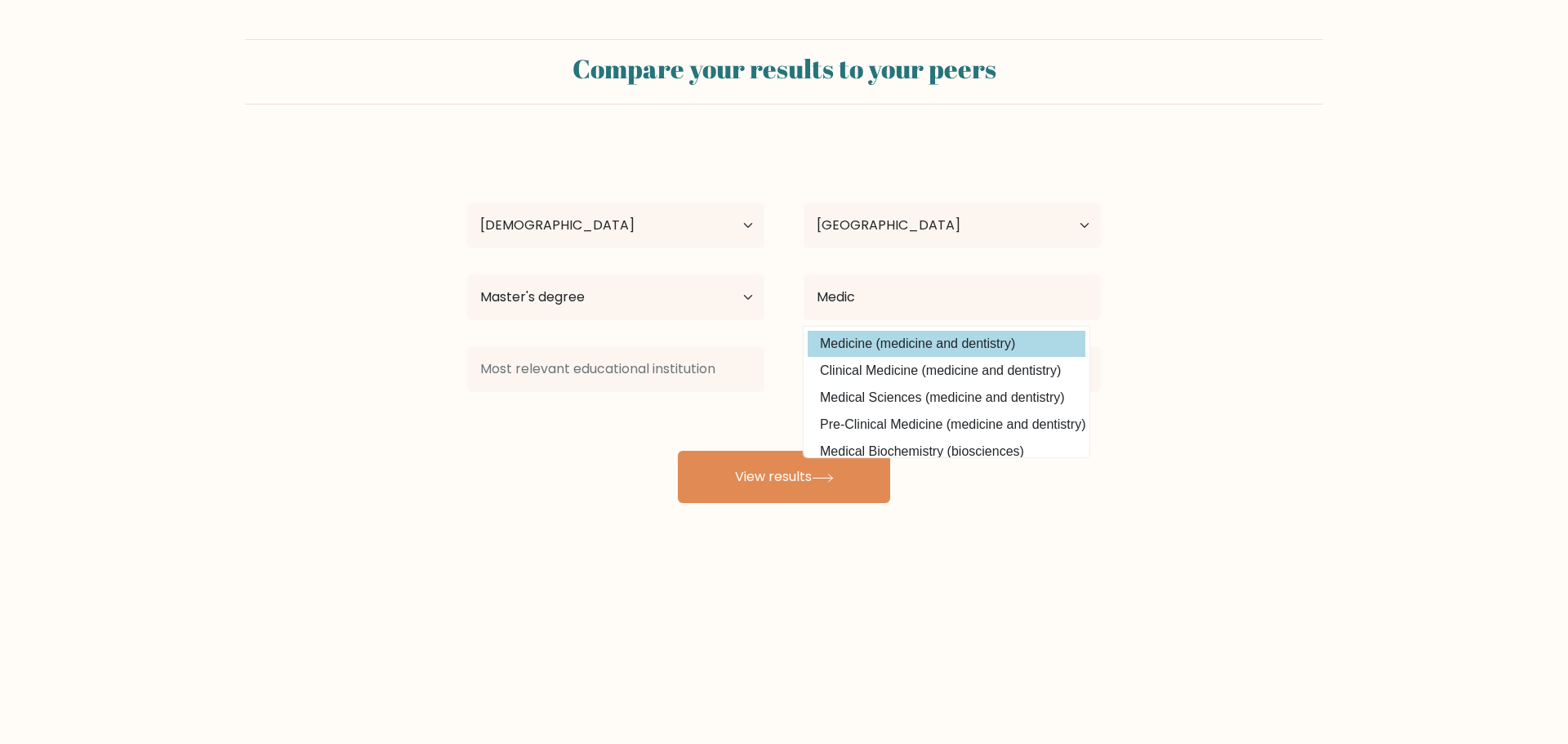
click at [946, 342] on option "Medicine (medicine and dentistry)" at bounding box center [947, 343] width 278 height 26
type input "Medicine"
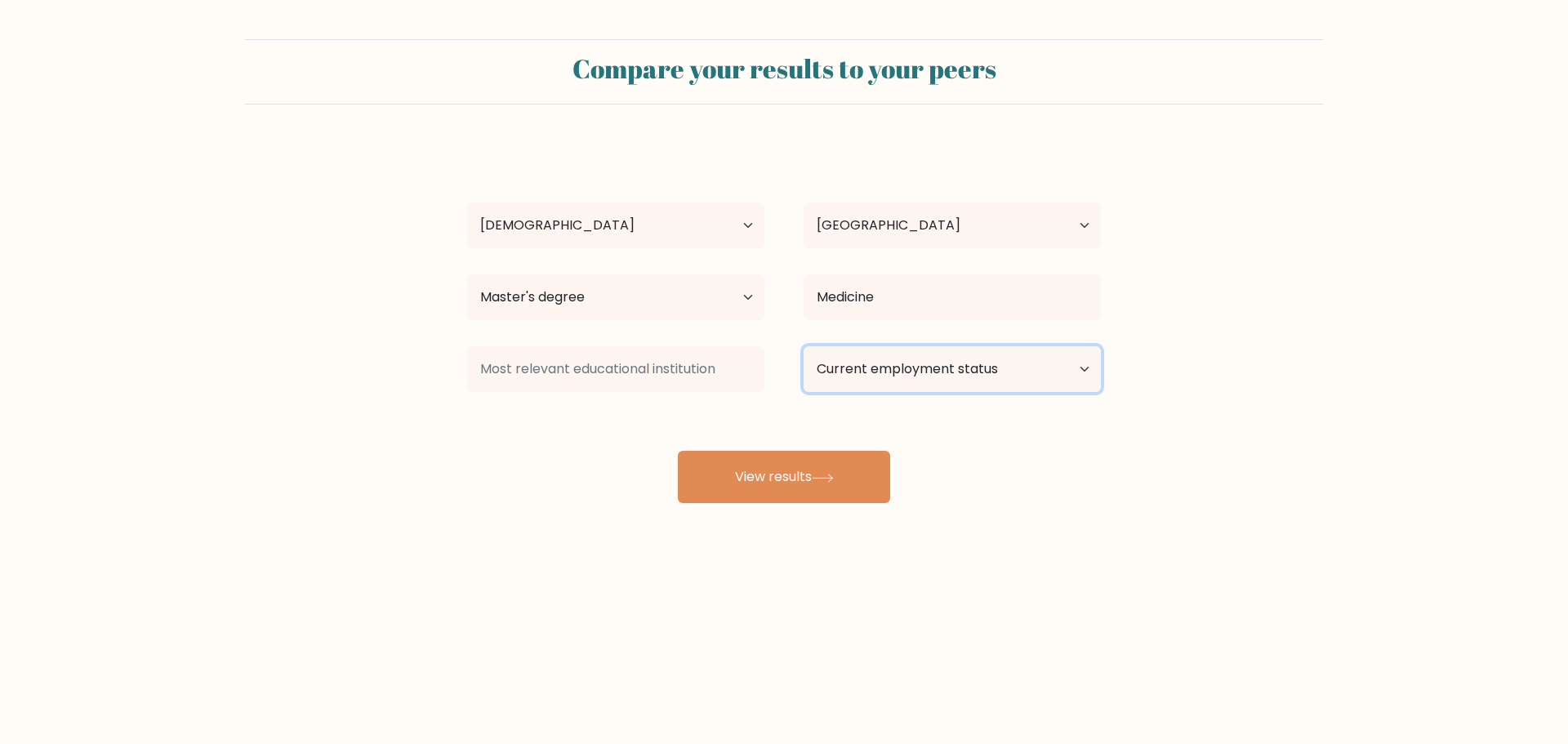
click at [940, 371] on select "Current employment status Employed Student Retired Other / prefer not to answer" at bounding box center [952, 368] width 298 height 46
select select "other"
click at [804, 346] on select "Current employment status Employed Student Retired Other / prefer not to answer" at bounding box center [952, 368] width 298 height 46
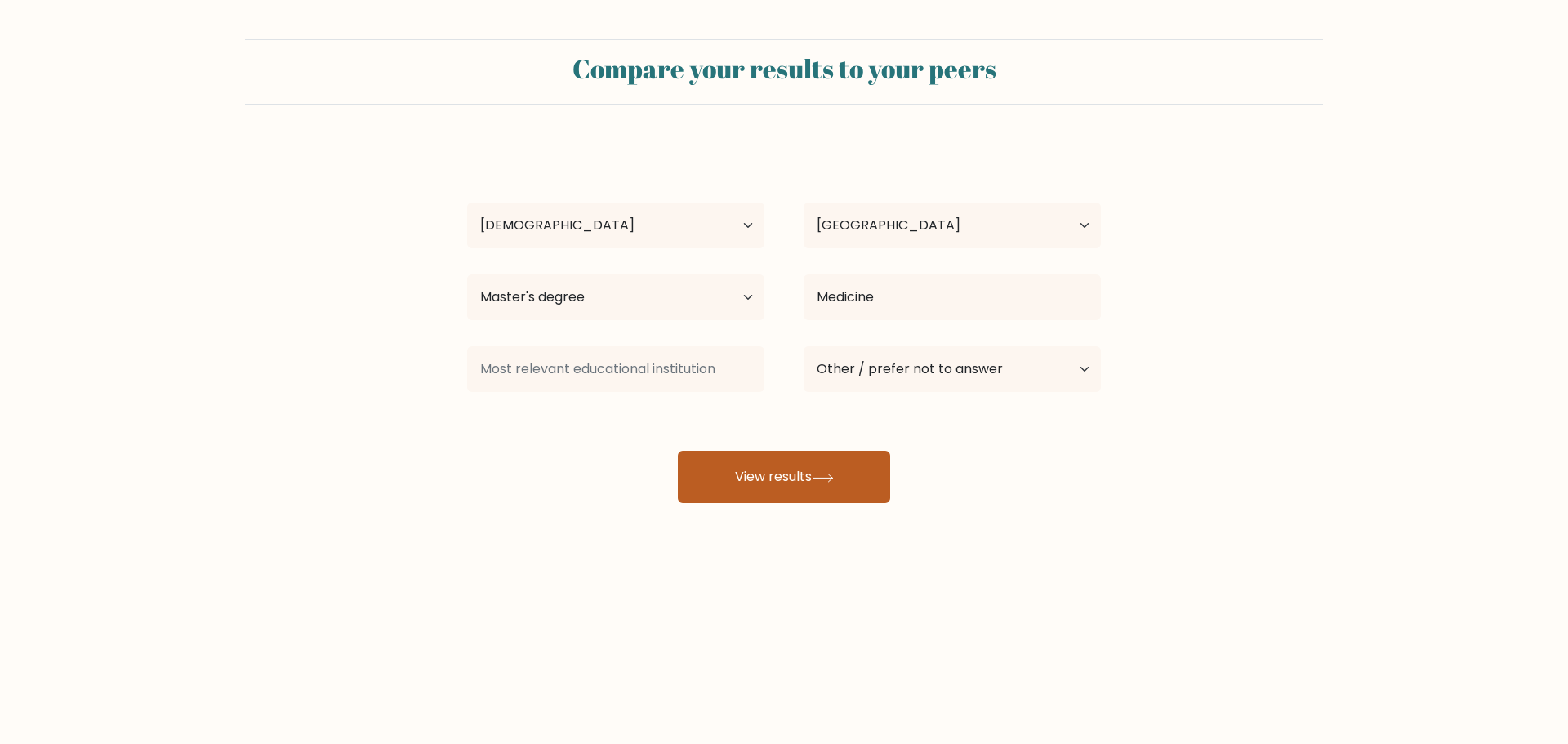
click at [830, 460] on button "View results" at bounding box center [784, 477] width 213 height 52
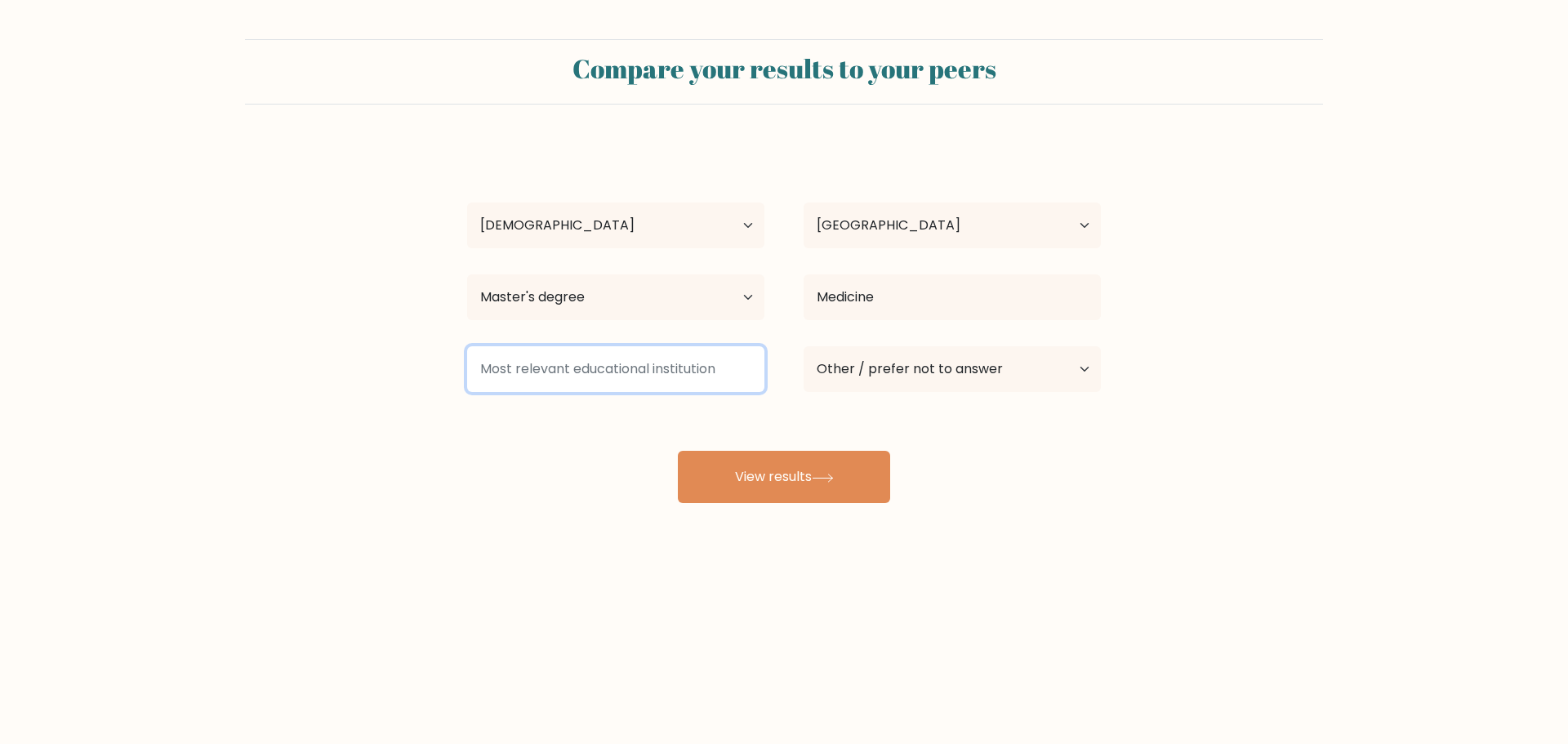
click at [672, 368] on input at bounding box center [616, 368] width 298 height 46
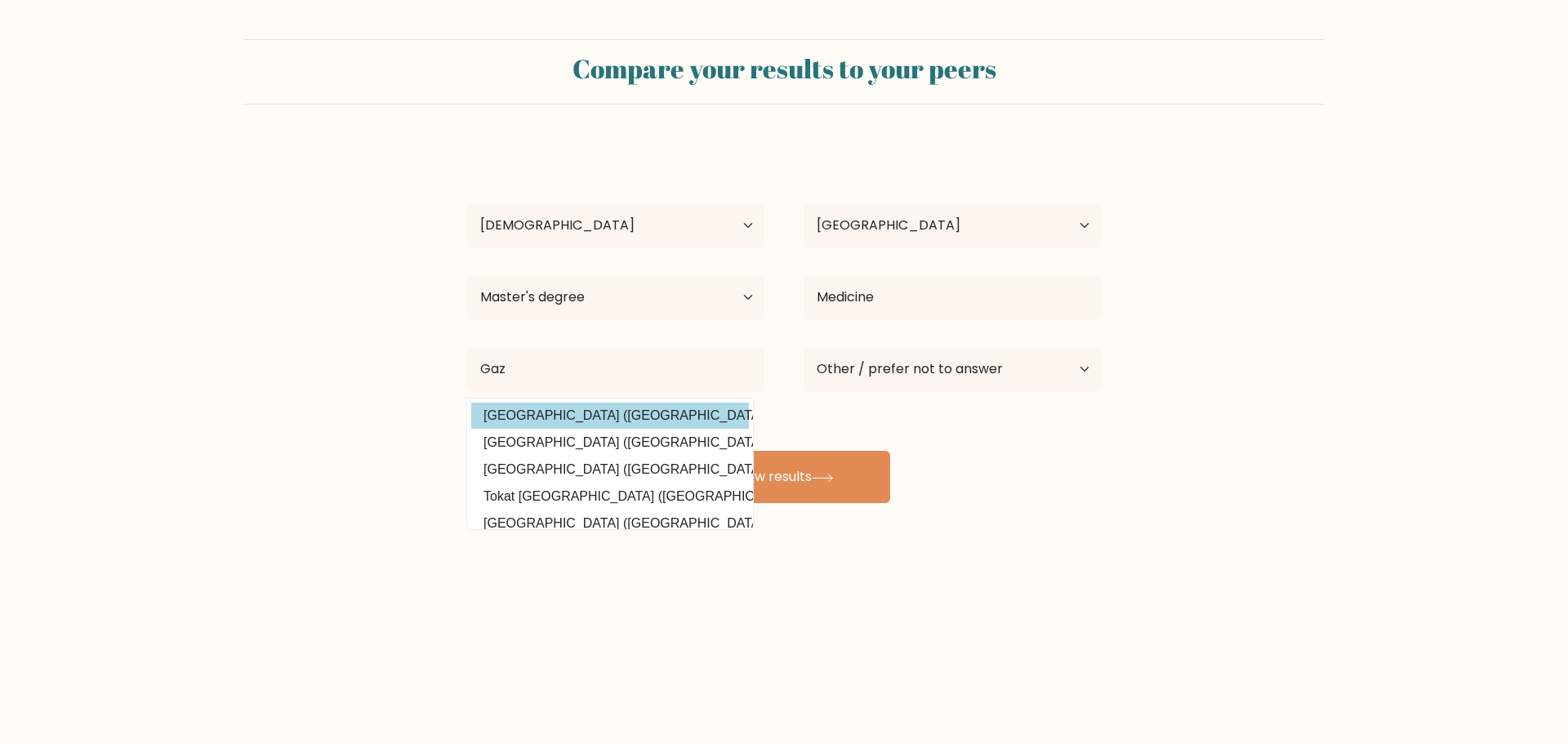
click at [651, 418] on option "Gazi Üniversitesi (Turkey)" at bounding box center [610, 415] width 278 height 26
type input "[GEOGRAPHIC_DATA]"
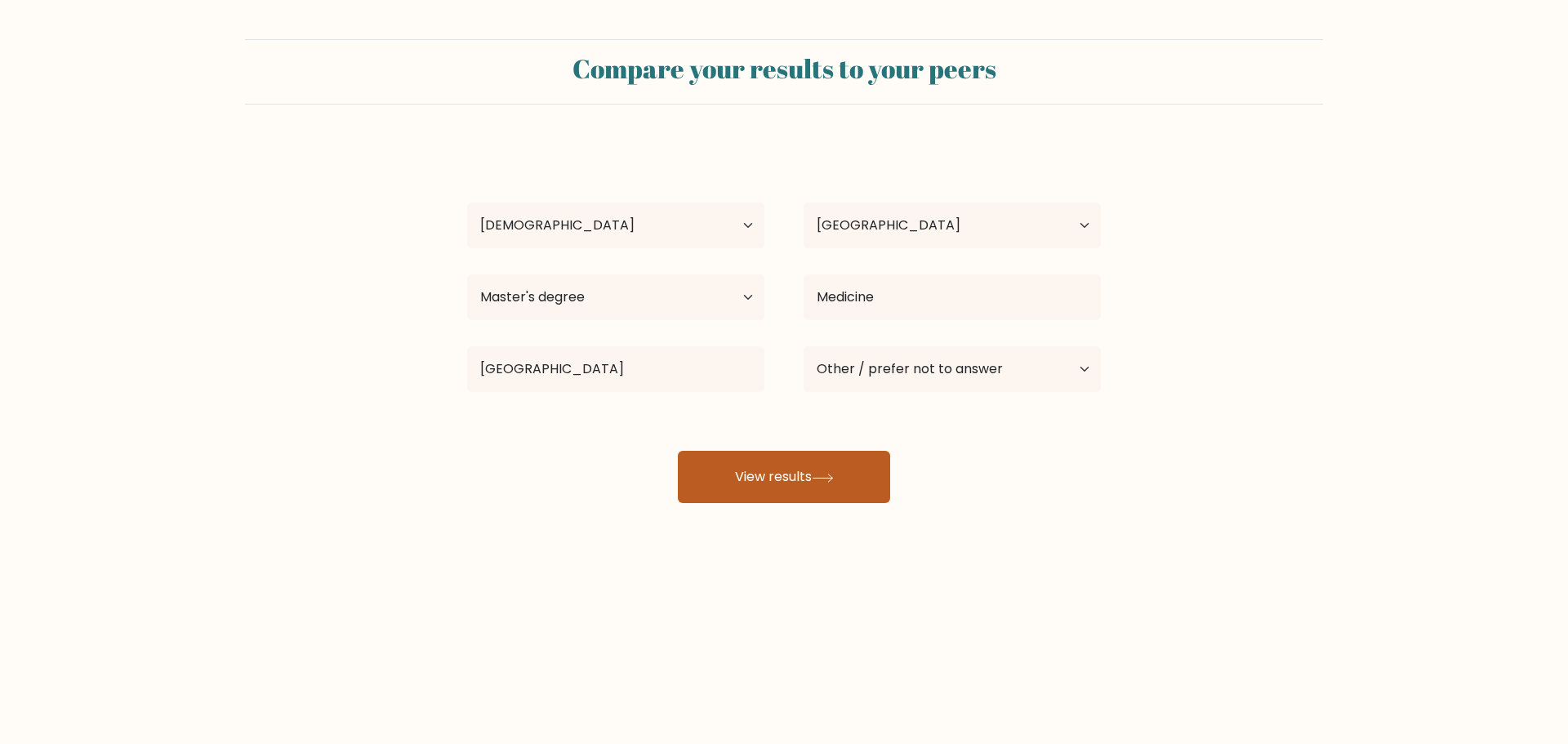
click at [772, 460] on button "View results" at bounding box center [784, 477] width 213 height 52
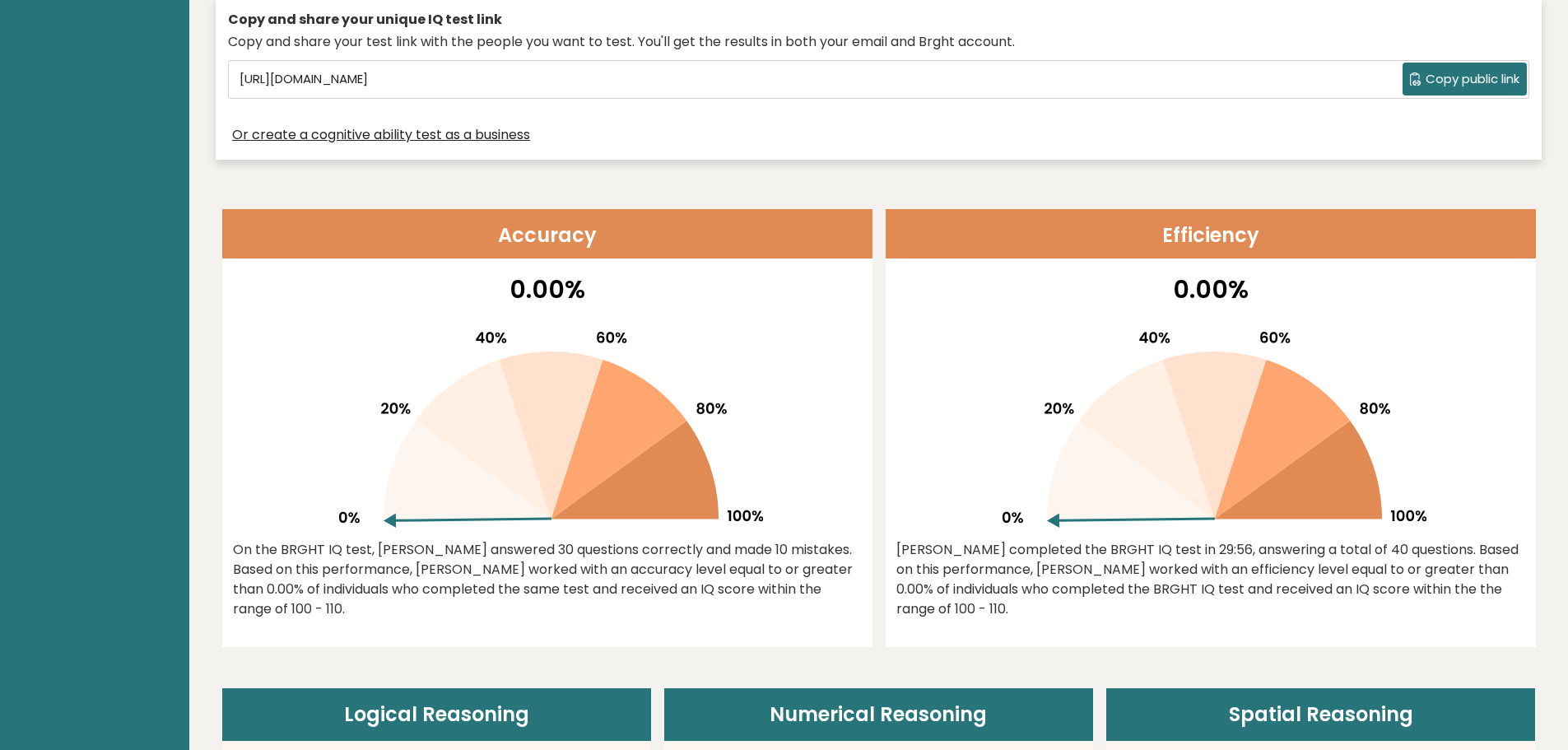
scroll to position [576, 0]
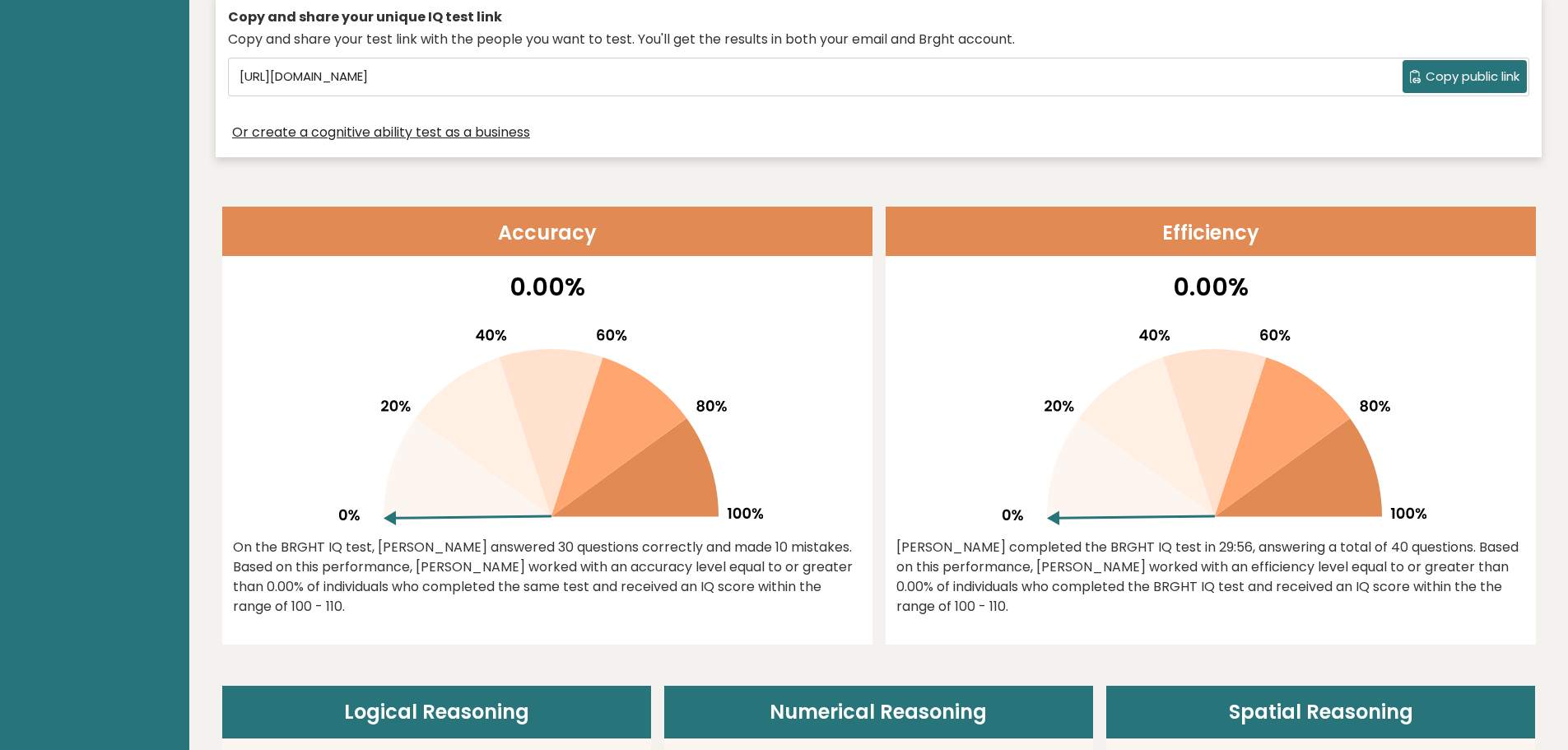
click at [530, 508] on icon at bounding box center [468, 468] width 168 height 99
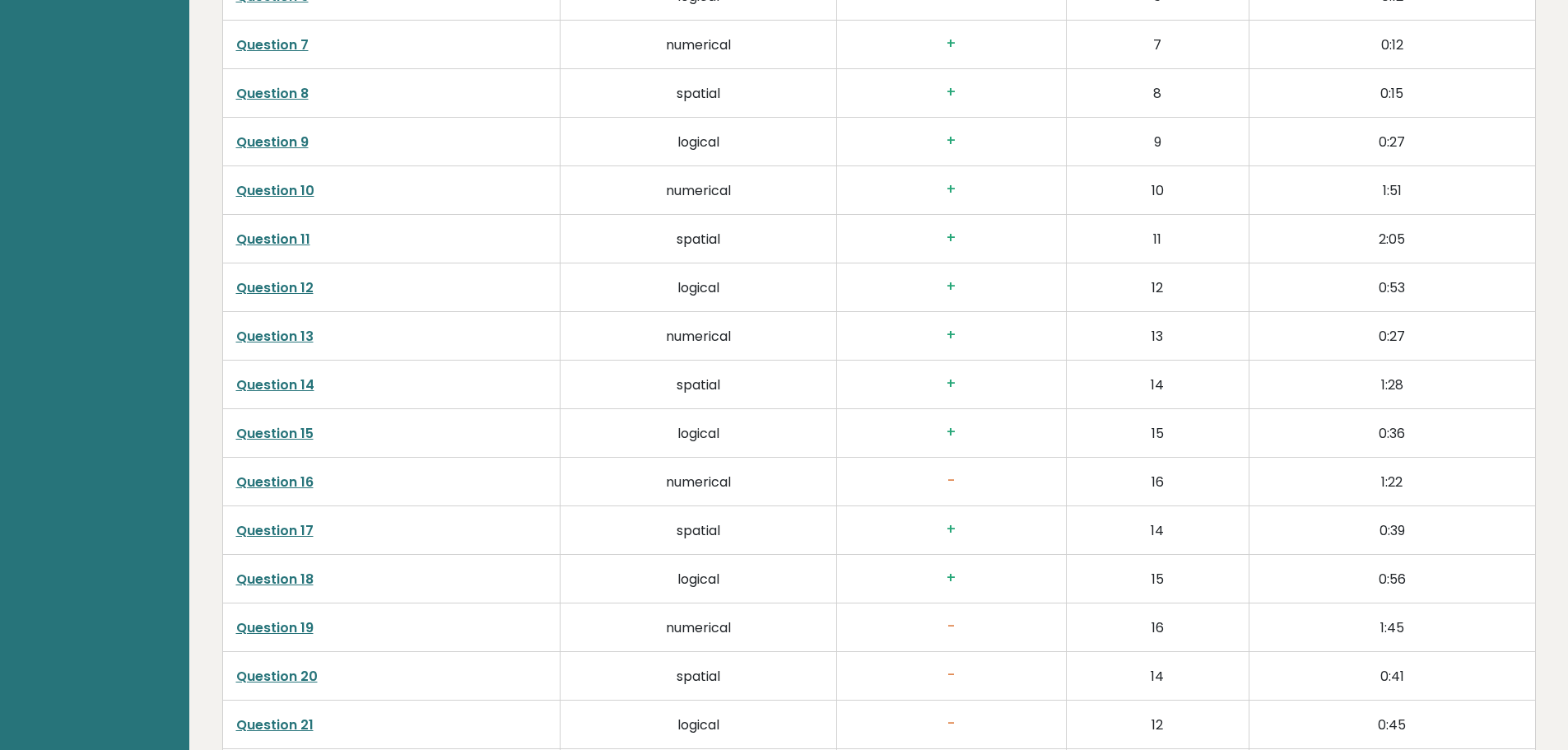
scroll to position [3130, 0]
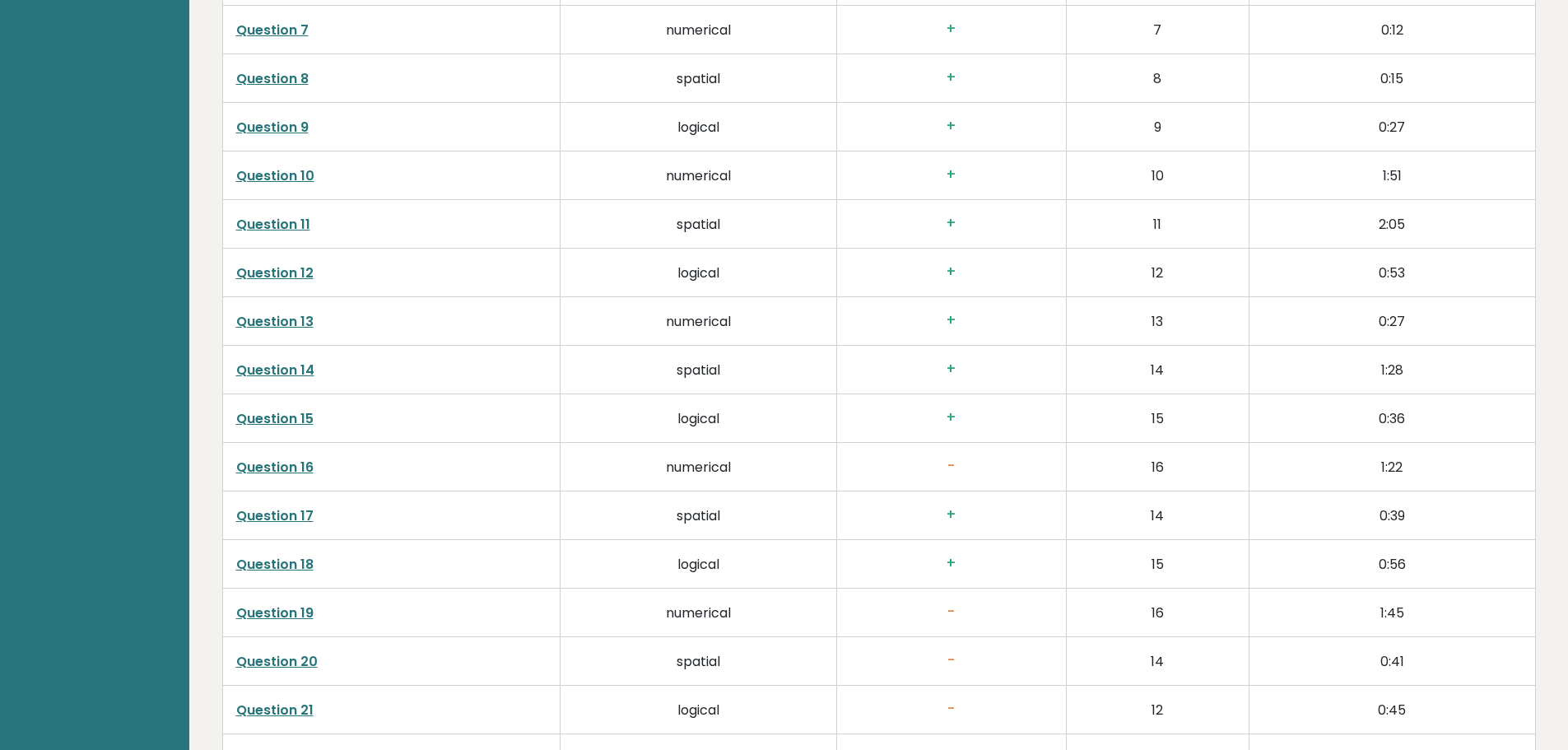
click at [272, 458] on link "Question 16" at bounding box center [275, 467] width 77 height 19
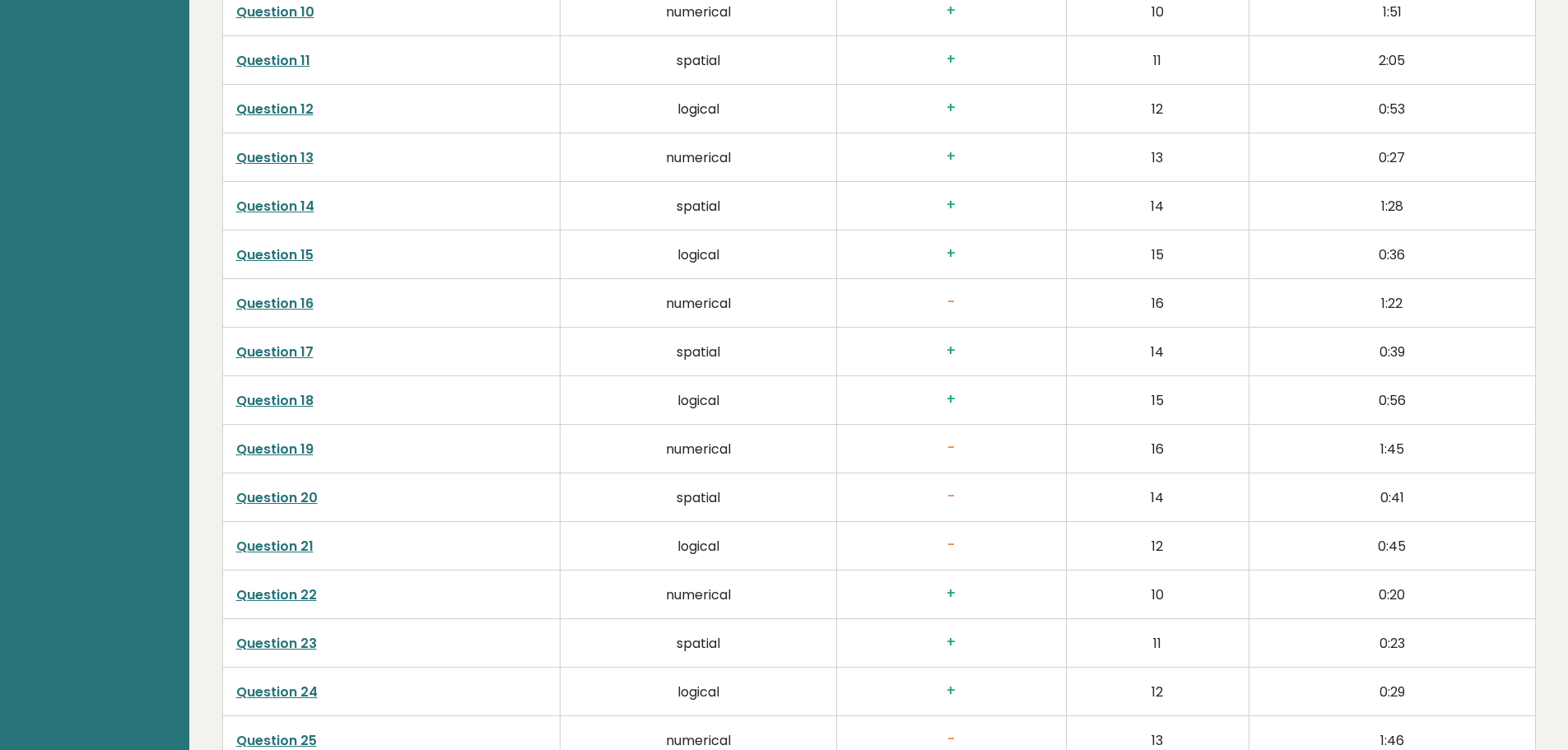
scroll to position [3294, 0]
click at [287, 488] on link "Question 20" at bounding box center [277, 497] width 81 height 19
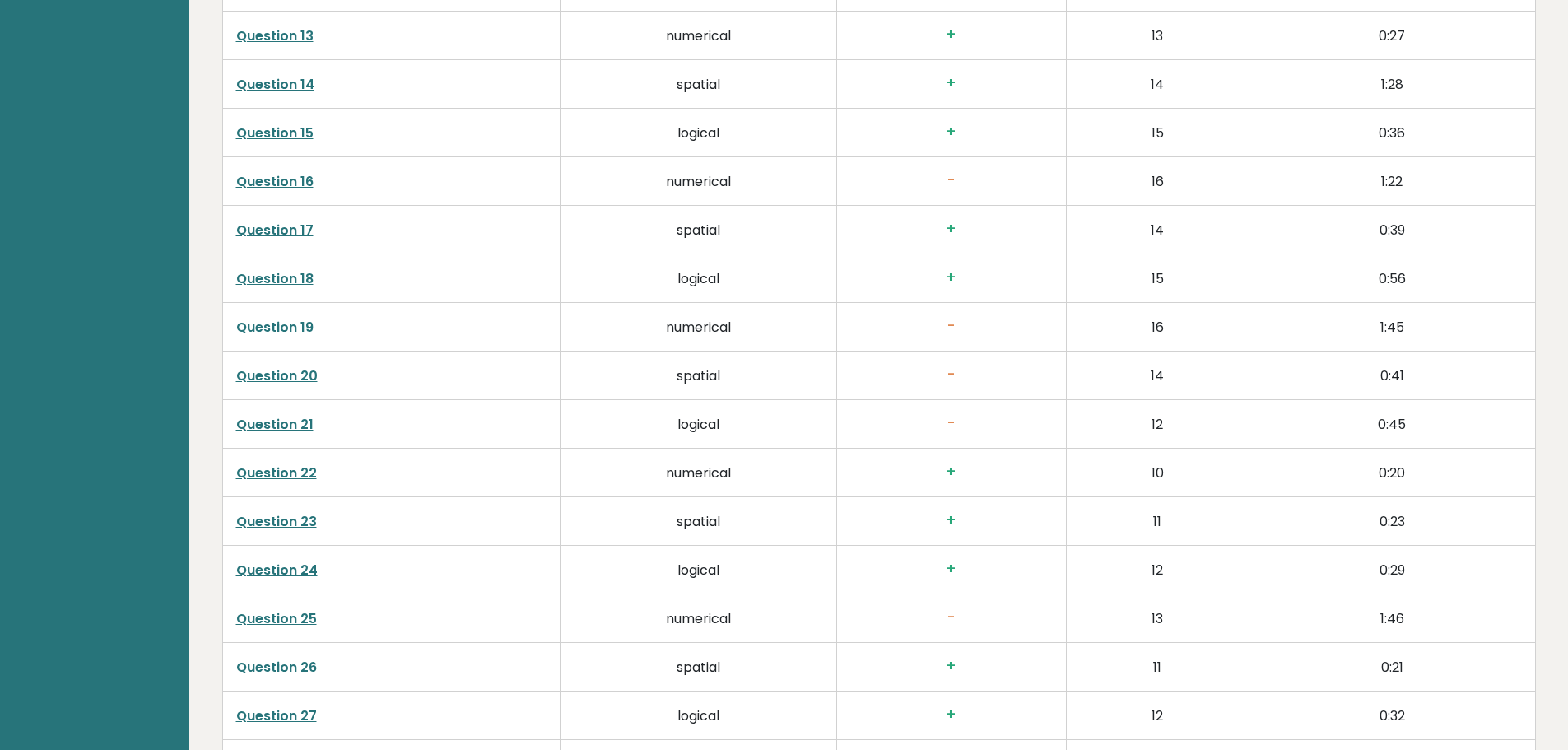
scroll to position [3459, 0]
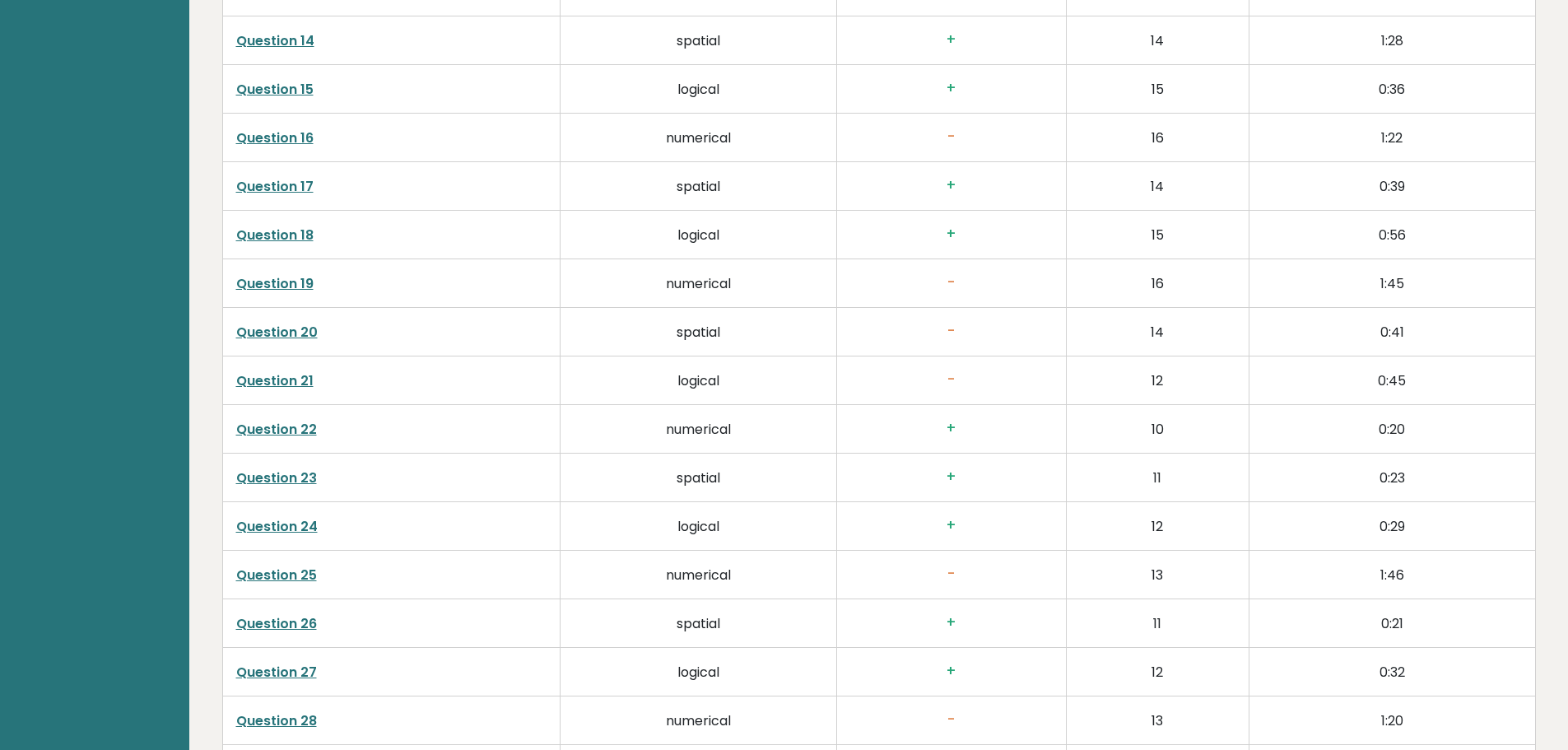
click at [269, 371] on link "Question 21" at bounding box center [275, 380] width 77 height 19
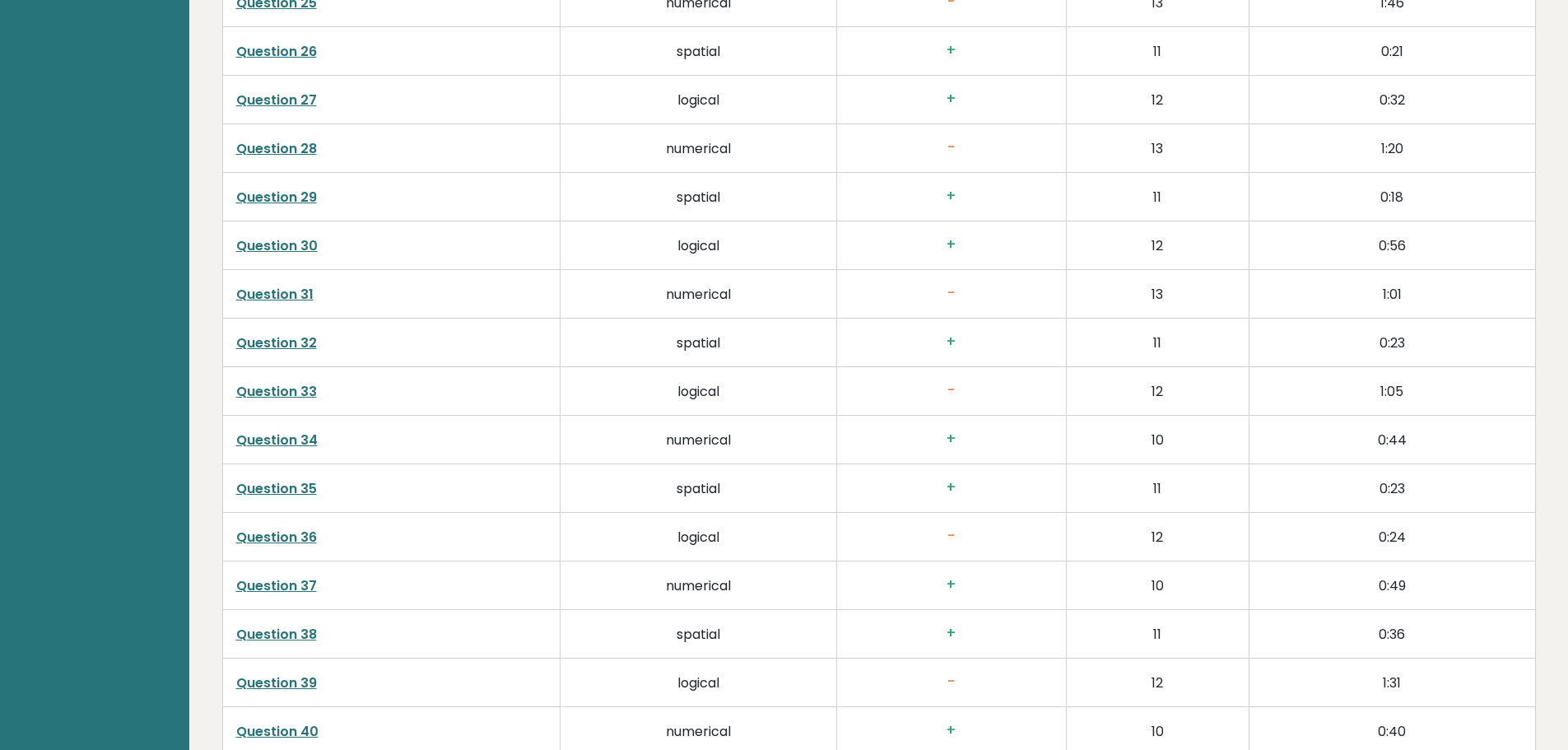
scroll to position [4118, 0]
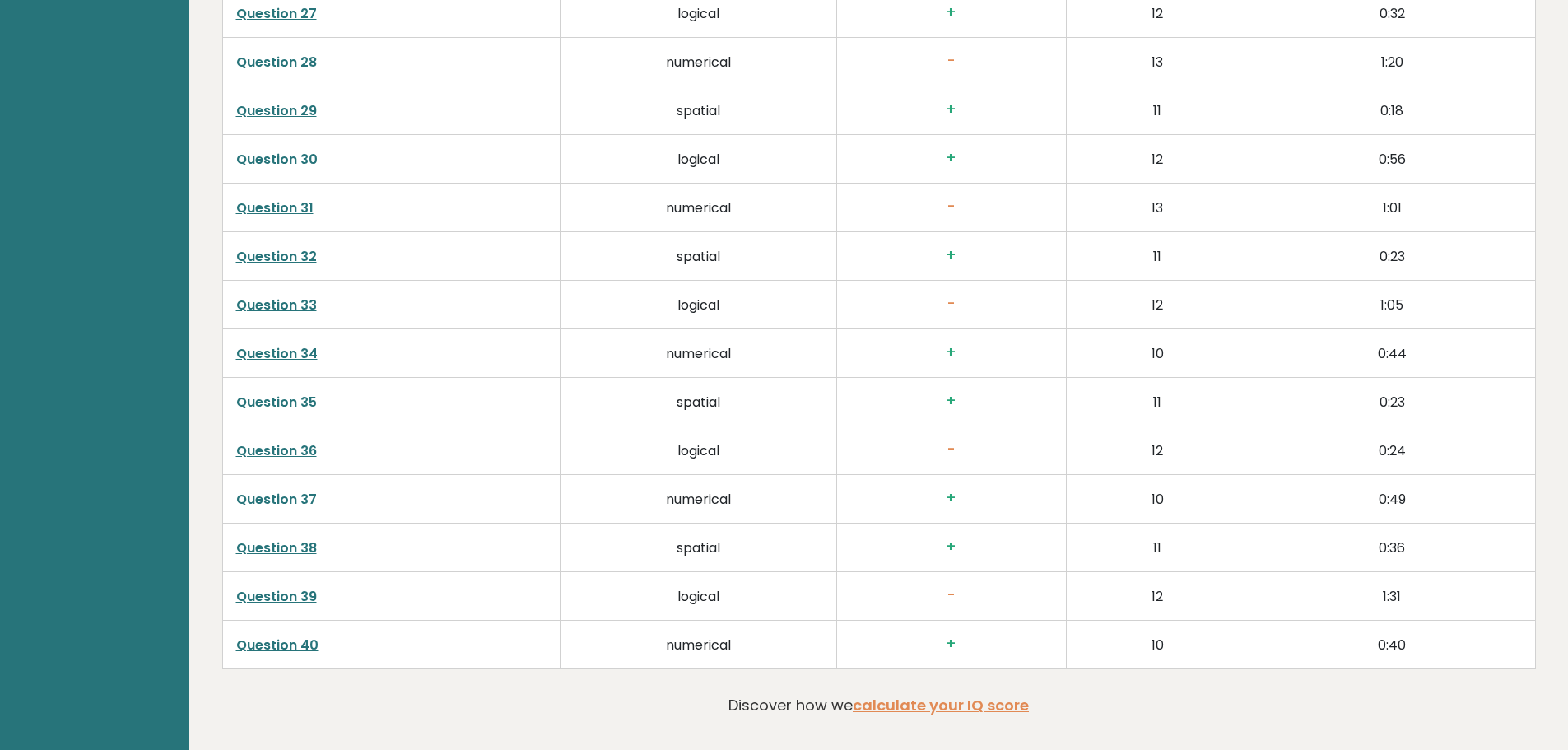
click at [268, 636] on link "Question 40" at bounding box center [277, 645] width 82 height 19
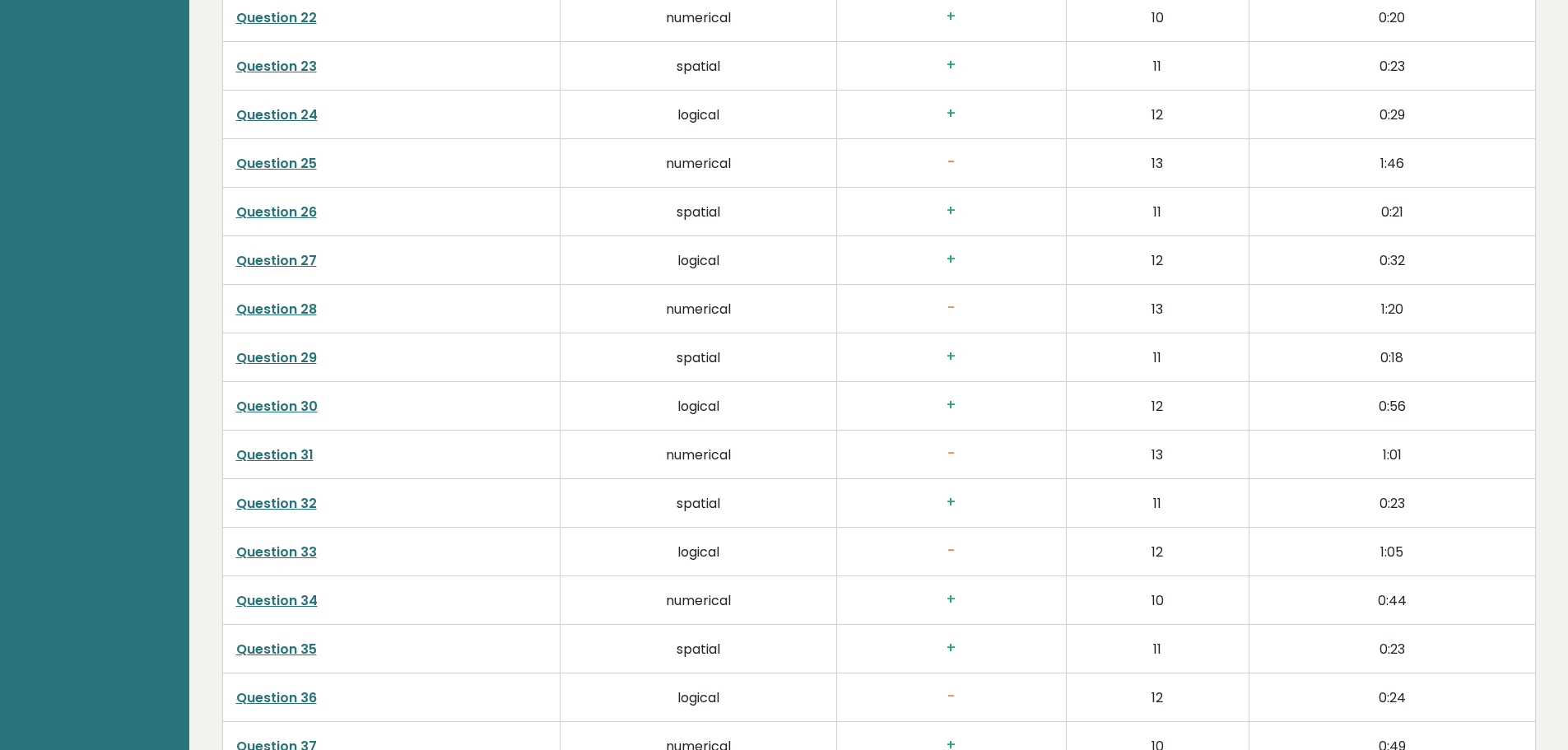
scroll to position [3788, 0]
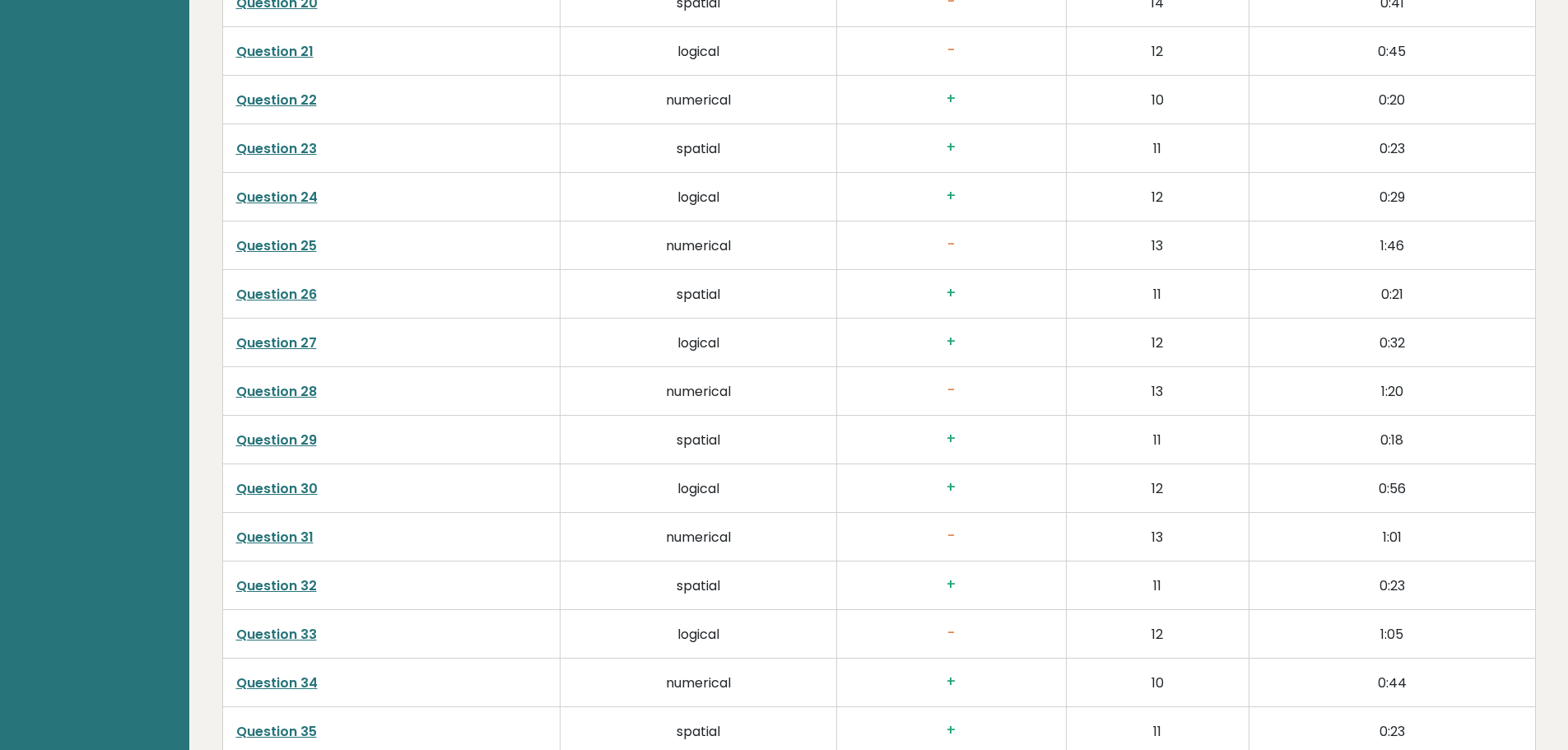
click at [249, 222] on td "Question 25" at bounding box center [391, 246] width 338 height 49
click at [249, 236] on link "Question 25" at bounding box center [277, 245] width 81 height 19
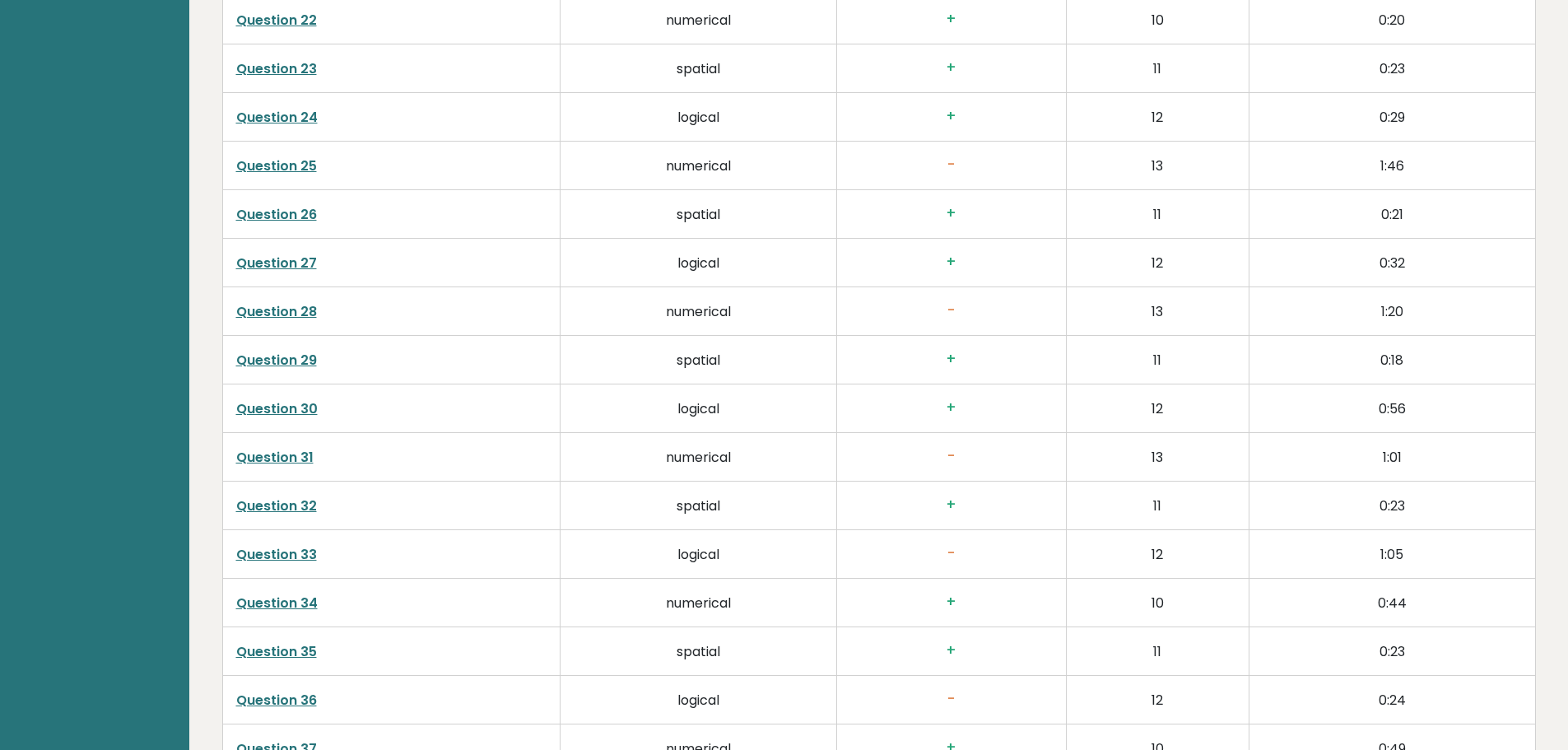
scroll to position [3871, 0]
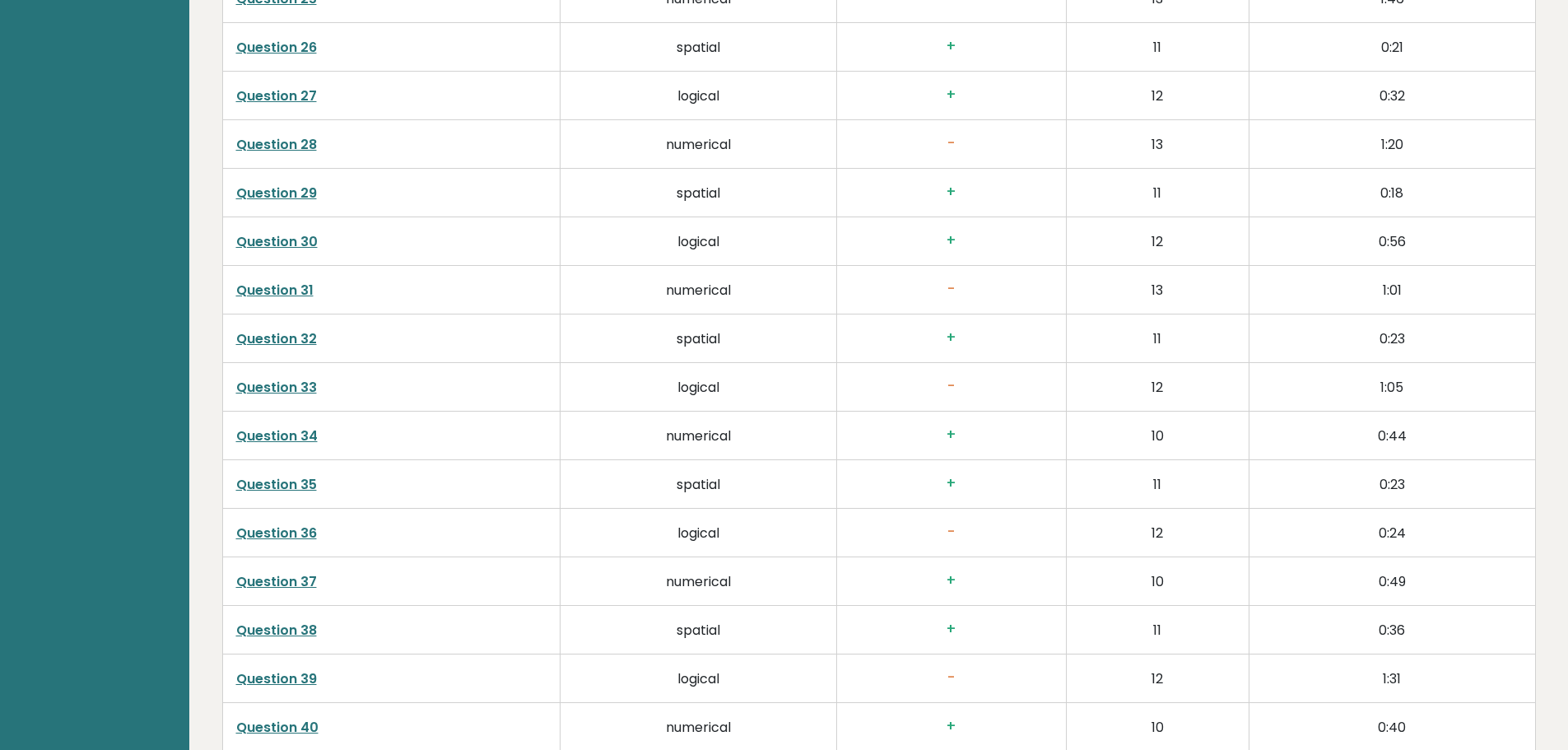
click at [543, 468] on td "Question 35" at bounding box center [391, 485] width 338 height 49
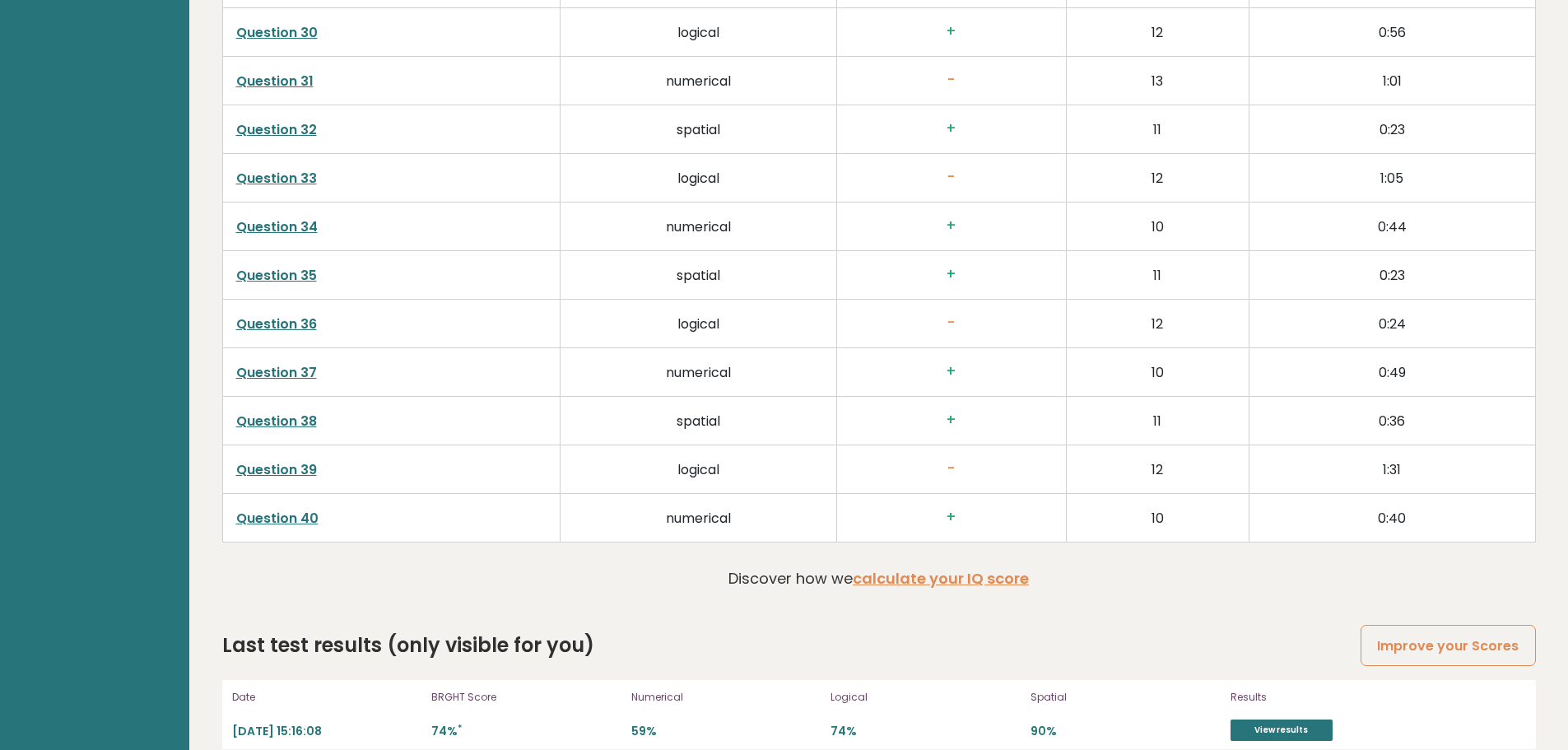
scroll to position [4248, 0]
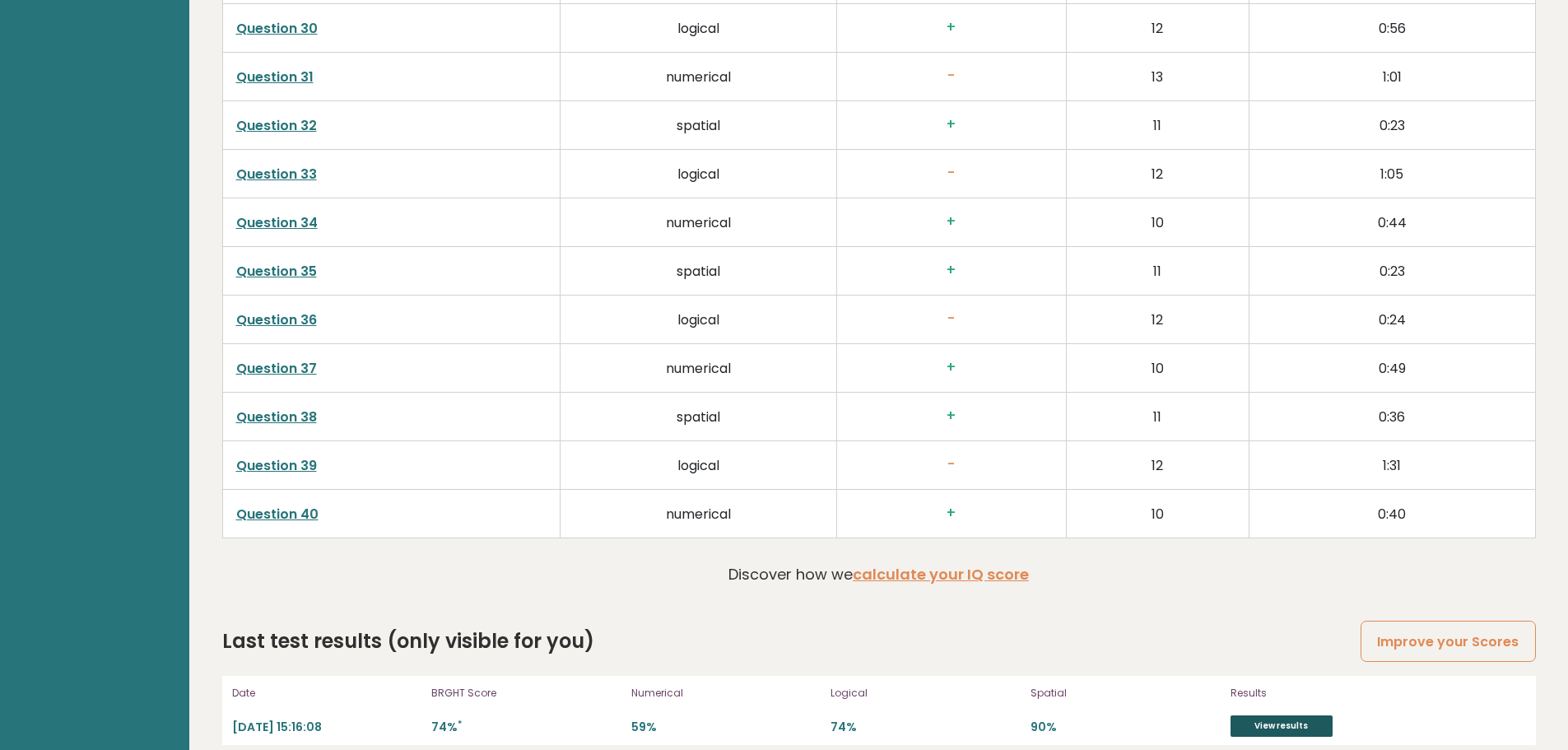
click at [1291, 716] on link "View results" at bounding box center [1281, 727] width 102 height 22
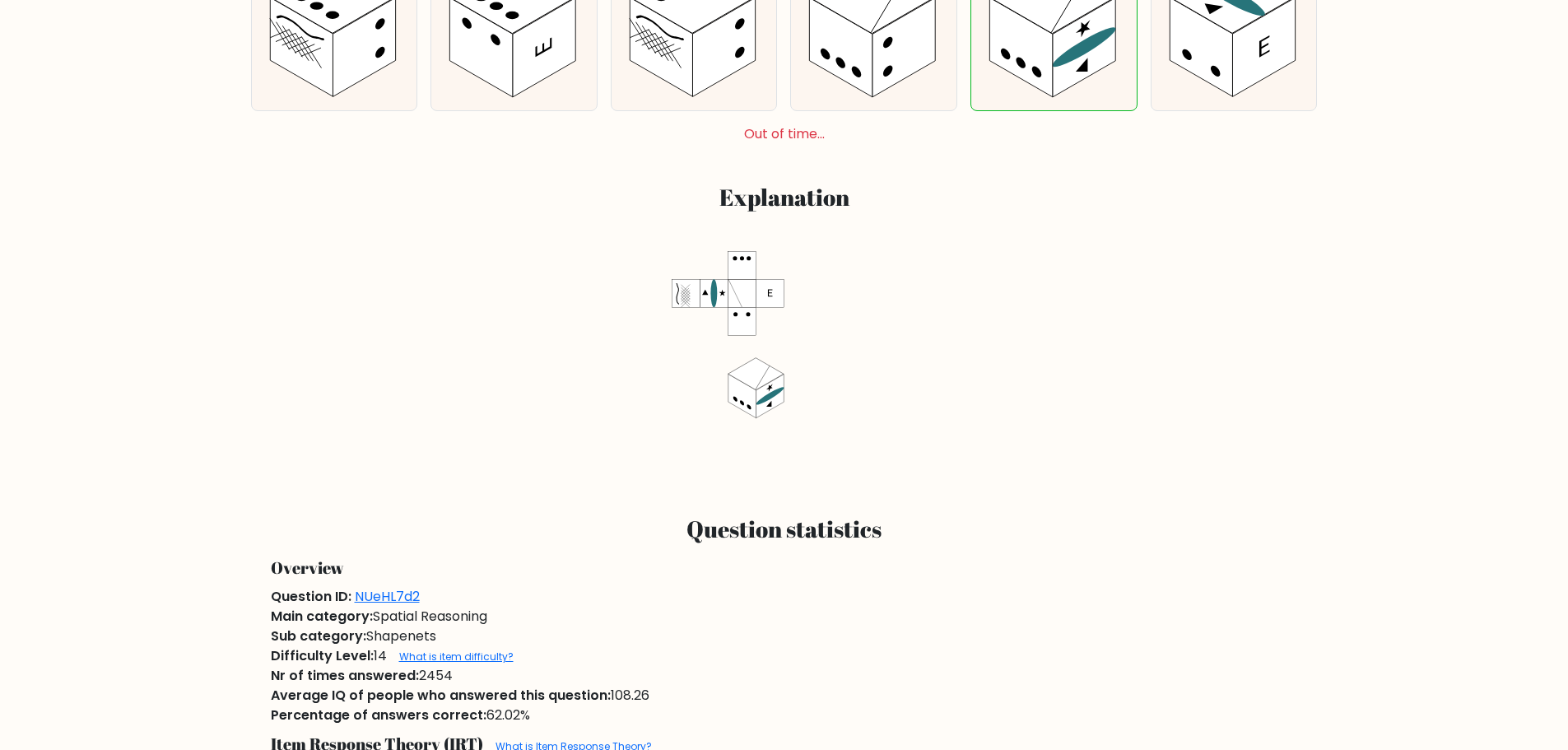
scroll to position [741, 0]
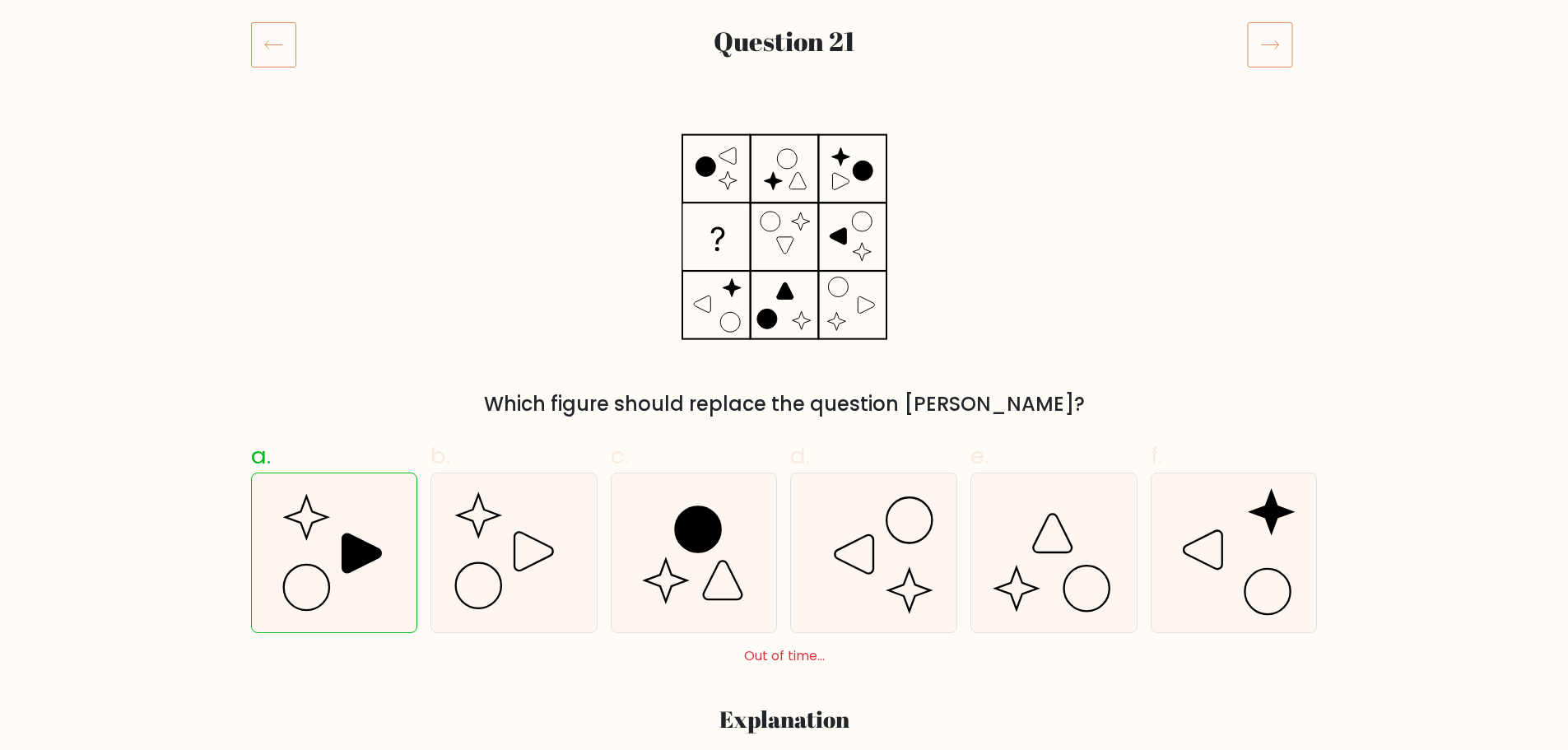
scroll to position [247, 0]
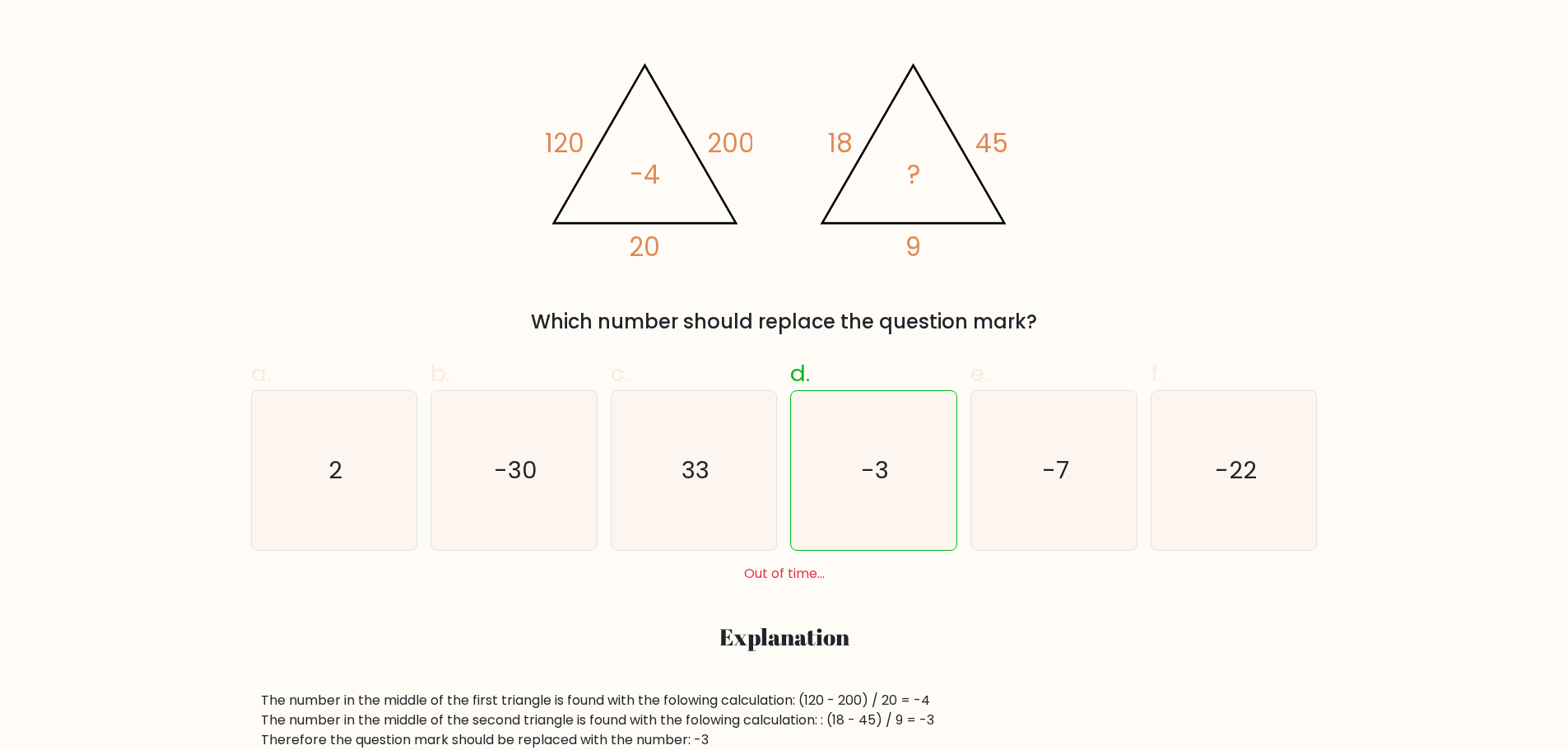
scroll to position [329, 0]
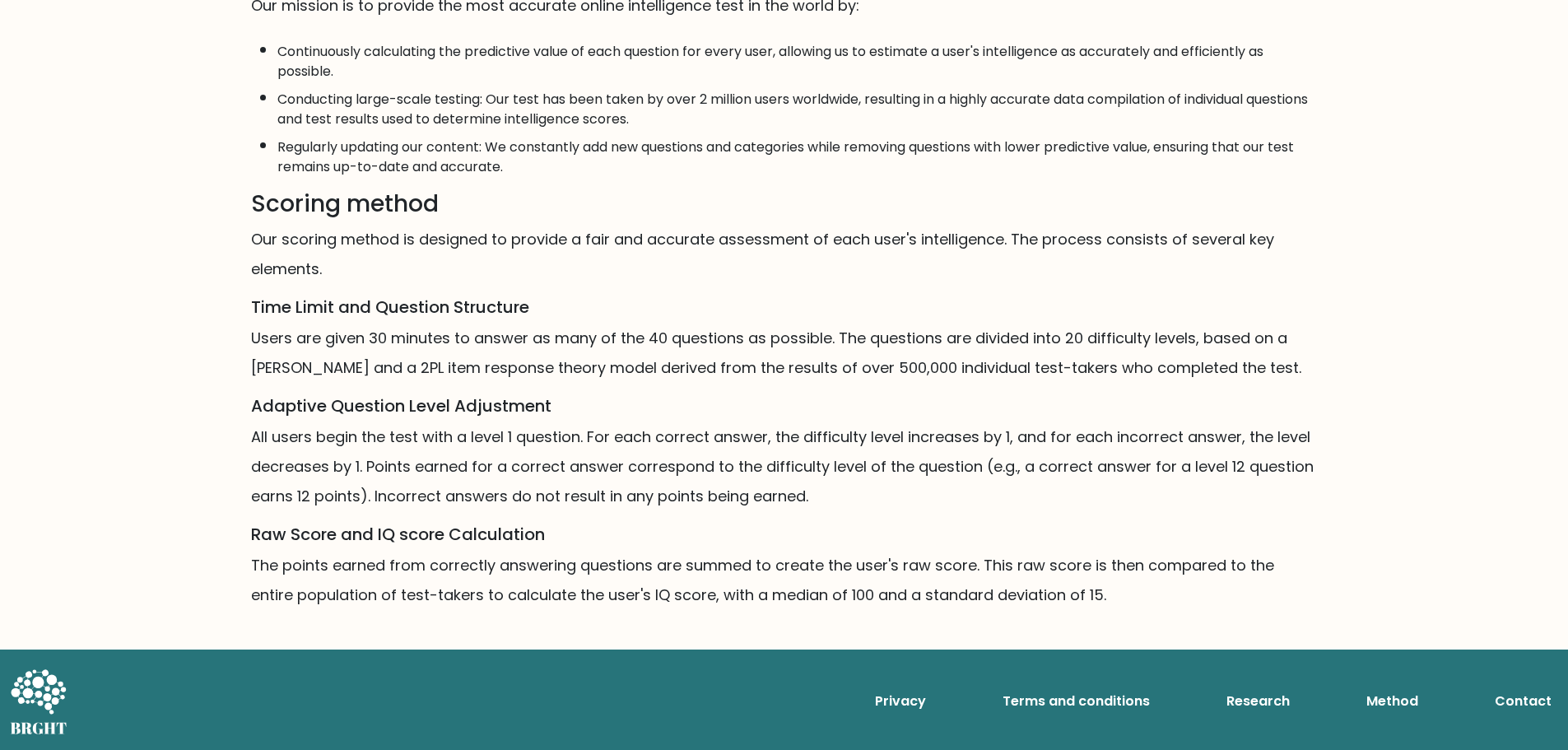
scroll to position [834, 0]
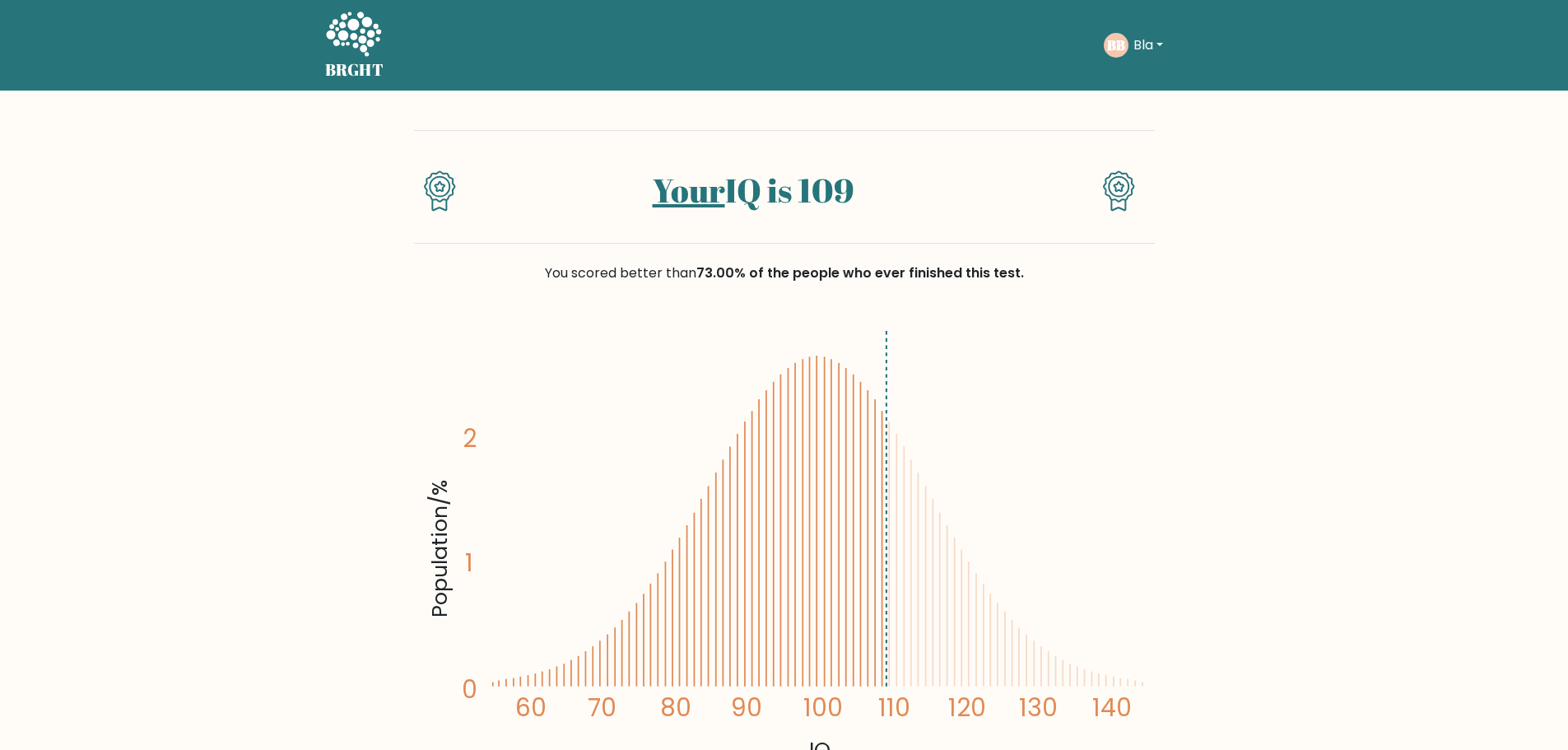
click at [342, 35] on icon at bounding box center [353, 33] width 55 height 44
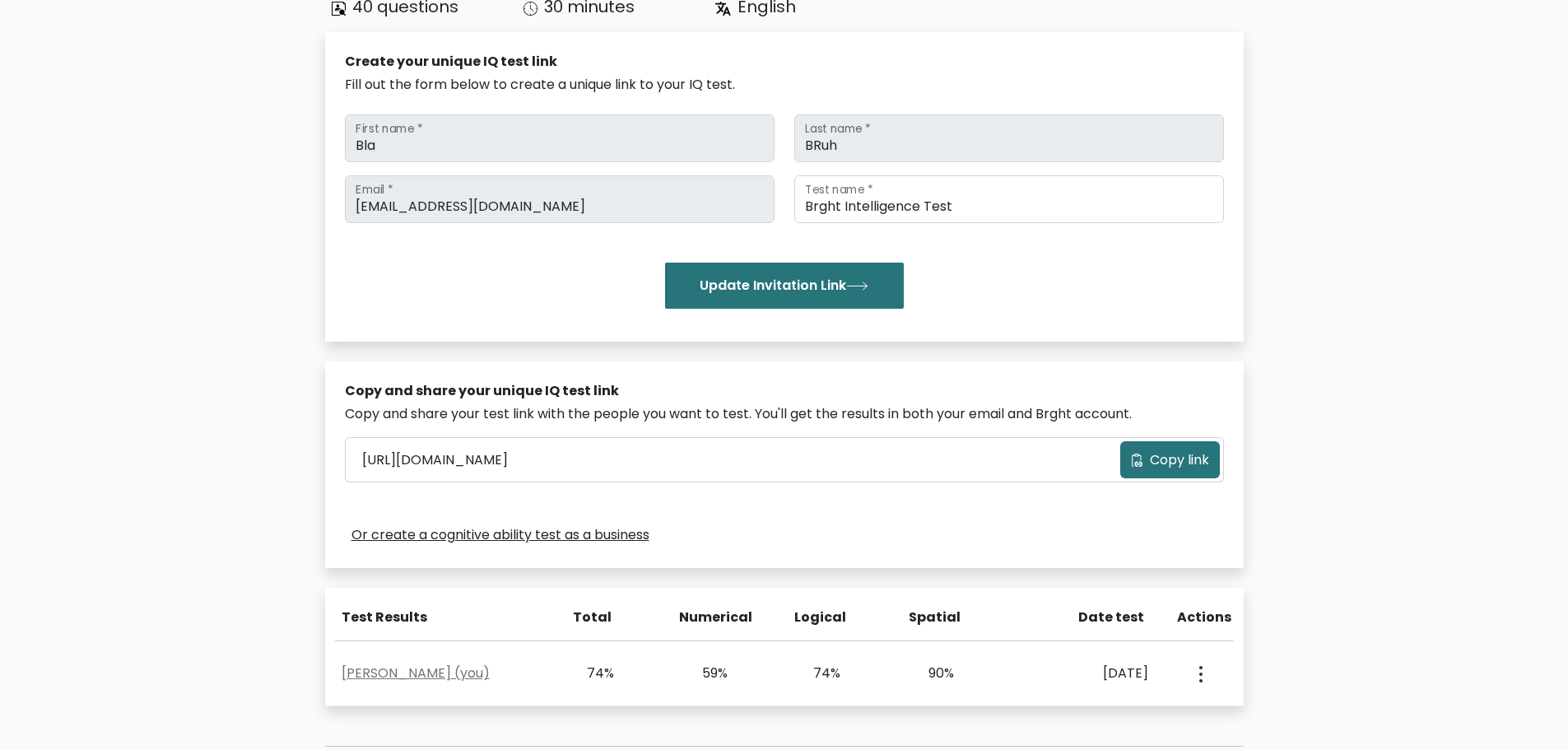
scroll to position [165, 0]
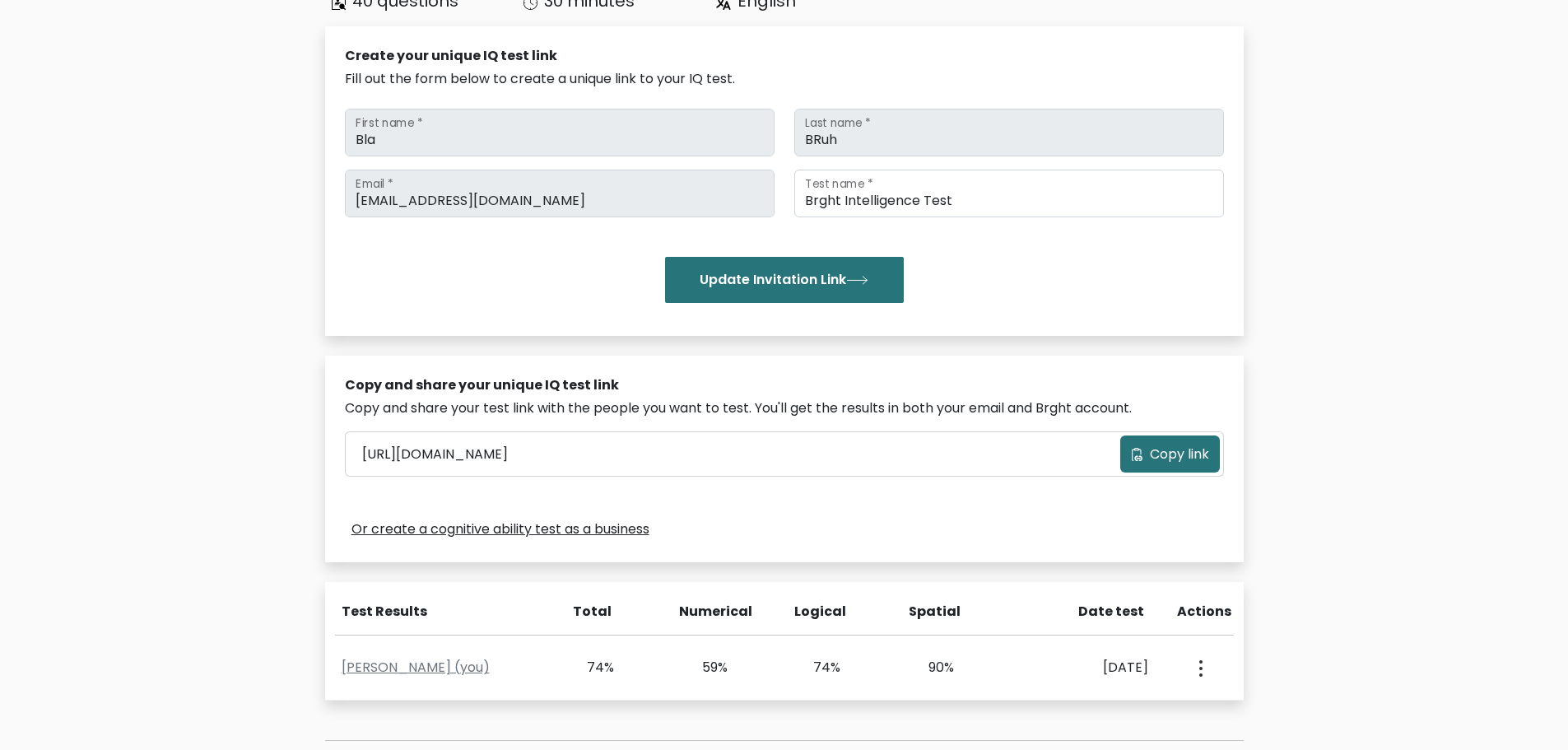
click at [1167, 457] on span "Copy link" at bounding box center [1180, 454] width 59 height 20
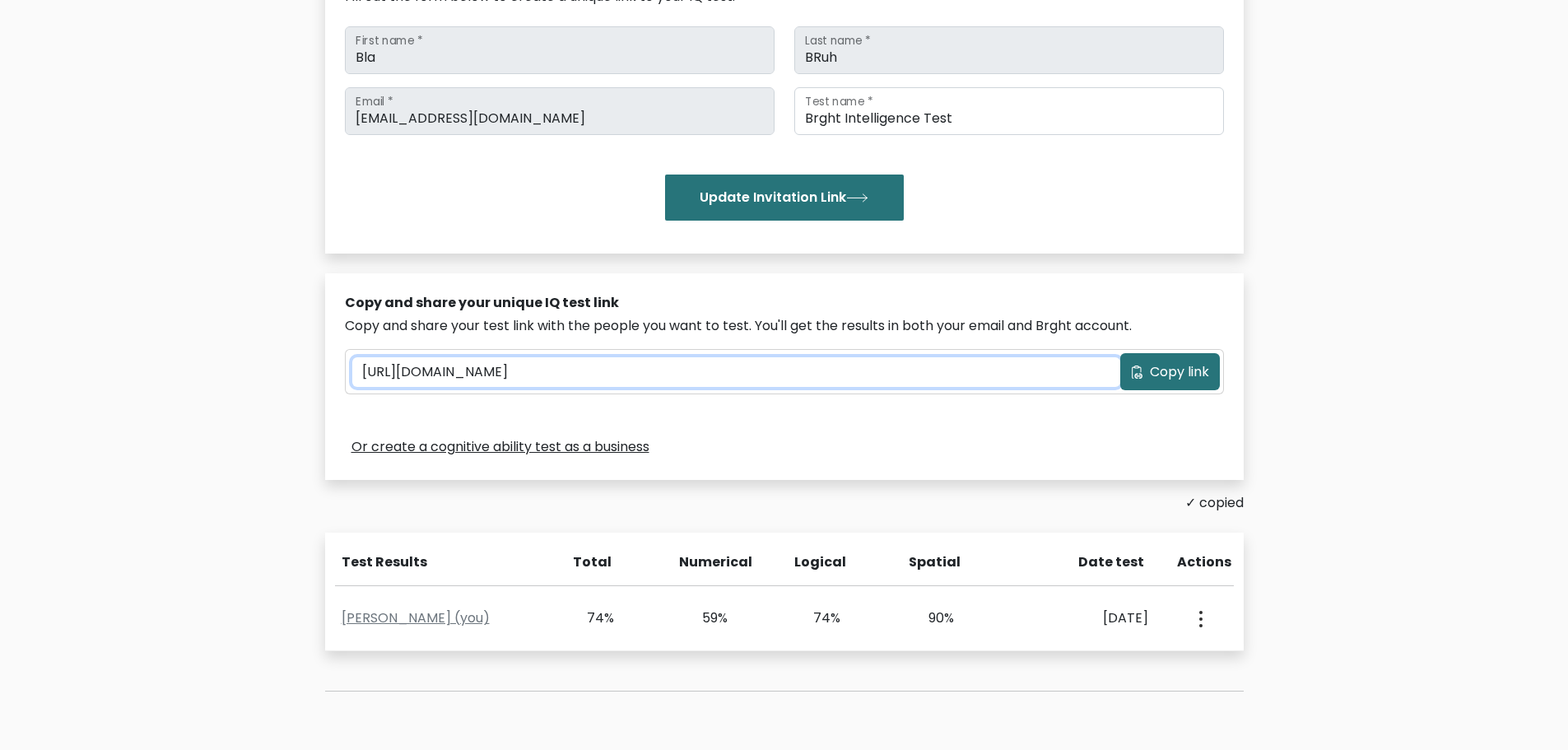
scroll to position [329, 0]
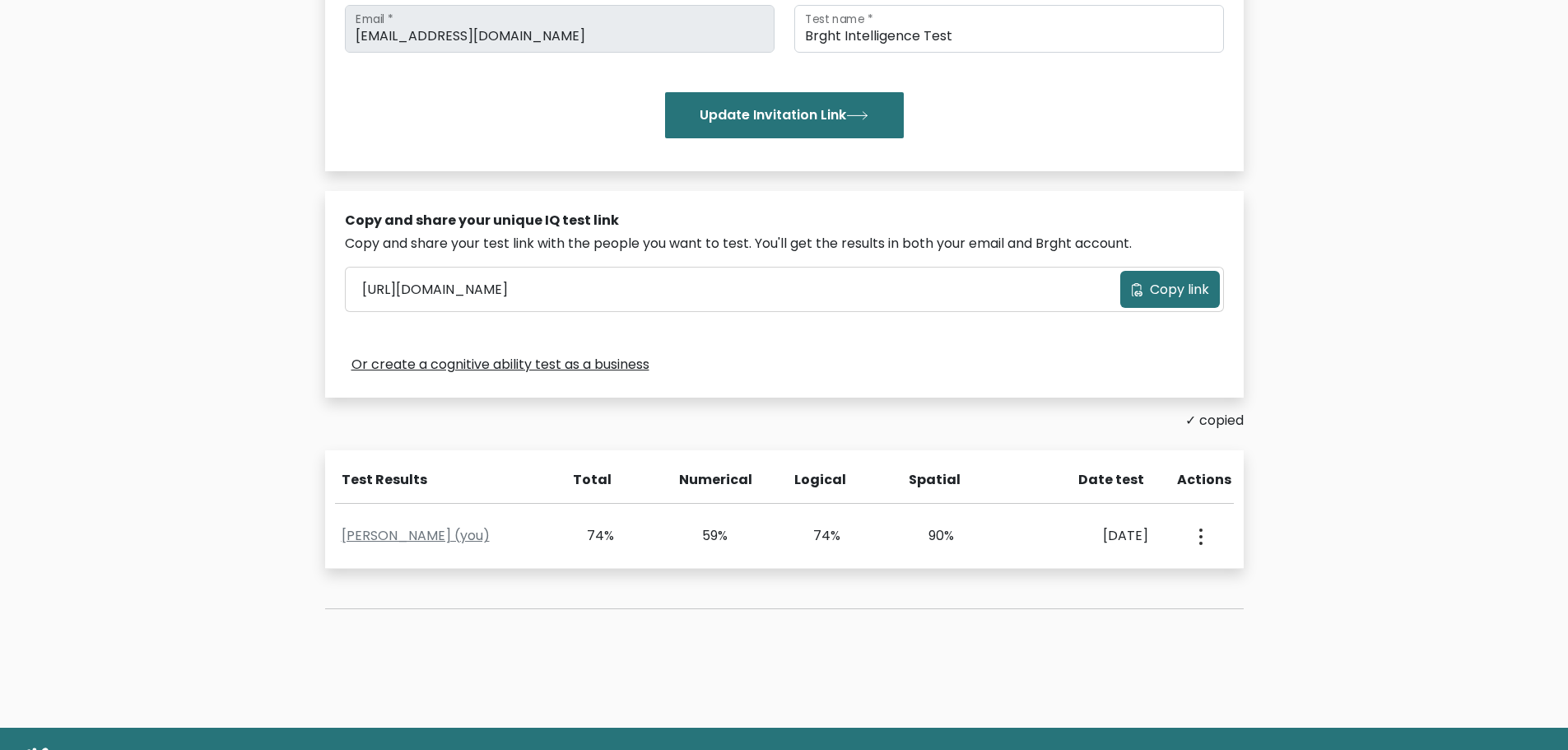
click at [1111, 394] on div "Copy and share your unique IQ test link Copy and share your test link with the …" at bounding box center [785, 294] width 919 height 206
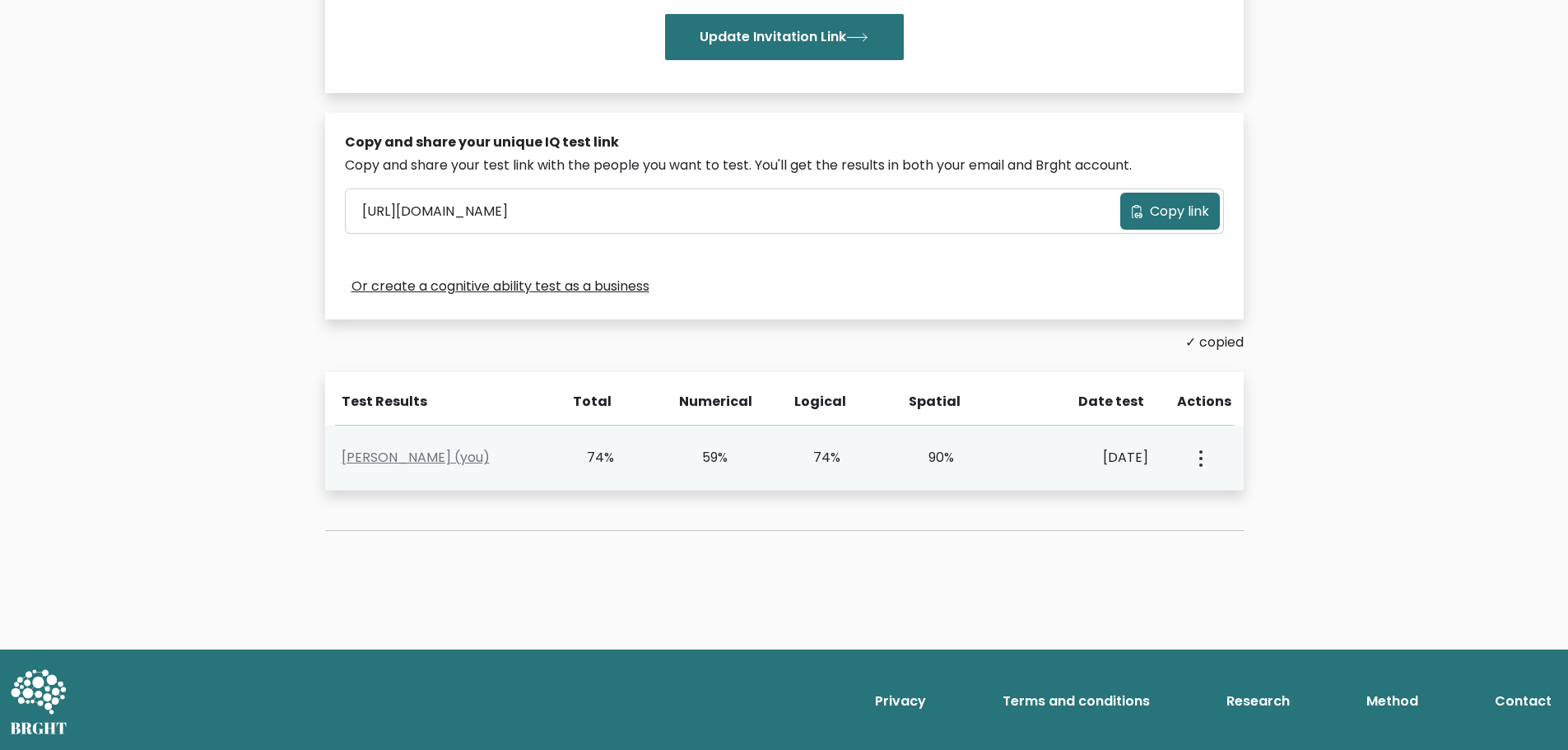
drag, startPoint x: 1218, startPoint y: 466, endPoint x: 1205, endPoint y: 462, distance: 13.6
click at [1217, 466] on div "View Profile" at bounding box center [1199, 458] width 56 height 51
click at [1199, 459] on icon "button" at bounding box center [1201, 459] width 4 height 16
click at [1212, 510] on link "View Profile" at bounding box center [1259, 505] width 130 height 26
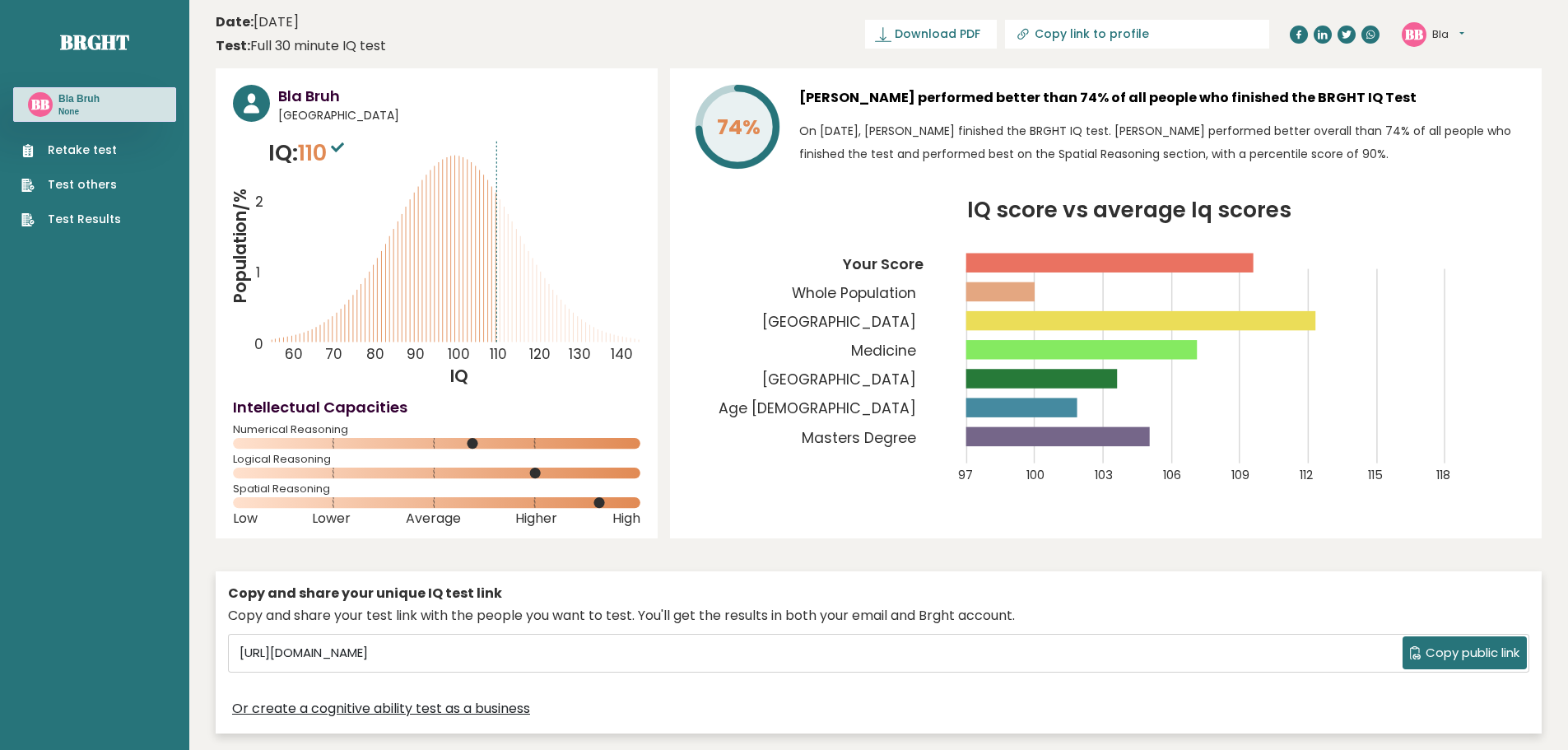
click at [980, 36] on span "Download PDF" at bounding box center [937, 33] width 86 height 17
click at [1163, 34] on input "Copy link to profile" at bounding box center [1146, 33] width 223 height 14
type input "[URL][DOMAIN_NAME]"
click at [1163, 34] on input "[URL][DOMAIN_NAME]" at bounding box center [1088, 33] width 223 height 14
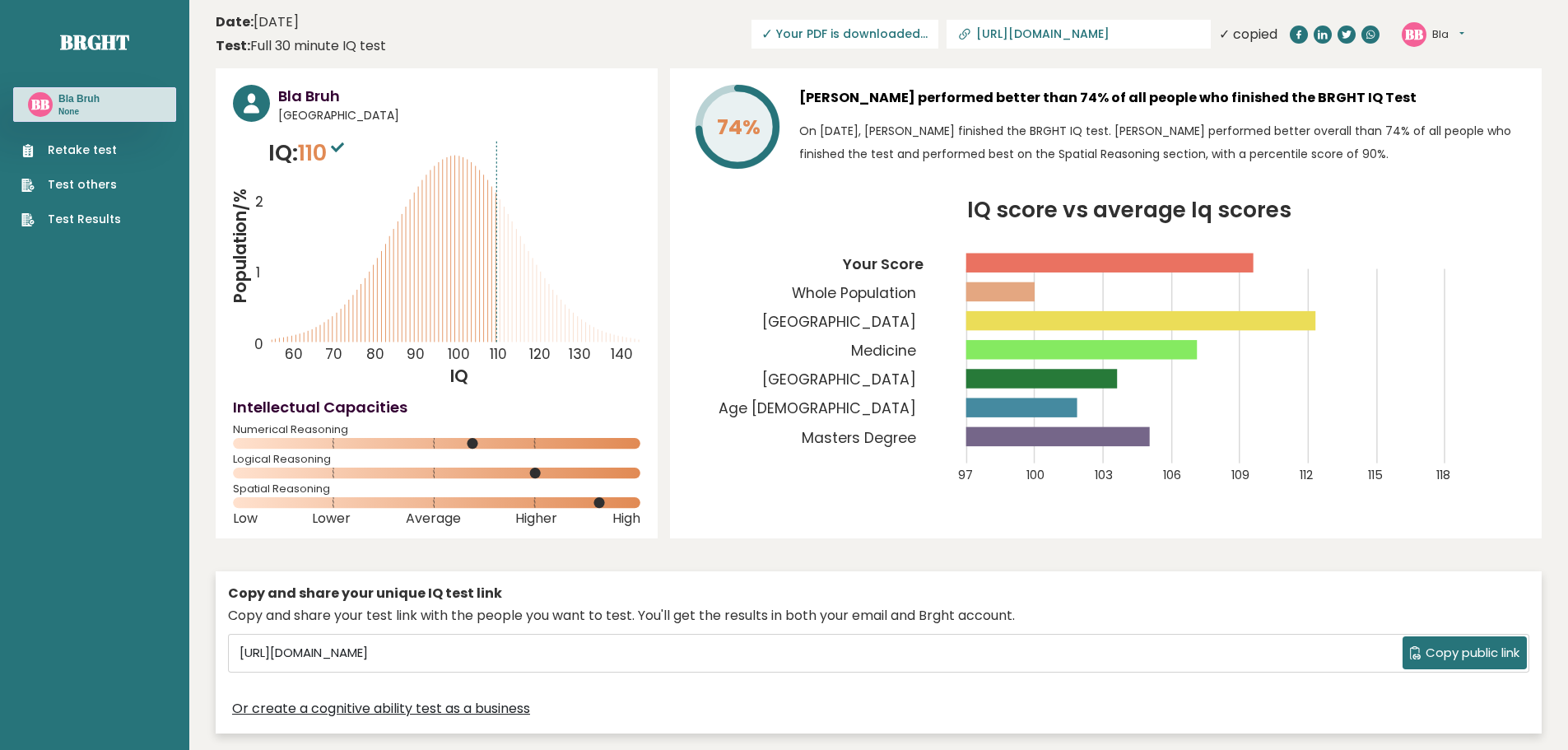
click at [1163, 34] on input "[URL][DOMAIN_NAME]" at bounding box center [1088, 33] width 223 height 14
